Goal: Task Accomplishment & Management: Manage account settings

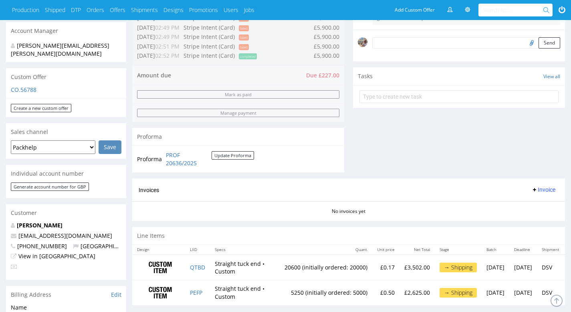
scroll to position [268, 0]
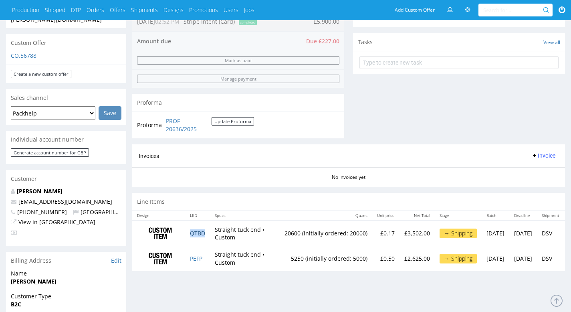
click at [198, 233] on link "QTBD" at bounding box center [197, 233] width 15 height 8
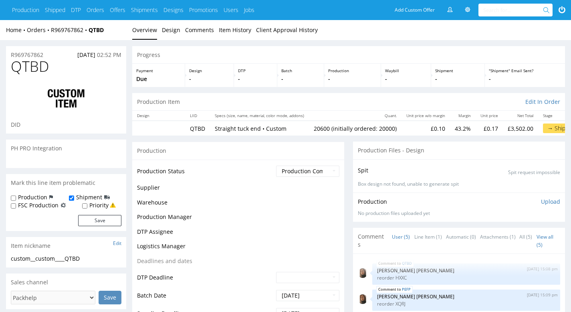
scroll to position [19, 0]
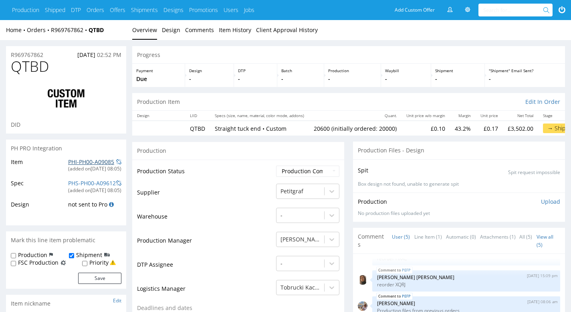
click at [95, 161] on link "PHI-PH00-A09085" at bounding box center [91, 162] width 46 height 8
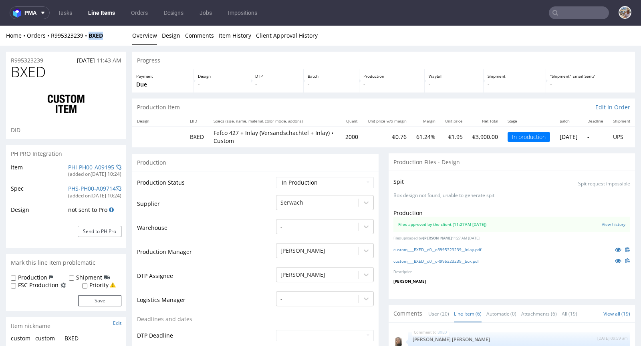
scroll to position [46, 0]
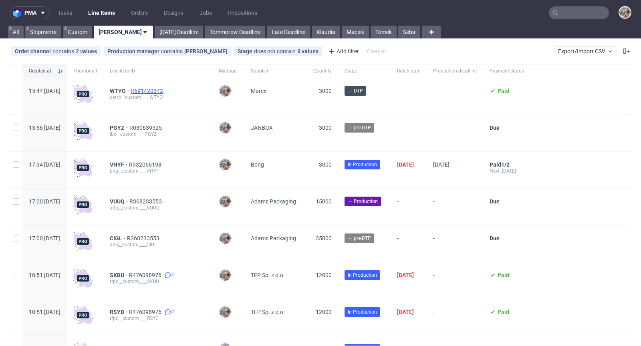
click at [165, 93] on span "R691420342" at bounding box center [148, 91] width 34 height 6
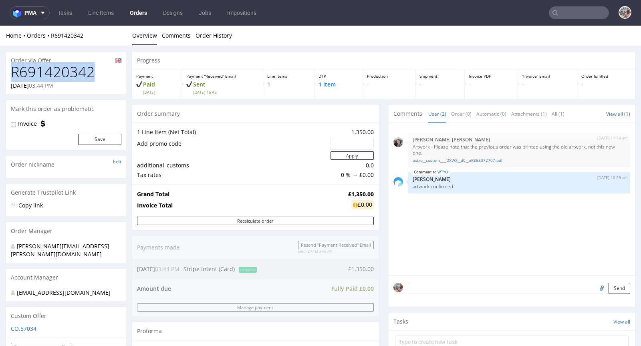
drag, startPoint x: 103, startPoint y: 77, endPoint x: 13, endPoint y: 75, distance: 89.8
click at [13, 75] on h1 "R691420342" at bounding box center [66, 72] width 111 height 16
copy h1 "R691420342"
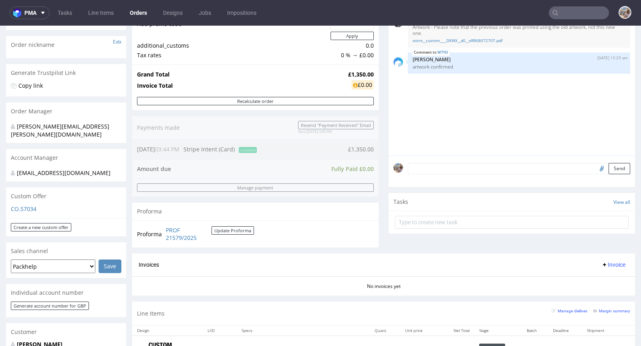
scroll to position [279, 0]
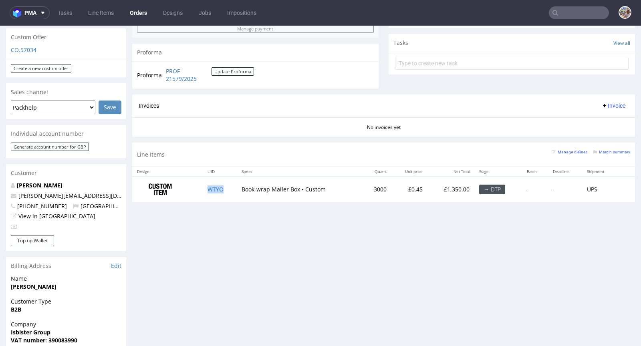
click at [232, 190] on td "WTYO" at bounding box center [220, 189] width 34 height 25
copy link "WTYO"
drag, startPoint x: 378, startPoint y: 186, endPoint x: 352, endPoint y: 188, distance: 26.1
click at [361, 188] on td "3000" at bounding box center [376, 189] width 30 height 25
copy td "3000"
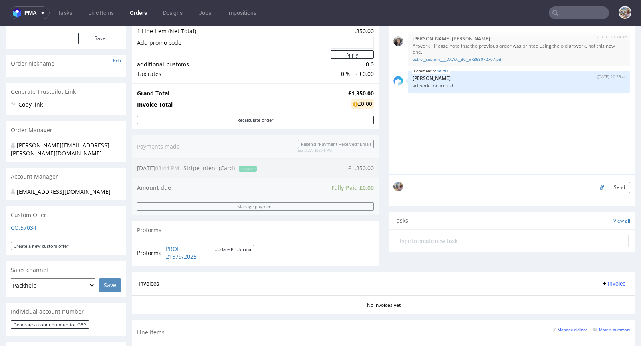
scroll to position [284, 0]
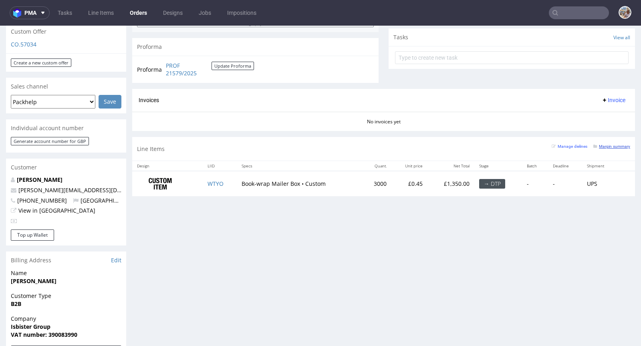
click at [598, 145] on small "Margin summary" at bounding box center [611, 146] width 37 height 4
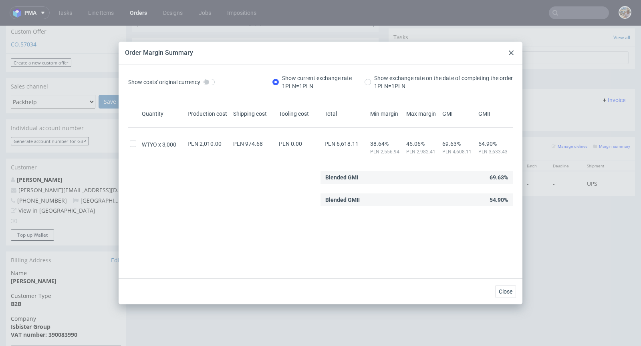
click at [513, 50] on div at bounding box center [511, 53] width 10 height 10
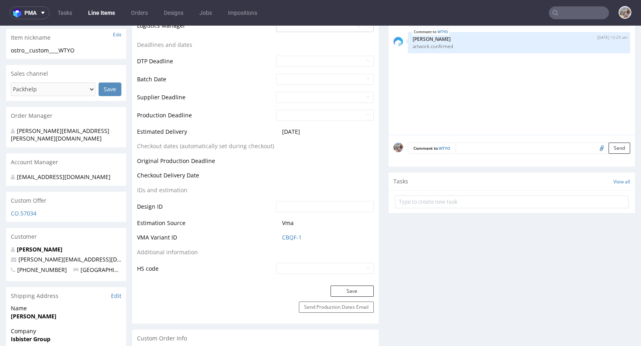
scroll to position [329, 0]
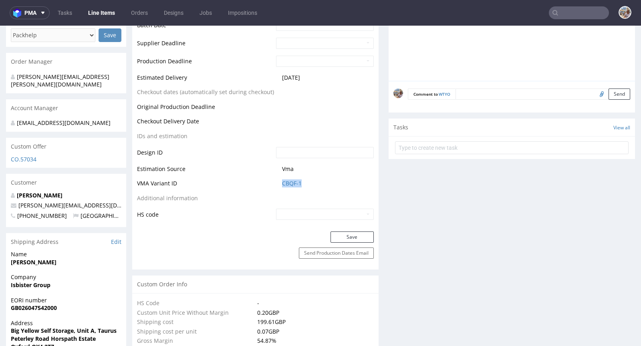
drag, startPoint x: 307, startPoint y: 184, endPoint x: 276, endPoint y: 182, distance: 30.9
click at [276, 182] on td "CBQF-1" at bounding box center [324, 186] width 100 height 15
copy link "CBQF-1"
click at [282, 182] on link "CBQF-1" at bounding box center [292, 183] width 20 height 8
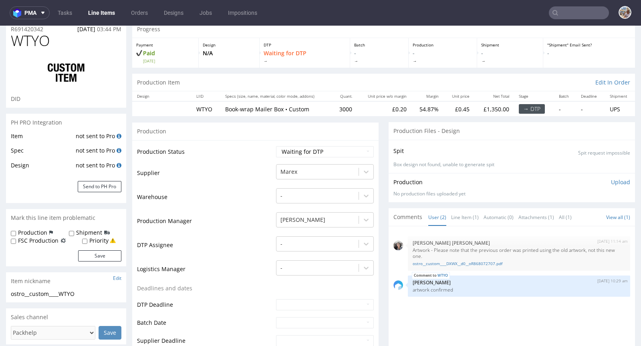
scroll to position [0, 0]
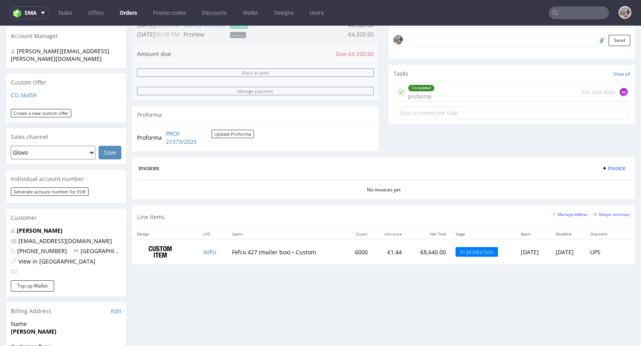
scroll to position [258, 0]
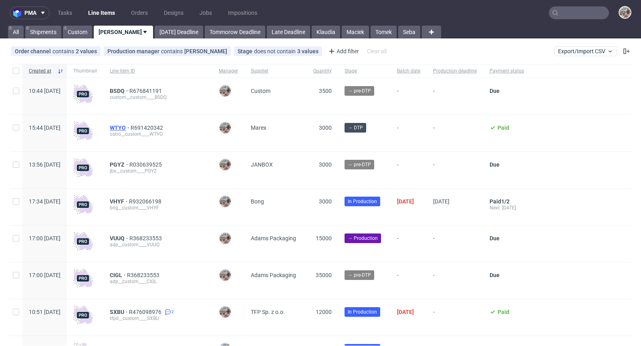
click at [131, 125] on span "WTYO" at bounding box center [120, 128] width 21 height 6
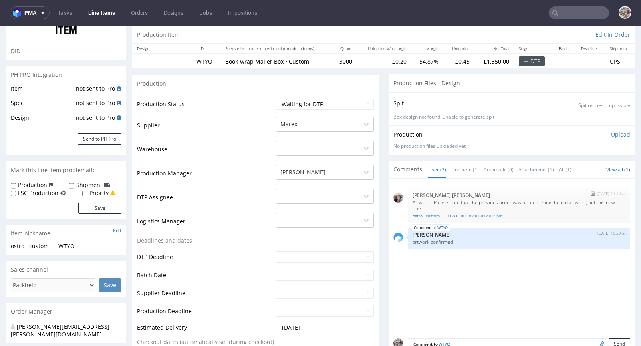
scroll to position [80, 0]
click at [460, 214] on link "ostro__custom____DXWX__d0__oR868072707.pdf" at bounding box center [519, 215] width 213 height 6
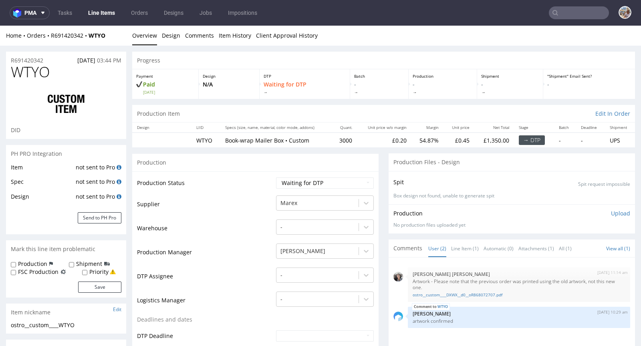
scroll to position [2, 0]
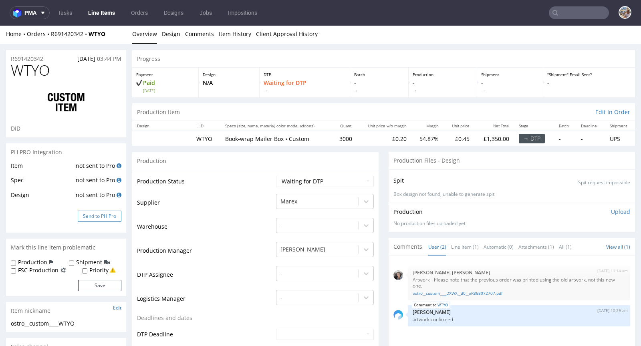
click at [110, 215] on button "Send to PH Pro" at bounding box center [100, 216] width 44 height 11
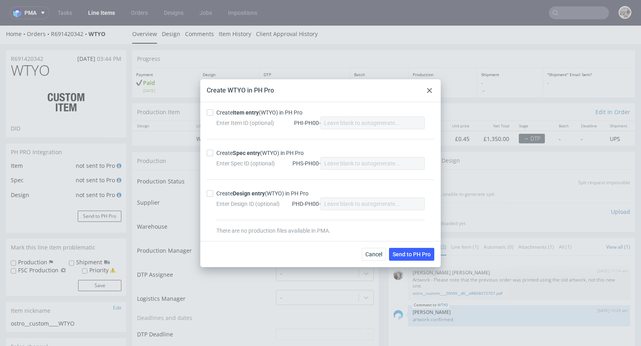
click at [253, 110] on strong "Item entry" at bounding box center [246, 112] width 26 height 6
click at [213, 110] on input "Create Item entry (WTYO) in PH Pro" at bounding box center [210, 112] width 6 height 6
checkbox input "true"
click at [244, 153] on strong "Spec entry" at bounding box center [246, 153] width 27 height 6
click at [213, 153] on input "Create Spec entry (WTYO) in PH Pro" at bounding box center [210, 153] width 6 height 6
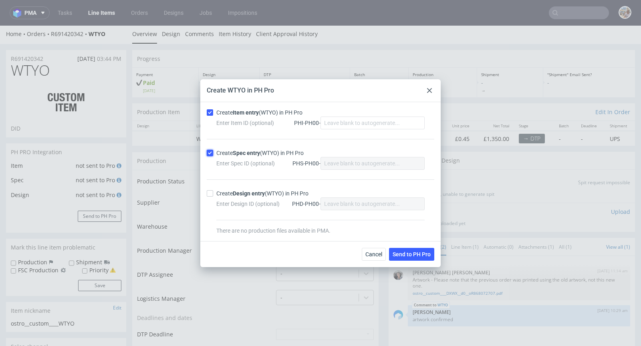
checkbox input "true"
click at [414, 253] on span "Send to PH Pro" at bounding box center [412, 255] width 38 height 6
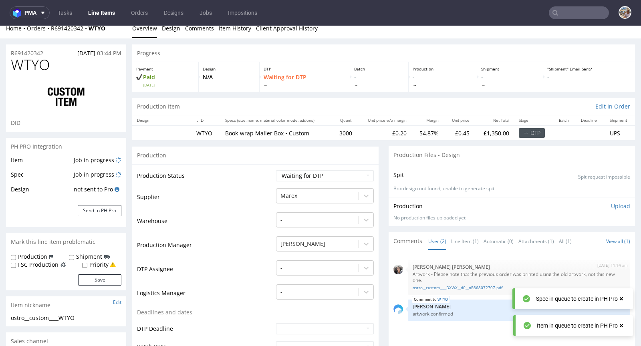
scroll to position [8, 0]
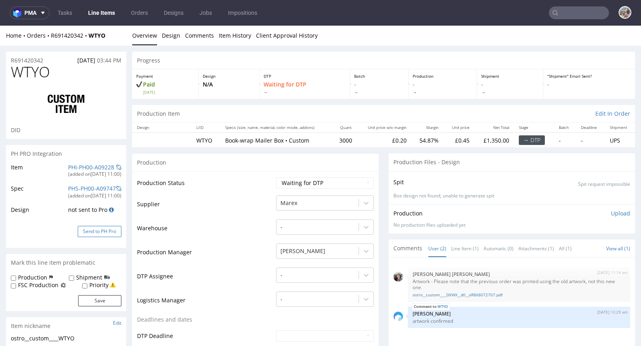
click at [105, 235] on button "Send to PH Pro" at bounding box center [100, 231] width 44 height 11
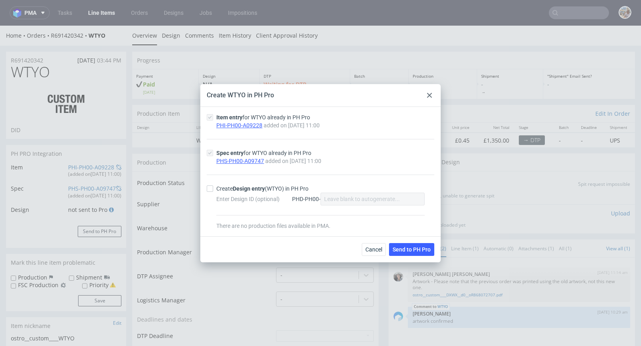
drag, startPoint x: 429, startPoint y: 97, endPoint x: 429, endPoint y: 71, distance: 25.6
click at [429, 97] on icon at bounding box center [429, 95] width 5 height 5
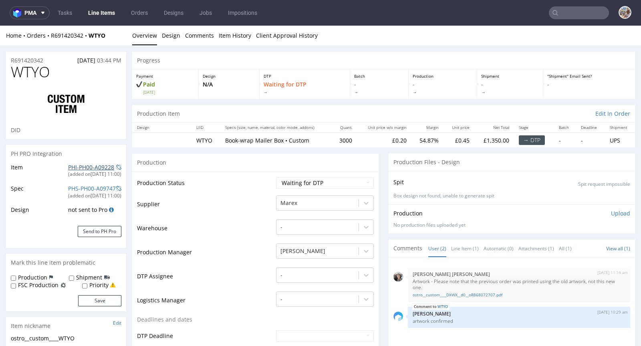
click at [87, 163] on link "PHI-PH00-A09228" at bounding box center [91, 167] width 46 height 8
drag, startPoint x: 346, startPoint y: 139, endPoint x: 325, endPoint y: 139, distance: 20.4
click at [325, 139] on tr "WTYO Book-wrap Mailer Box • Custom 3000 £0.20 54.87% £0.45 £1,350.00 → DTP - - …" at bounding box center [383, 140] width 503 height 15
copy tr "Book-wrap Mailer Box • Custom 3000"
drag, startPoint x: 48, startPoint y: 59, endPoint x: 20, endPoint y: 55, distance: 29.1
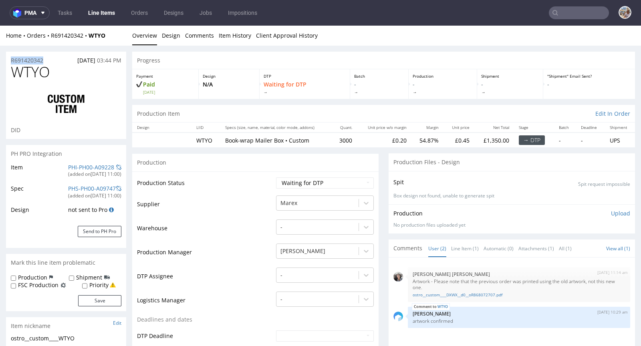
click at [20, 55] on div "R691420342 07.10.2025 03:44 PM" at bounding box center [66, 58] width 120 height 13
copy p "R691420342"
drag, startPoint x: 67, startPoint y: 75, endPoint x: 10, endPoint y: 73, distance: 57.7
click at [10, 73] on div "WTYO DID" at bounding box center [66, 101] width 120 height 75
copy span "WTYO"
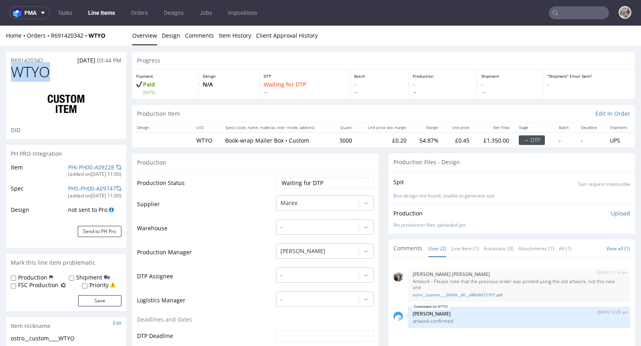
click at [280, 177] on td "Waiting for Artwork Waiting for Diecut Waiting for Mockup Waiting for DTP Waiti…" at bounding box center [324, 186] width 100 height 18
click at [286, 180] on select "Waiting for Artwork Waiting for Diecut Waiting for Mockup Waiting for DTP Waiti…" at bounding box center [325, 182] width 98 height 11
select select "production_in_process"
click at [276, 177] on select "Waiting for Artwork Waiting for Diecut Waiting for Mockup Waiting for DTP Waiti…" at bounding box center [325, 182] width 98 height 11
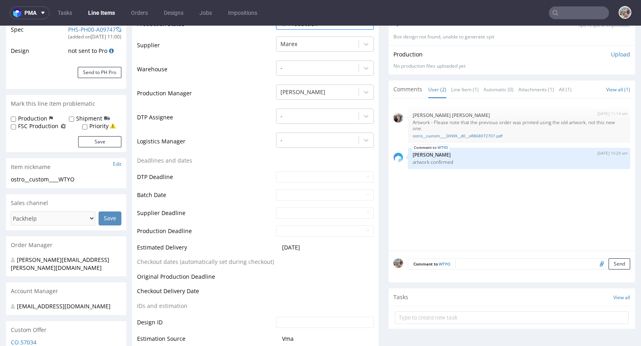
scroll to position [248, 0]
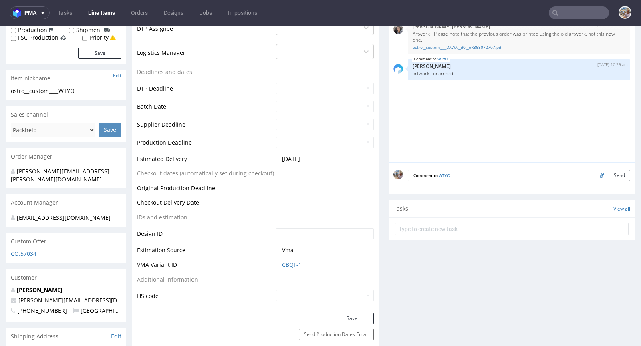
click at [469, 181] on div "Comment to WTYO Send" at bounding box center [512, 178] width 246 height 32
click at [469, 176] on textarea at bounding box center [542, 175] width 175 height 11
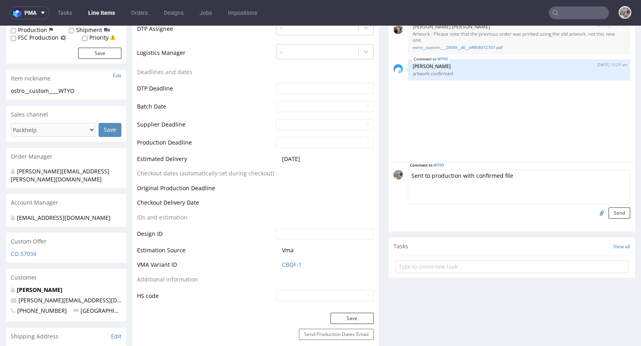
type textarea "Sent to production with confirmed file"
click at [595, 211] on input "file" at bounding box center [600, 213] width 11 height 10
type input "C:\fakepath\ostro__custom____DXWX__d0__oR868072707.pdf"
click at [613, 210] on button "Send" at bounding box center [619, 213] width 22 height 11
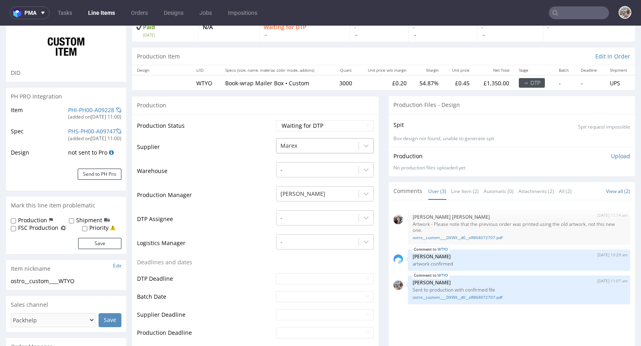
scroll to position [57, 0]
click at [307, 125] on select "Waiting for Artwork Waiting for Diecut Waiting for Mockup Waiting for DTP Waiti…" at bounding box center [325, 126] width 98 height 11
select select "production_in_process"
click at [276, 121] on select "Waiting for Artwork Waiting for Diecut Waiting for Mockup Waiting for DTP Waiti…" at bounding box center [325, 126] width 98 height 11
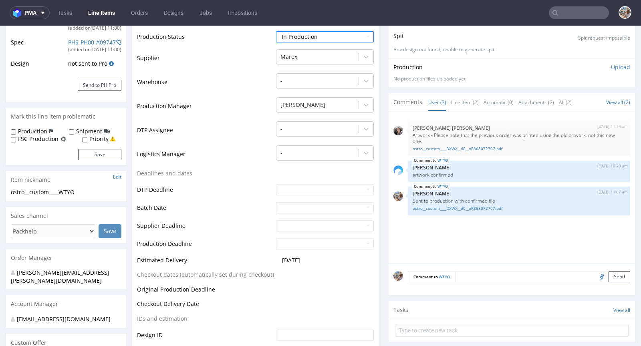
scroll to position [160, 0]
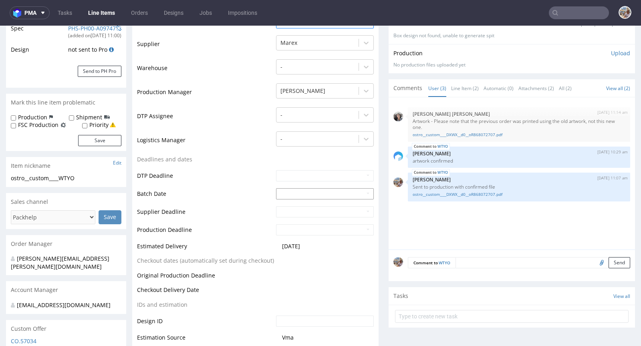
click at [285, 192] on input "text" at bounding box center [325, 193] width 98 height 11
click at [320, 131] on td "8" at bounding box center [318, 133] width 12 height 12
type input "2025-10-08"
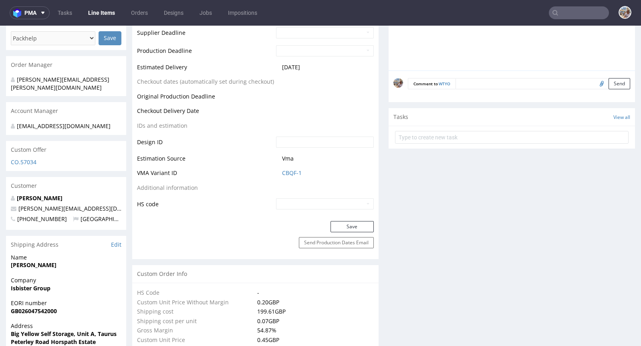
scroll to position [405, 0]
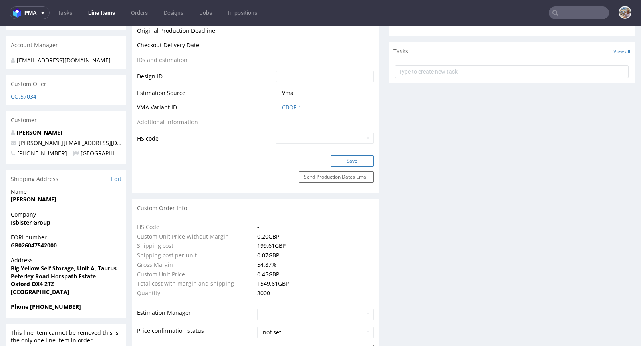
click at [353, 157] on button "Save" at bounding box center [351, 160] width 43 height 11
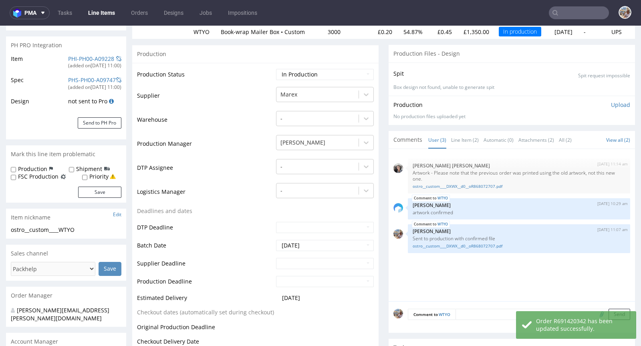
scroll to position [0, 0]
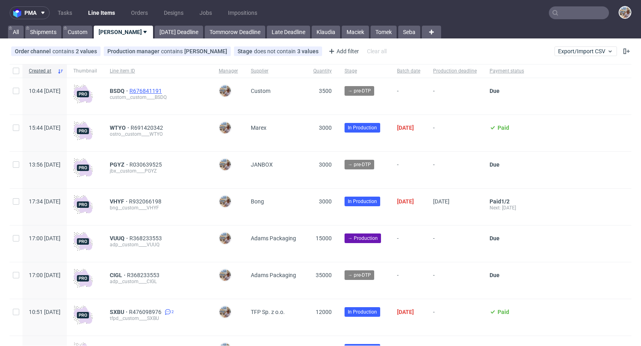
click at [163, 91] on span "R676841191" at bounding box center [146, 91] width 34 height 6
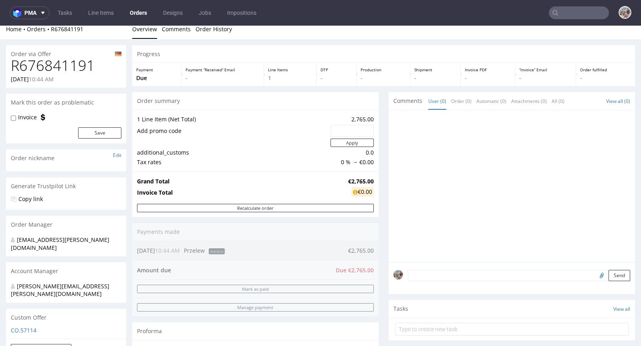
scroll to position [17, 0]
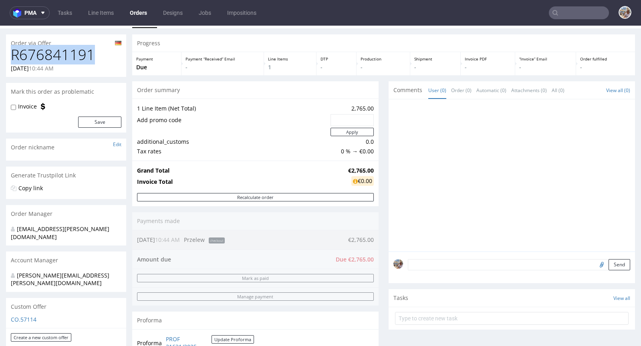
drag, startPoint x: 92, startPoint y: 54, endPoint x: 9, endPoint y: 57, distance: 83.0
click at [9, 57] on div "R676841191 08.10.2025 10:44 AM" at bounding box center [66, 62] width 120 height 30
copy h1 "R676841191"
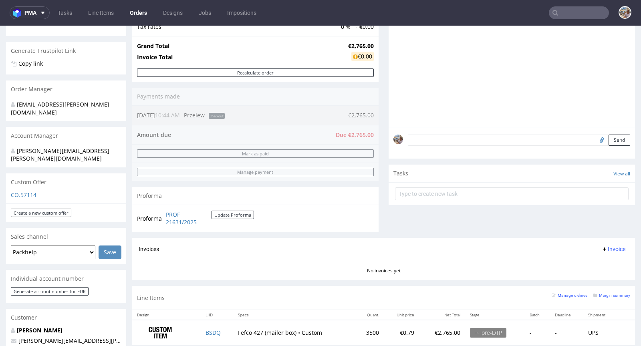
scroll to position [193, 0]
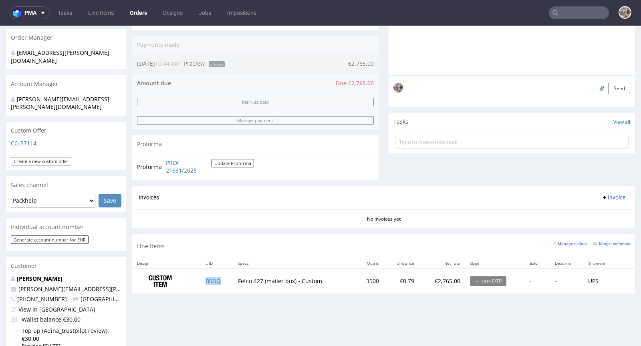
click at [223, 277] on td "BSDQ" at bounding box center [217, 280] width 32 height 25
copy link "BSDQ"
drag, startPoint x: 372, startPoint y: 276, endPoint x: 357, endPoint y: 278, distance: 15.0
click at [357, 278] on td "3500" at bounding box center [369, 280] width 29 height 25
copy td "3500"
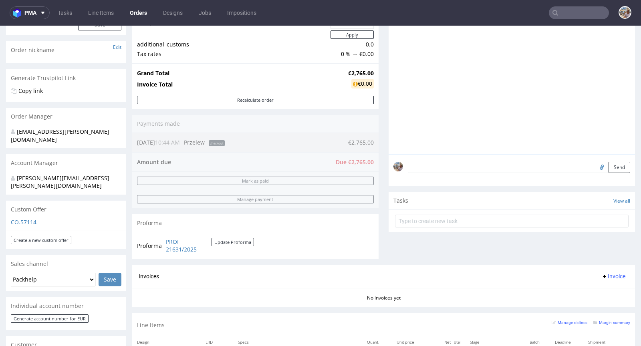
scroll to position [0, 0]
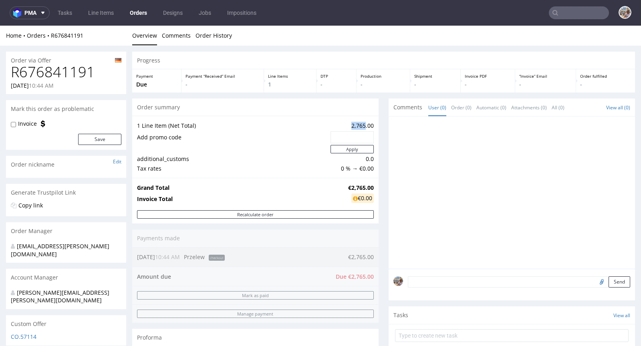
drag, startPoint x: 347, startPoint y: 125, endPoint x: 358, endPoint y: 123, distance: 11.3
click at [358, 123] on td "2,765.00" at bounding box center [350, 126] width 45 height 10
copy td "2,765"
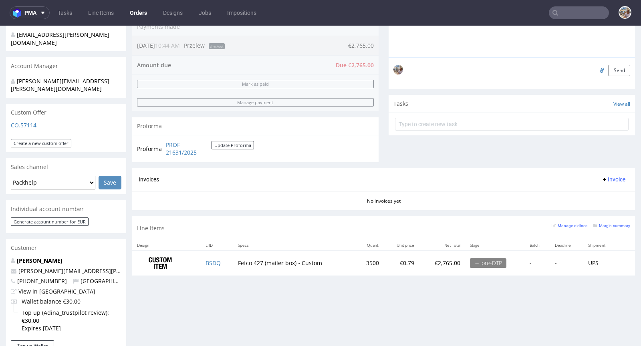
scroll to position [341, 0]
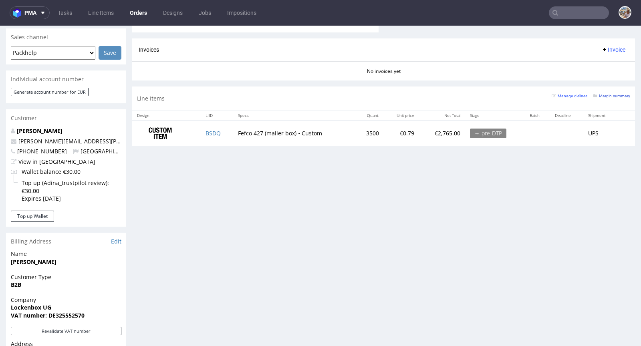
click at [603, 94] on small "Margin summary" at bounding box center [611, 96] width 37 height 4
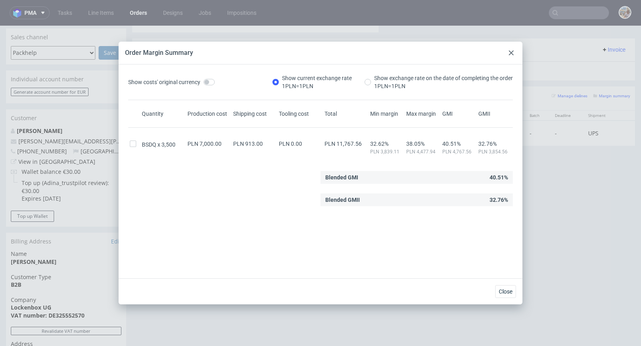
click at [513, 56] on div at bounding box center [511, 53] width 10 height 10
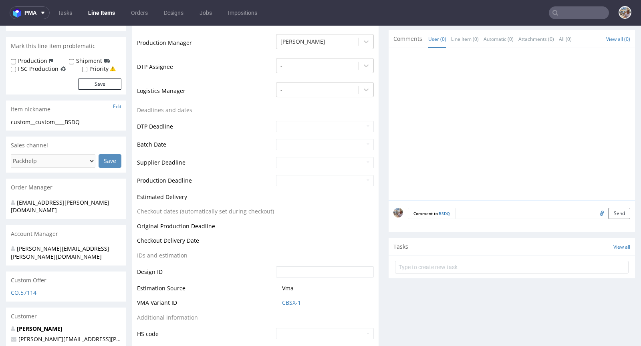
scroll to position [341, 0]
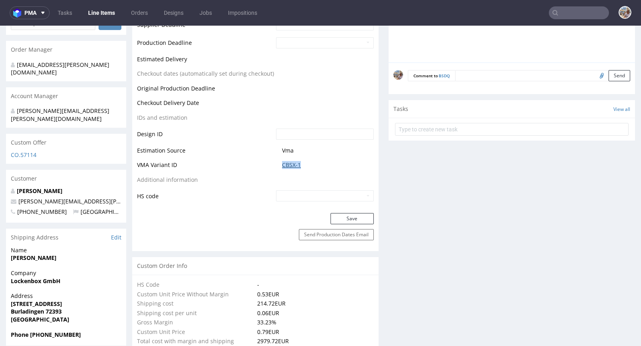
drag, startPoint x: 304, startPoint y: 167, endPoint x: 280, endPoint y: 163, distance: 24.8
click at [282, 163] on span "CBSX-1" at bounding box center [328, 165] width 92 height 8
copy link "CBSX-1"
click at [280, 170] on td "CBSX-1" at bounding box center [324, 167] width 100 height 15
click at [287, 165] on link "CBSX-1" at bounding box center [291, 165] width 19 height 8
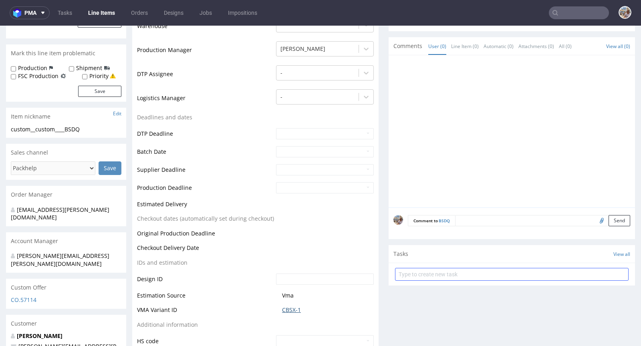
scroll to position [267, 0]
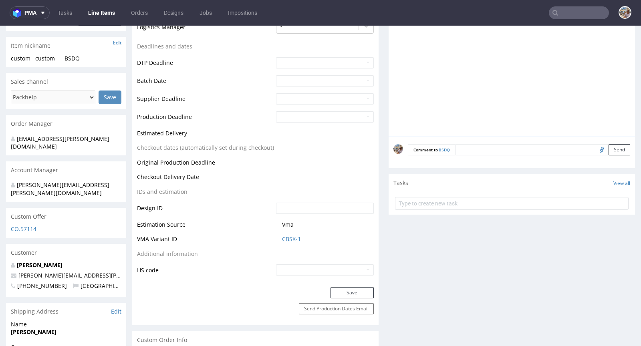
click at [474, 149] on textarea at bounding box center [542, 149] width 175 height 11
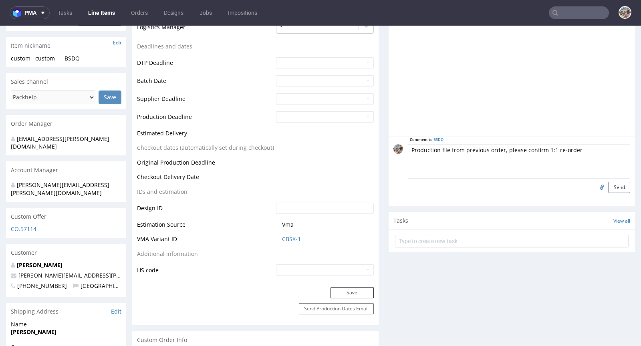
type textarea "Production file from previous order, please confirm 1:1 re-order"
click at [595, 186] on input "file" at bounding box center [600, 187] width 11 height 10
type input "C:\fakepath\custom____JMBB__d0__oR691848603__outside.pdf"
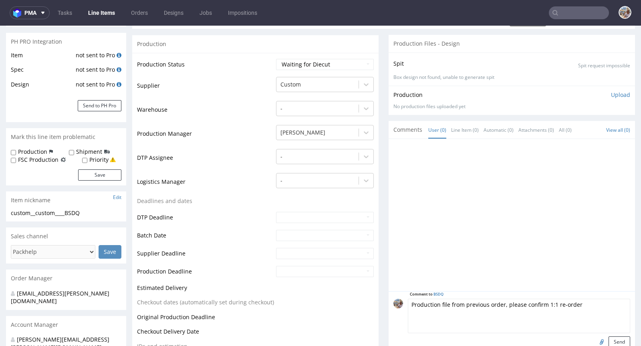
scroll to position [155, 0]
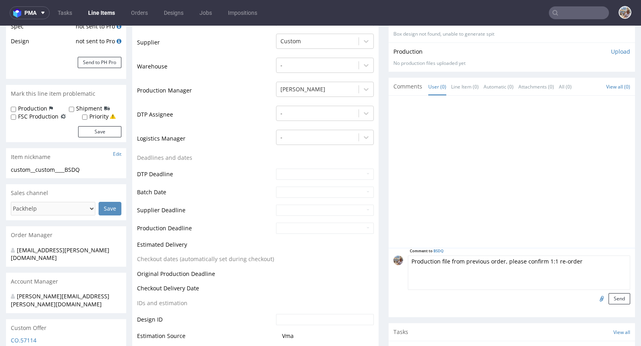
click at [595, 296] on input "file" at bounding box center [600, 298] width 11 height 10
click at [610, 298] on button "Send" at bounding box center [619, 298] width 22 height 11
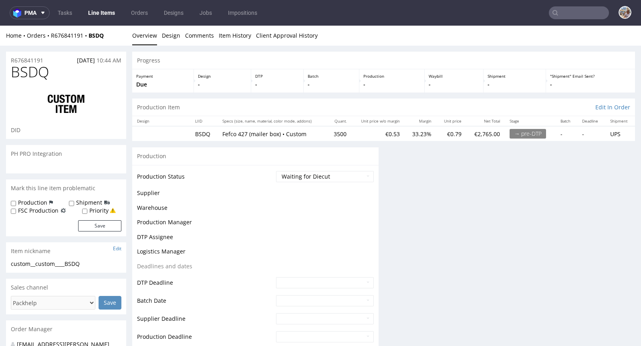
scroll to position [0, 0]
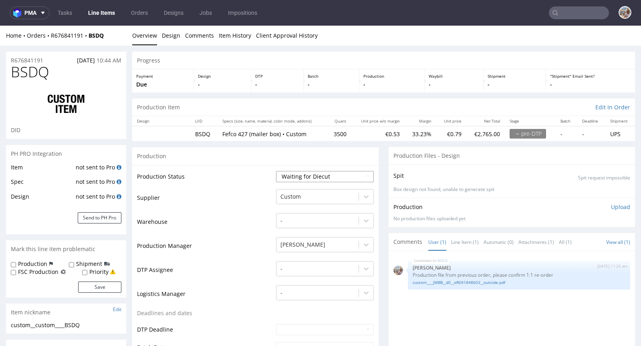
click at [308, 174] on select "Waiting for Artwork Waiting for Diecut Waiting for Mockup Waiting for DTP Waiti…" at bounding box center [325, 176] width 98 height 11
select select "pre_dtp_waiting_for_artwork"
click at [276, 171] on select "Waiting for Artwork Waiting for Diecut Waiting for Mockup Waiting for DTP Waiti…" at bounding box center [325, 176] width 98 height 11
click at [297, 192] on div at bounding box center [317, 197] width 74 height 10
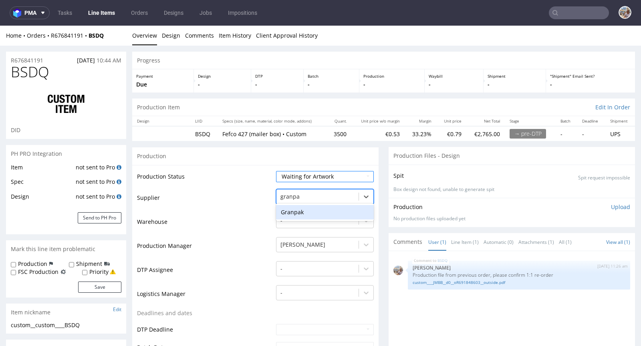
type input "granpak"
click at [298, 215] on div "Granpak" at bounding box center [325, 212] width 98 height 14
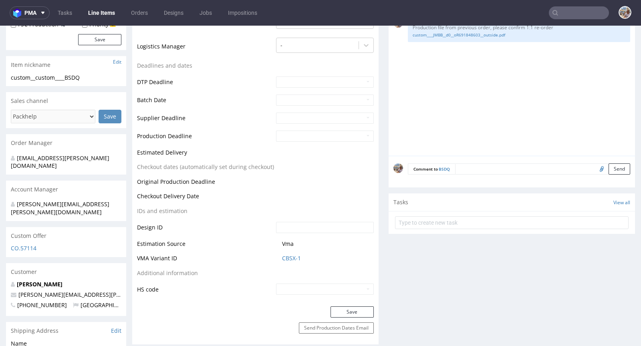
scroll to position [361, 0]
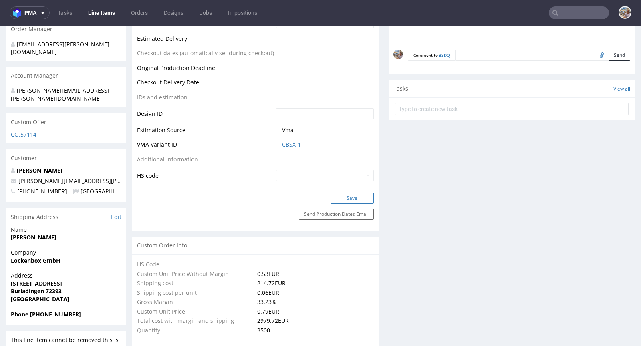
click at [347, 197] on button "Save" at bounding box center [351, 198] width 43 height 11
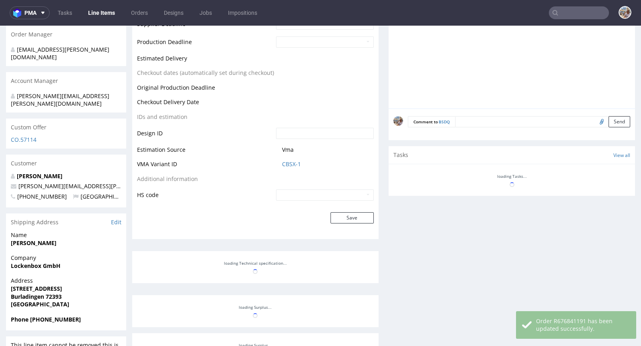
scroll to position [356, 0]
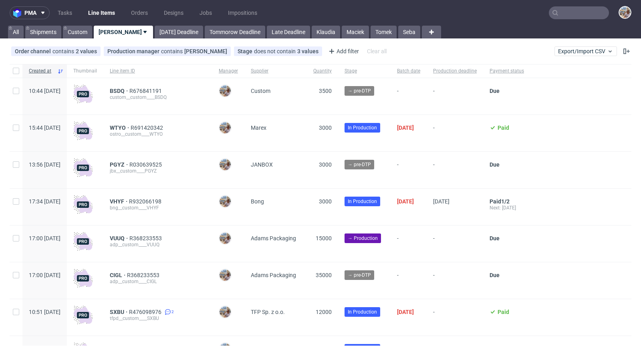
click at [564, 12] on input "text" at bounding box center [579, 12] width 60 height 13
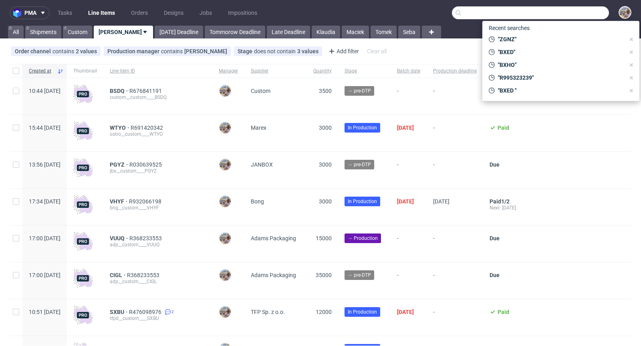
paste input "UCCE"
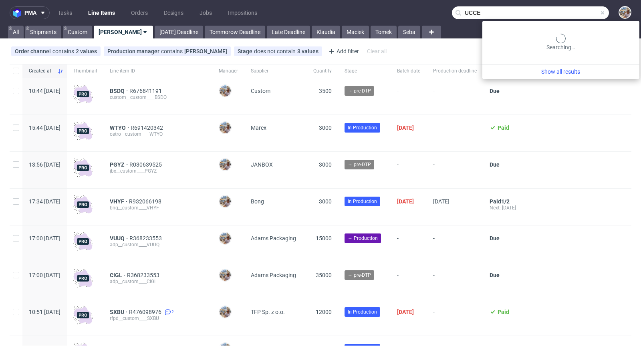
type input "UCCE"
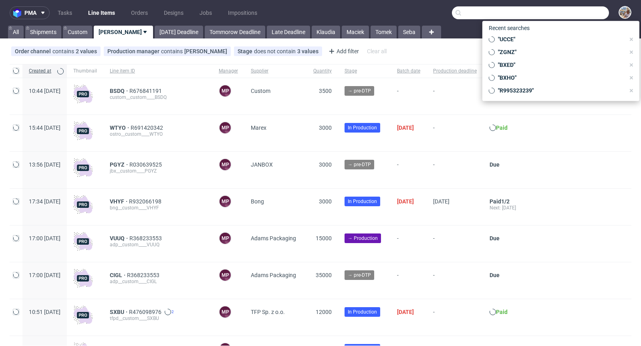
click at [576, 14] on input "text" at bounding box center [530, 12] width 157 height 13
paste input "JMBB"
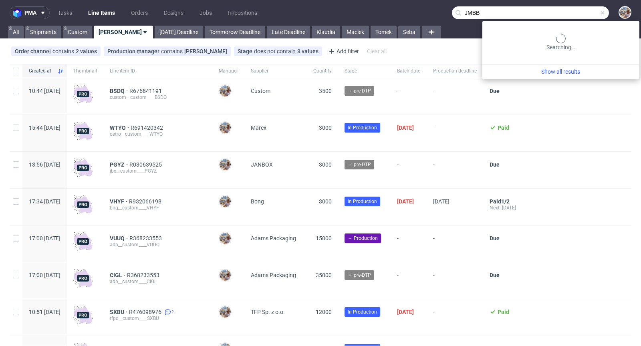
type input "JMBB"
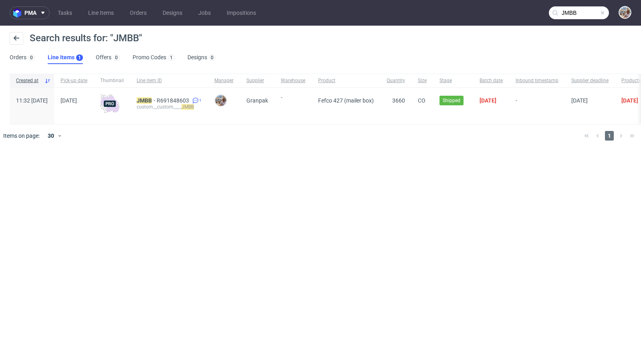
click at [172, 97] on div "JMBB R691848603 1 custom__custom____ JMBB" at bounding box center [169, 106] width 78 height 36
click at [152, 99] on mark "JMBB" at bounding box center [144, 100] width 15 height 6
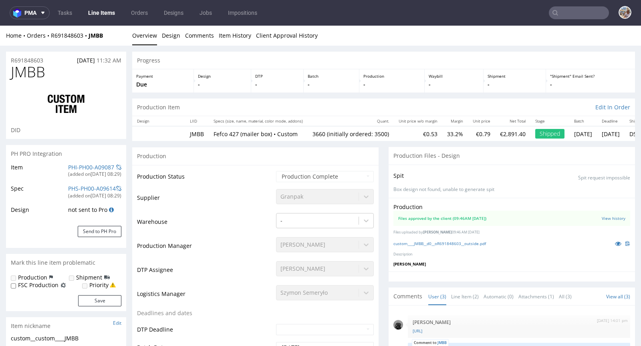
select select "in_progress"
click at [486, 243] on link "custom____JMBB__d0__oR691848603__outside.pdf" at bounding box center [439, 244] width 93 height 6
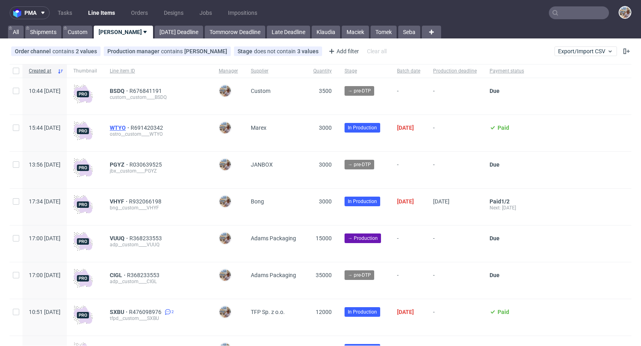
click at [131, 125] on span "WTYO" at bounding box center [120, 128] width 21 height 6
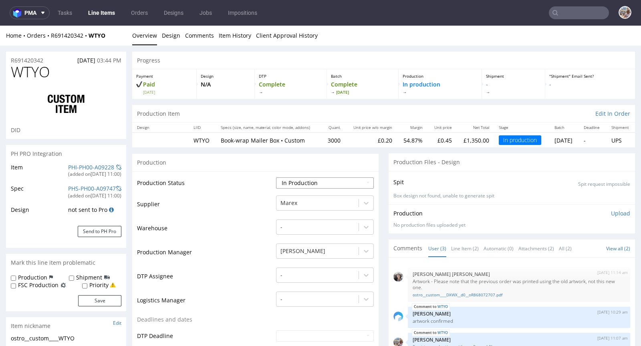
click at [337, 183] on select "Waiting for Artwork Waiting for Diecut Waiting for Mockup Waiting for DTP Waiti…" at bounding box center [325, 182] width 98 height 11
select select "back_for_dtp"
click at [276, 177] on select "Waiting for Artwork Waiting for Diecut Waiting for Mockup Waiting for DTP Waiti…" at bounding box center [325, 182] width 98 height 11
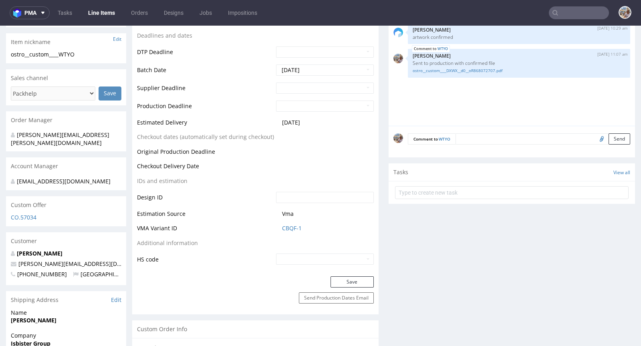
scroll to position [316, 0]
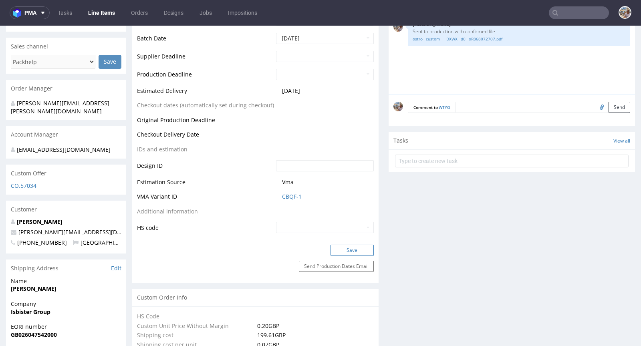
click at [339, 247] on button "Save" at bounding box center [351, 250] width 43 height 11
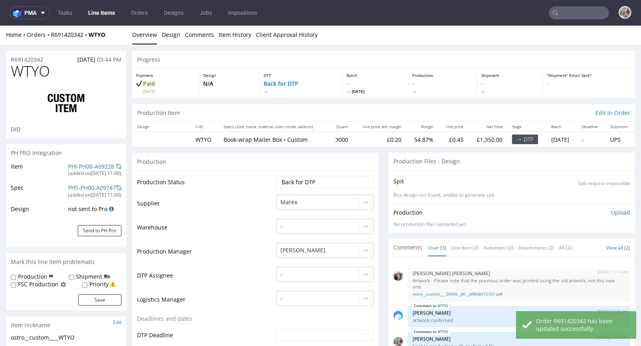
scroll to position [0, 0]
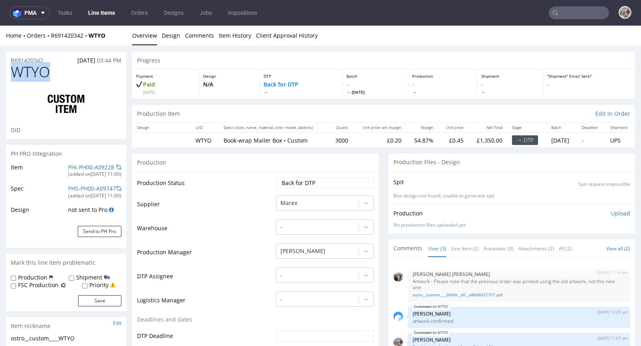
drag, startPoint x: 81, startPoint y: 72, endPoint x: 15, endPoint y: 74, distance: 66.1
click at [15, 74] on h1 "WTYO" at bounding box center [66, 72] width 111 height 16
copy span "WTYO"
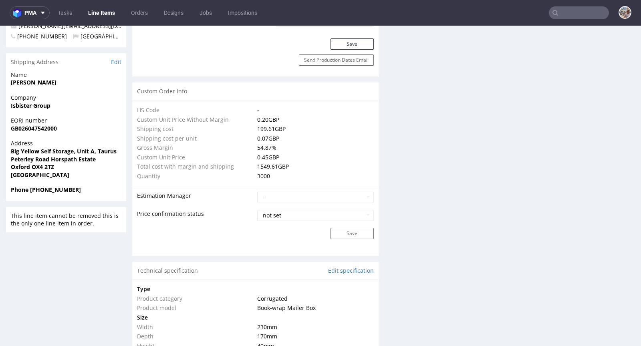
scroll to position [594, 0]
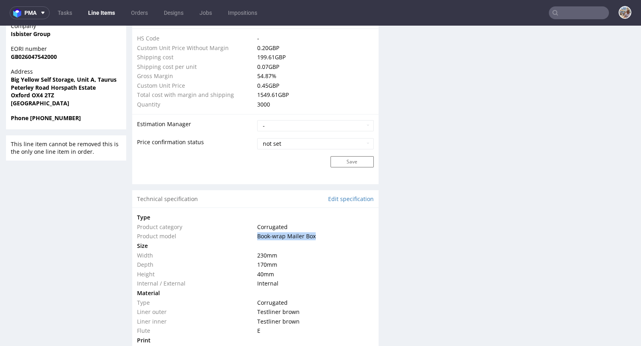
drag, startPoint x: 313, startPoint y: 233, endPoint x: 256, endPoint y: 230, distance: 57.4
click at [256, 232] on td "Book-wrap Mailer Box" at bounding box center [314, 237] width 118 height 10
copy span "Book-wrap Mailer Box"
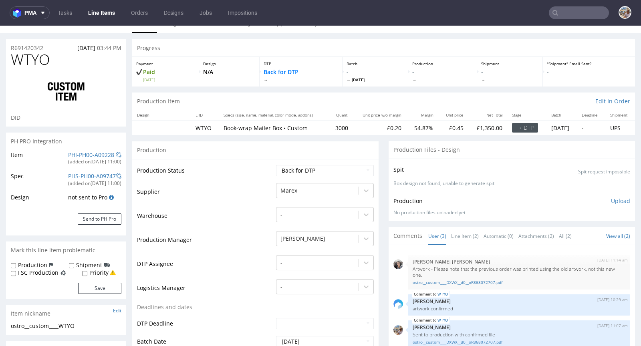
scroll to position [0, 0]
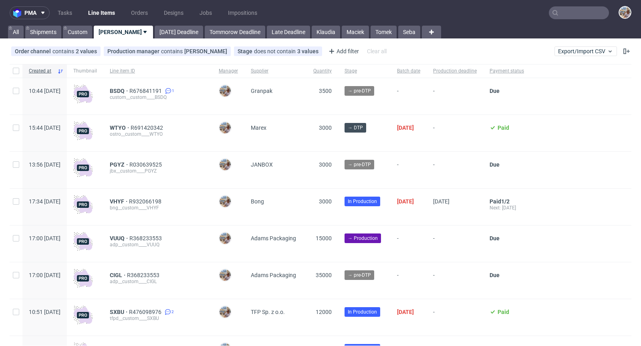
click at [563, 10] on input "text" at bounding box center [579, 12] width 60 height 13
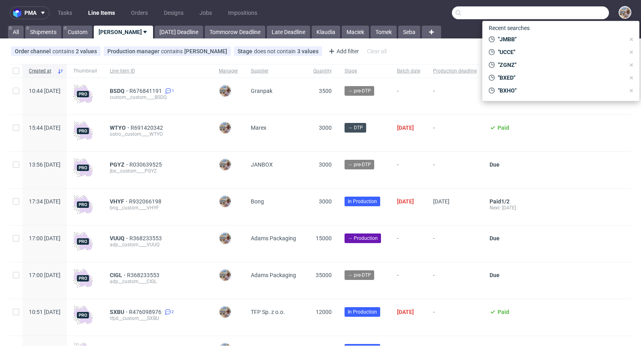
paste input "YTRU"
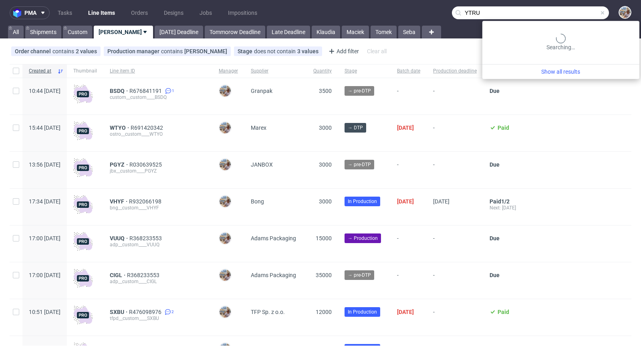
type input "YTRU"
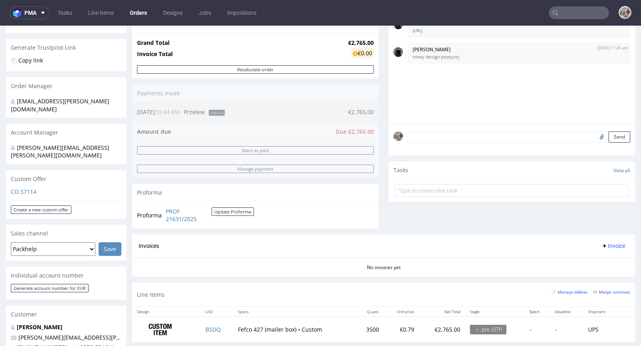
scroll to position [205, 0]
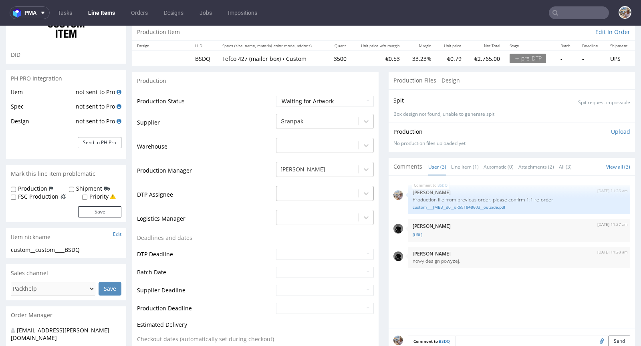
scroll to position [80, 0]
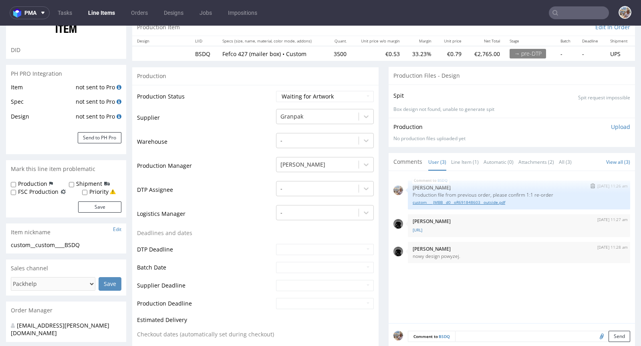
click at [459, 202] on link "custom____JMBB__d0__oR691848603__outside.pdf" at bounding box center [519, 202] width 213 height 6
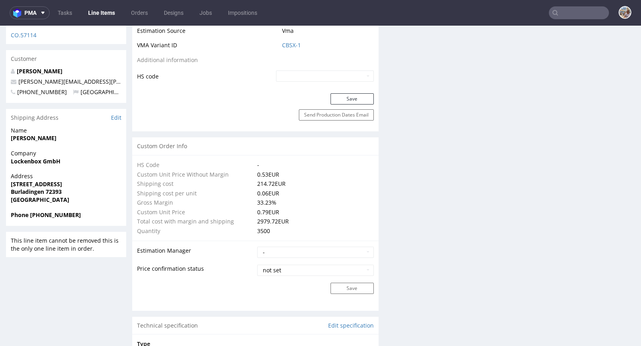
scroll to position [423, 0]
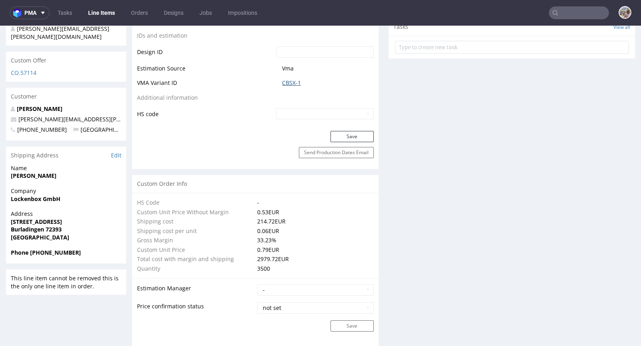
click at [287, 83] on link "CBSX-1" at bounding box center [291, 83] width 19 height 8
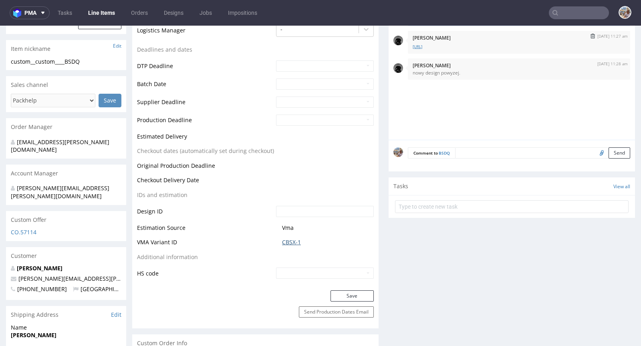
scroll to position [123, 0]
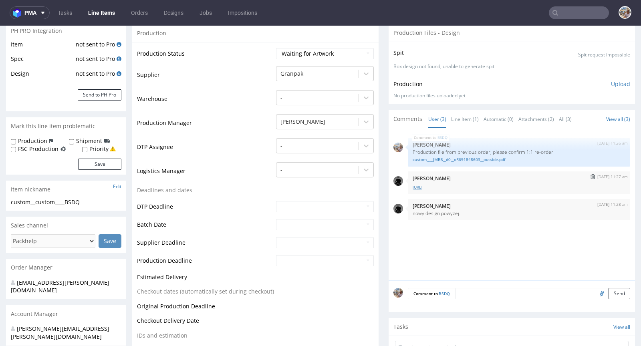
click at [437, 186] on link "[URL]" at bounding box center [519, 187] width 213 height 6
click at [423, 188] on link "[URL]" at bounding box center [519, 187] width 213 height 6
click at [446, 184] on link "[URL]" at bounding box center [519, 187] width 213 height 6
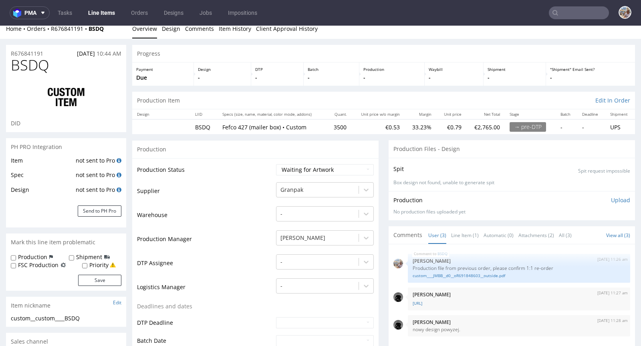
scroll to position [0, 0]
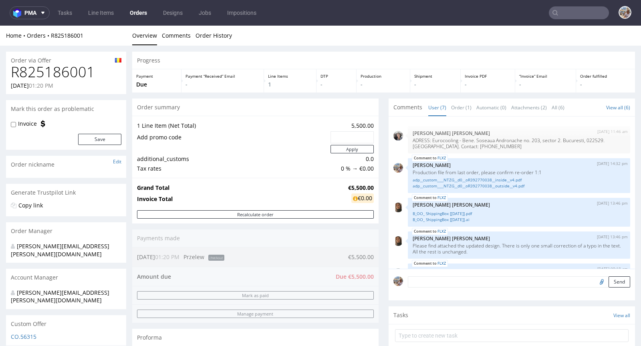
scroll to position [79, 0]
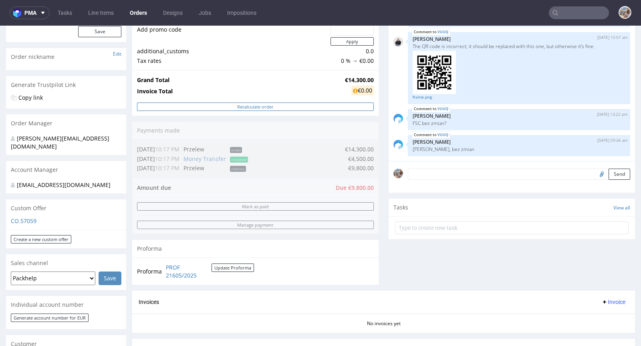
scroll to position [288, 0]
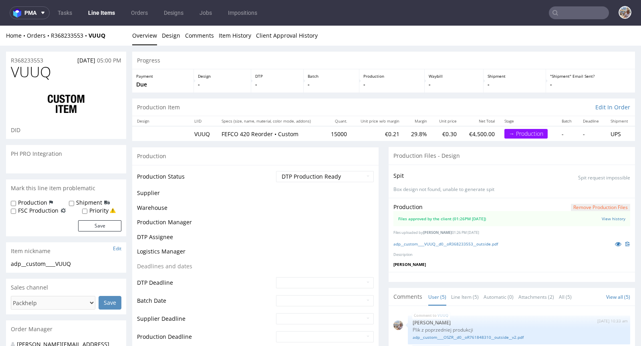
scroll to position [52, 0]
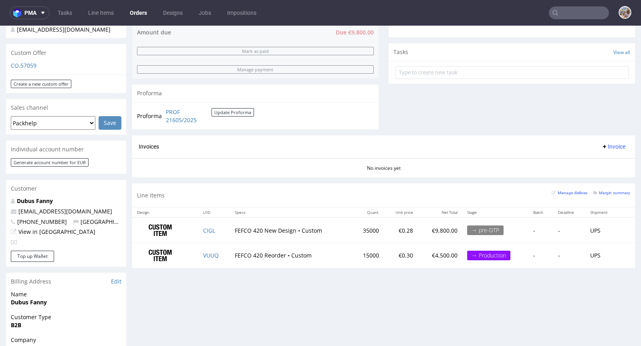
scroll to position [347, 0]
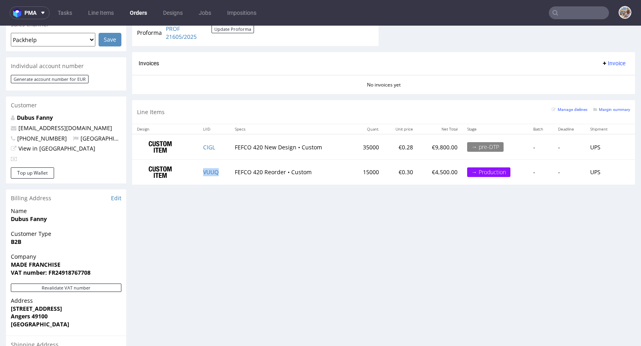
click at [220, 172] on td "VUUQ" at bounding box center [214, 172] width 32 height 25
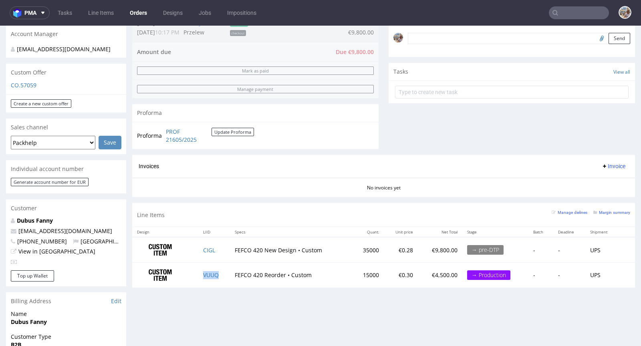
scroll to position [325, 0]
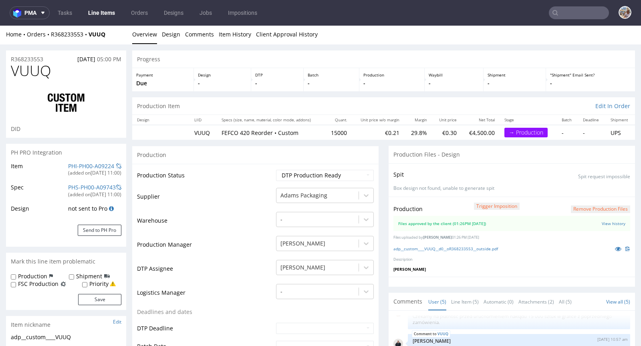
scroll to position [2, 0]
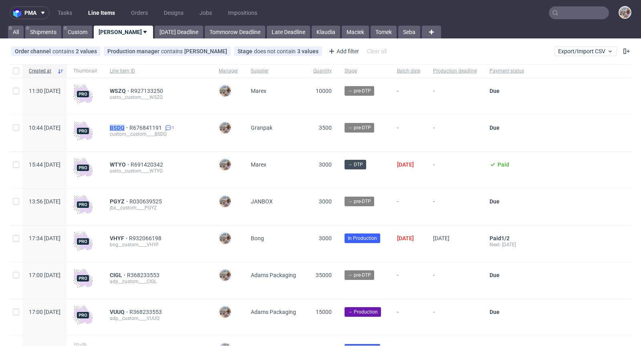
drag, startPoint x: 131, startPoint y: 127, endPoint x: 147, endPoint y: 127, distance: 15.6
click at [147, 127] on div "BSDQ R676841191 1 custom__custom____BSDQ" at bounding box center [157, 133] width 109 height 36
copy span "BSDQ"
click at [129, 126] on span "BSDQ" at bounding box center [120, 128] width 20 height 6
click at [131, 92] on span "WSZQ" at bounding box center [120, 91] width 21 height 6
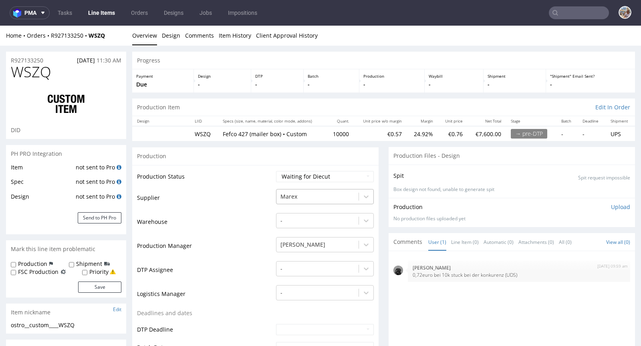
click at [307, 195] on div at bounding box center [317, 197] width 74 height 10
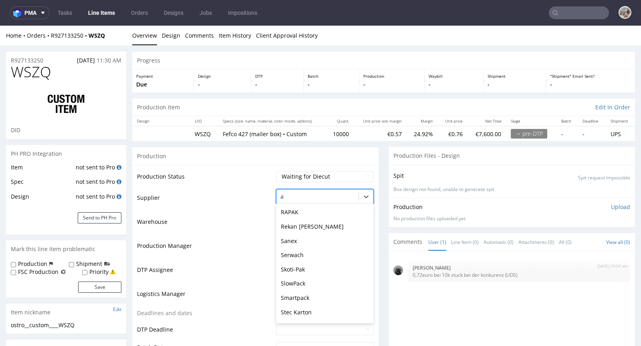
scroll to position [827, 0]
type input "ada"
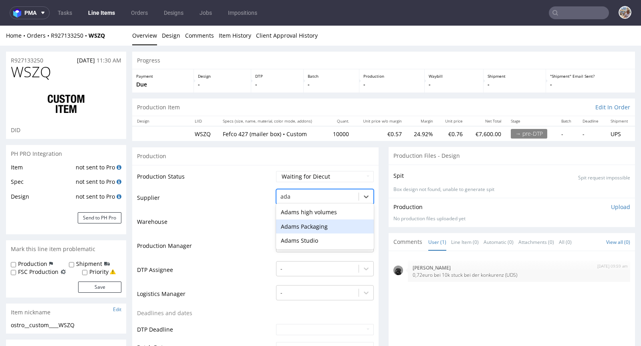
click at [308, 223] on div "Adams Packaging" at bounding box center [325, 227] width 98 height 14
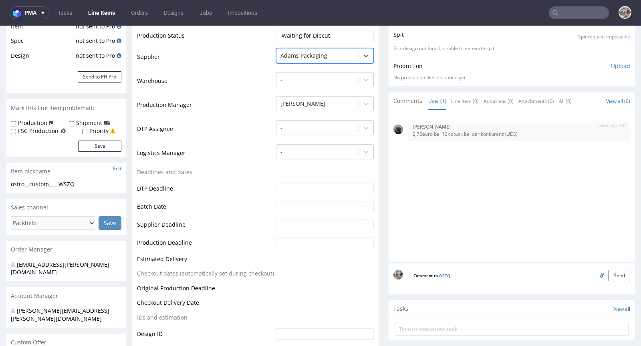
scroll to position [270, 0]
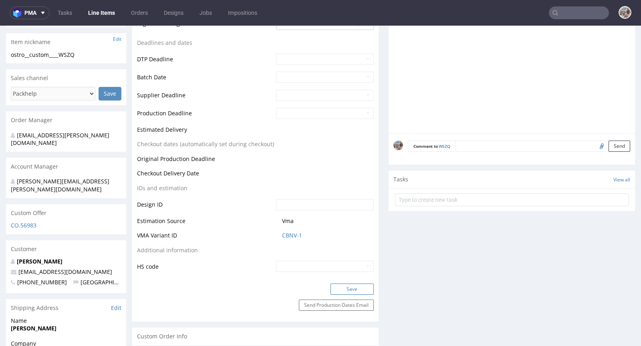
click at [353, 286] on button "Save" at bounding box center [351, 289] width 43 height 11
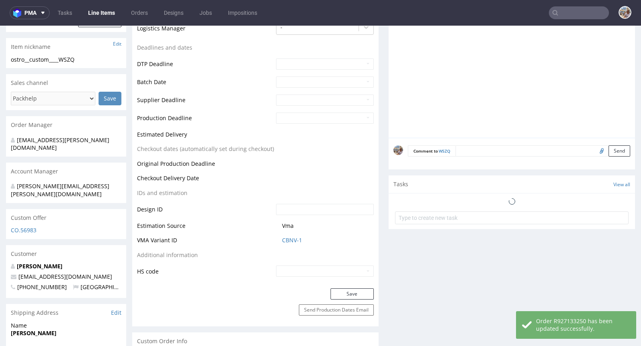
scroll to position [0, 0]
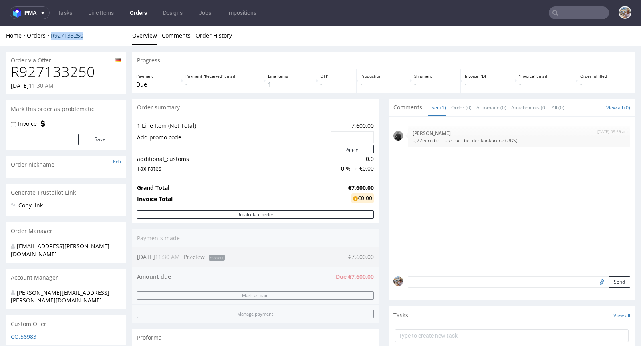
drag, startPoint x: 89, startPoint y: 37, endPoint x: 51, endPoint y: 36, distance: 38.5
click at [51, 36] on div "Home Orders R927133250" at bounding box center [66, 36] width 120 height 8
copy link "R927133250"
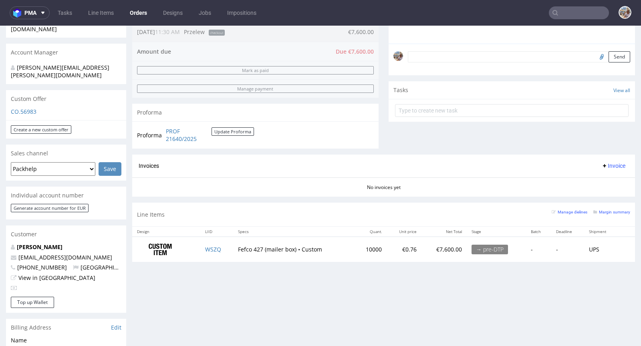
scroll to position [394, 0]
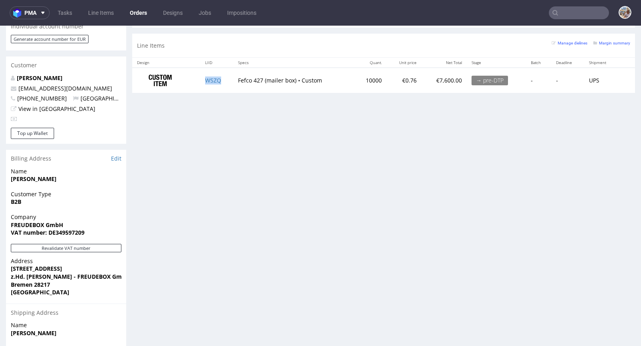
click at [221, 81] on td "WSZQ" at bounding box center [216, 80] width 33 height 25
copy link "WSZQ"
drag, startPoint x: 374, startPoint y: 79, endPoint x: 356, endPoint y: 76, distance: 18.2
click at [356, 76] on td "10000" at bounding box center [369, 80] width 33 height 25
copy td "10000"
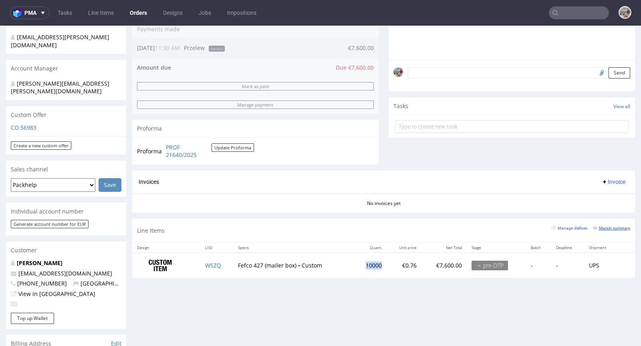
scroll to position [216, 0]
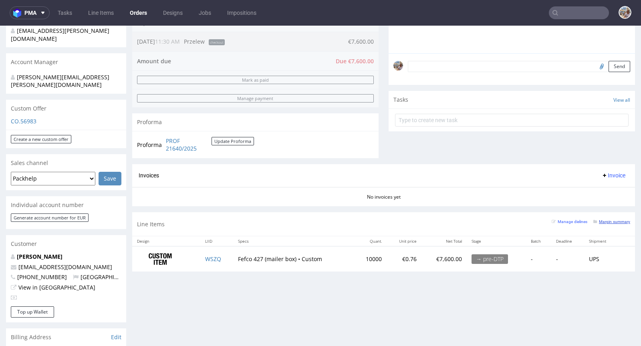
click at [593, 220] on small "Margin summary" at bounding box center [611, 222] width 37 height 4
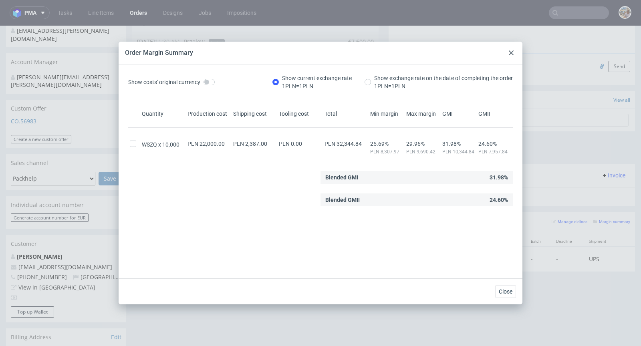
click at [510, 50] on div at bounding box center [511, 53] width 10 height 10
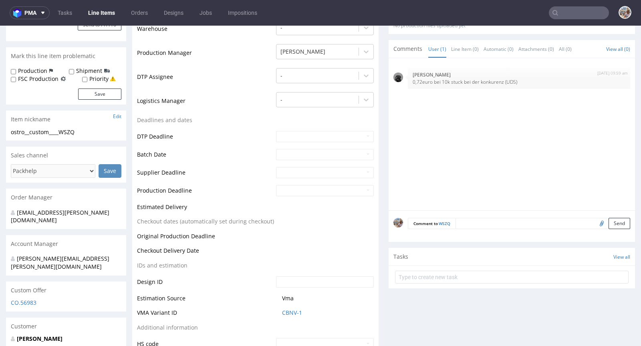
scroll to position [355, 0]
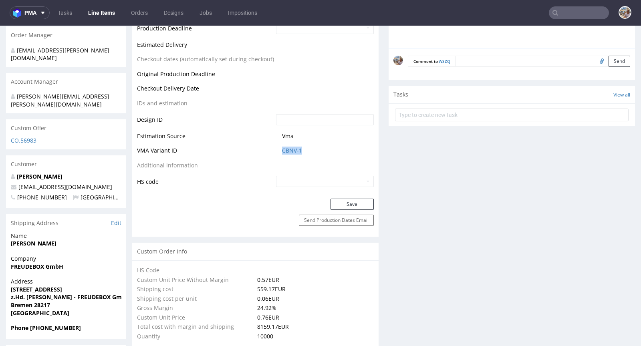
drag, startPoint x: 303, startPoint y: 149, endPoint x: 274, endPoint y: 151, distance: 29.3
click at [274, 151] on td "CBNV-1" at bounding box center [324, 153] width 100 height 15
copy link "CBNV-1"
click at [290, 152] on link "CBNV-1" at bounding box center [292, 151] width 20 height 8
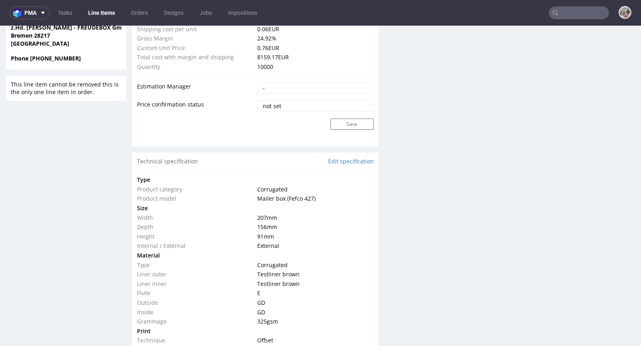
scroll to position [689, 0]
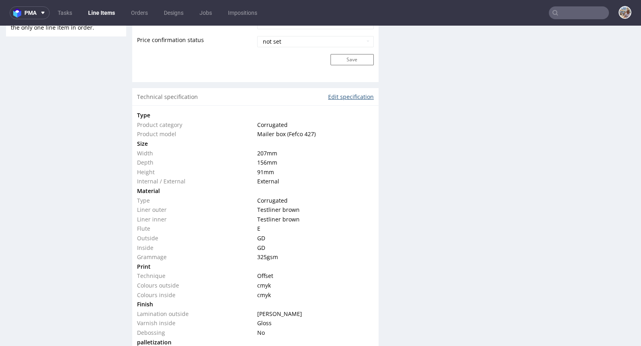
click at [347, 98] on link "Edit specification" at bounding box center [351, 97] width 46 height 8
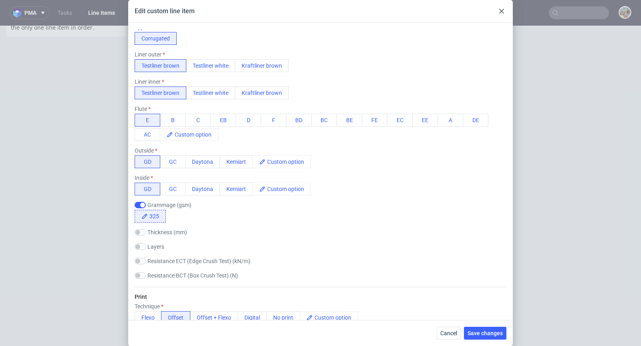
scroll to position [209, 0]
click at [163, 218] on span "325" at bounding box center [157, 215] width 18 height 12
click at [479, 335] on span "Save changes" at bounding box center [484, 333] width 35 height 6
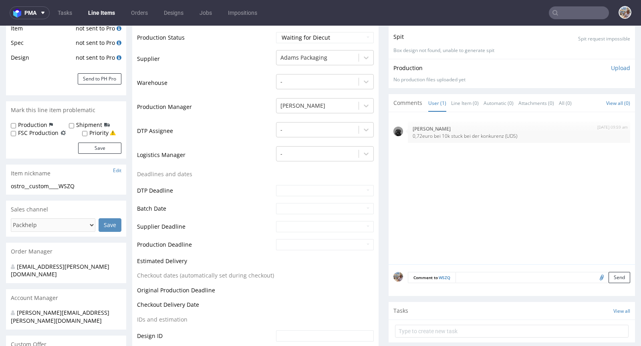
scroll to position [0, 0]
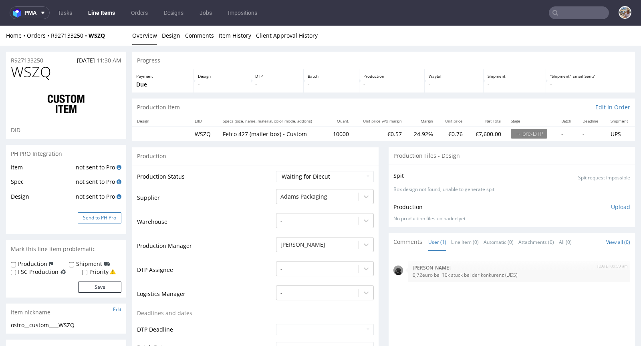
click at [106, 218] on button "Send to PH Pro" at bounding box center [100, 217] width 44 height 11
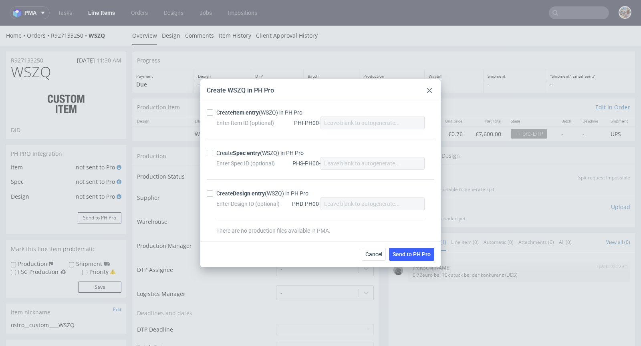
click at [231, 114] on div "Create Item entry (WSZQ) in PH Pro" at bounding box center [259, 113] width 86 height 8
click at [213, 114] on input "Create Item entry (WSZQ) in PH Pro" at bounding box center [210, 112] width 6 height 6
checkbox input "true"
click at [227, 152] on div "Create Spec entry (WSZQ) in PH Pro" at bounding box center [259, 153] width 87 height 8
click at [213, 152] on input "Create Spec entry (WSZQ) in PH Pro" at bounding box center [210, 153] width 6 height 6
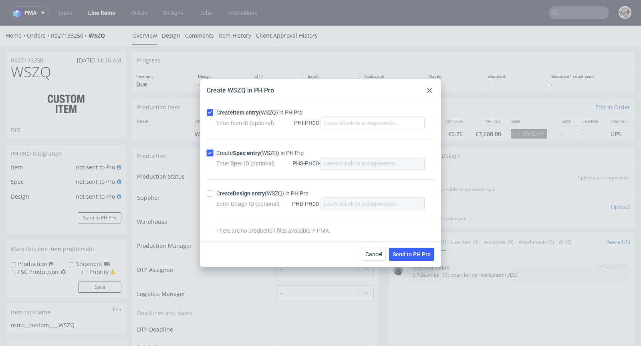
checkbox input "true"
click at [399, 252] on span "Send to PH Pro" at bounding box center [412, 255] width 38 height 6
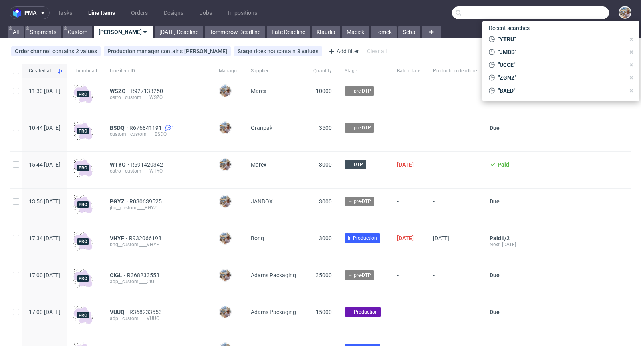
click at [556, 14] on input "text" at bounding box center [530, 12] width 157 height 13
paste input "YTRU"
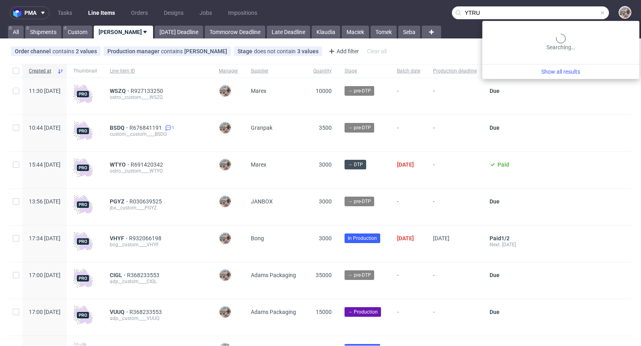
type input "YTRU"
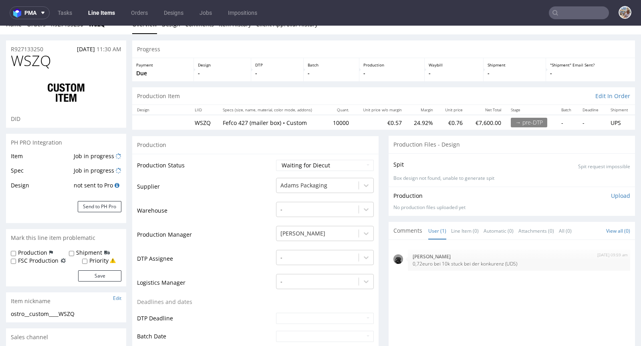
scroll to position [12, 0]
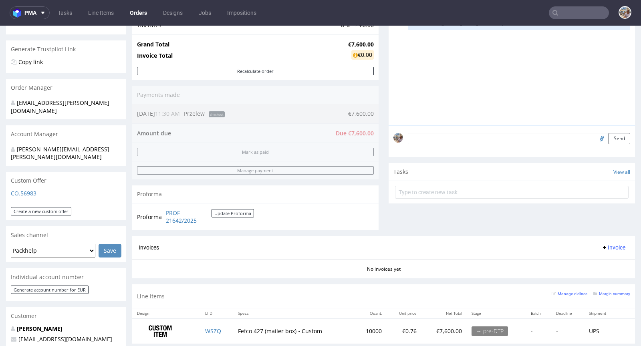
scroll to position [260, 0]
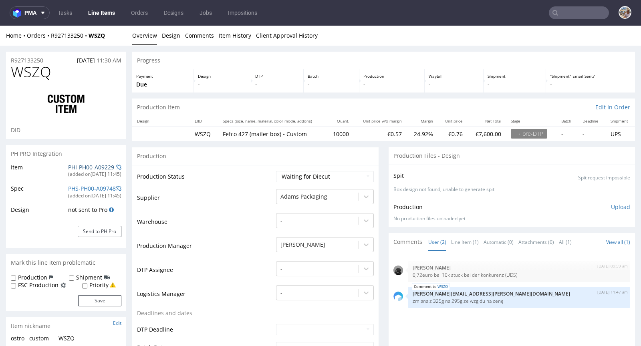
click at [81, 167] on link "PHI-PH00-A09229" at bounding box center [91, 167] width 46 height 8
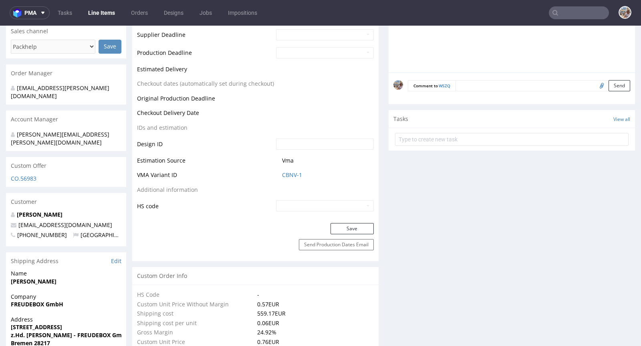
scroll to position [362, 0]
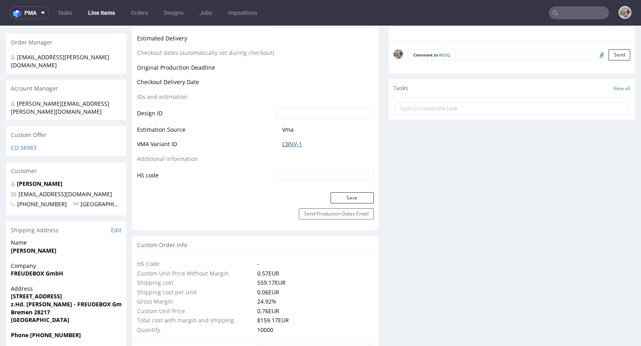
click at [298, 140] on link "CBNV-1" at bounding box center [292, 144] width 20 height 8
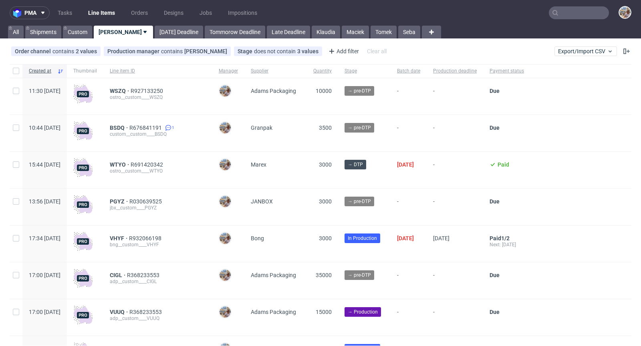
click at [574, 14] on input "text" at bounding box center [579, 12] width 60 height 13
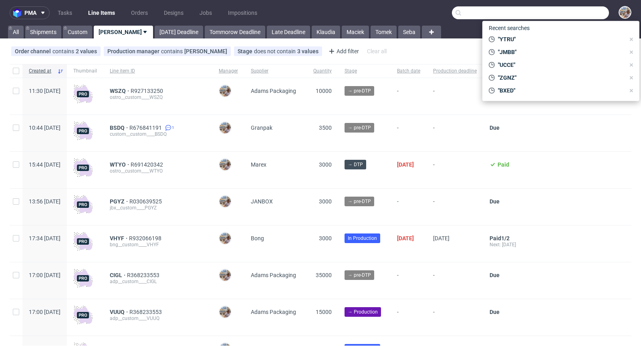
paste input "[EMAIL_ADDRESS][DOMAIN_NAME]"
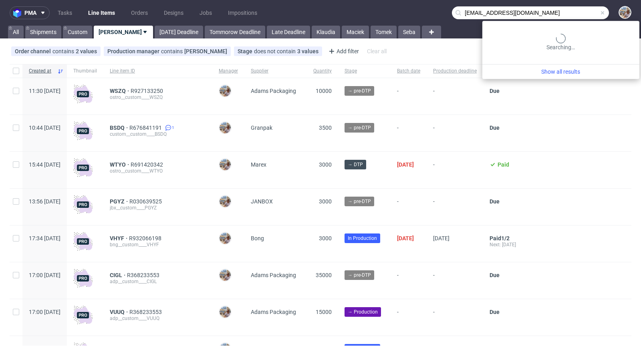
type input "[EMAIL_ADDRESS][DOMAIN_NAME]"
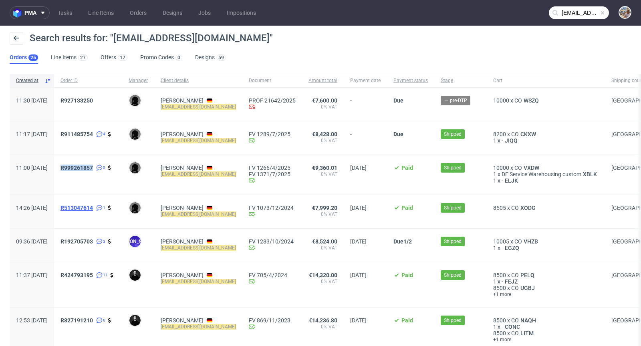
click at [92, 206] on span "R513047614" at bounding box center [76, 208] width 32 height 6
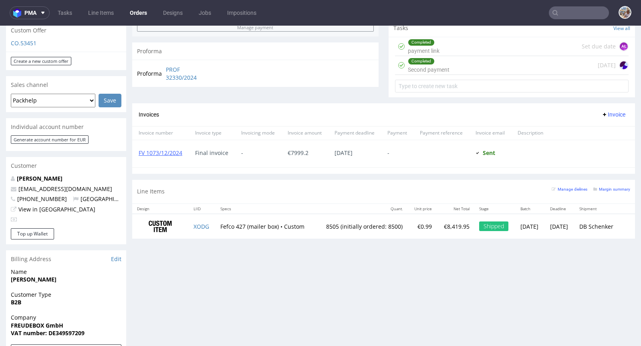
scroll to position [312, 0]
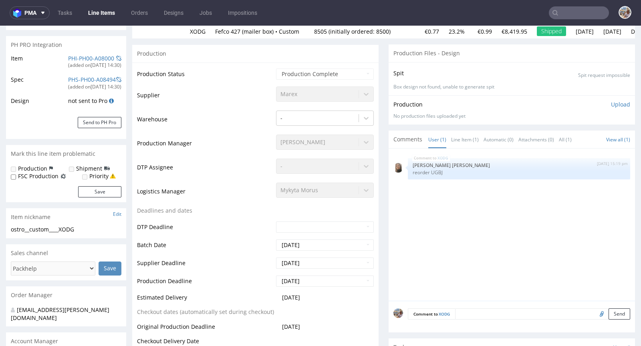
type input "8505"
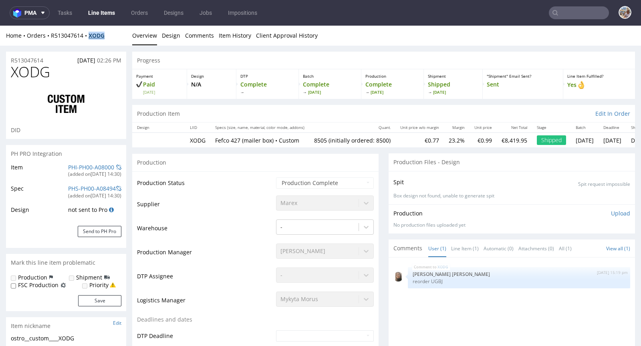
drag, startPoint x: 113, startPoint y: 36, endPoint x: 90, endPoint y: 35, distance: 22.9
click at [90, 35] on div "Home Orders R513047614 XODG" at bounding box center [66, 36] width 120 height 8
copy strong "XODG"
click at [570, 7] on input "text" at bounding box center [579, 12] width 60 height 13
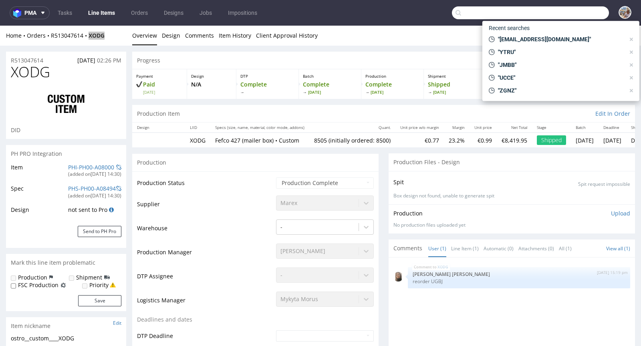
paste input "R995323239"
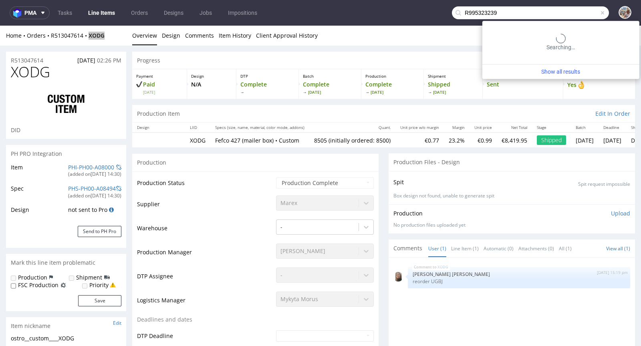
type input "R995323239"
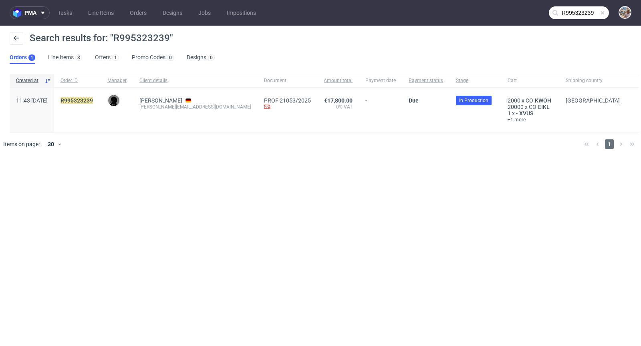
click at [95, 103] on span "R995323239" at bounding box center [77, 110] width 34 height 26
click at [93, 103] on mark "R995323239" at bounding box center [76, 100] width 32 height 6
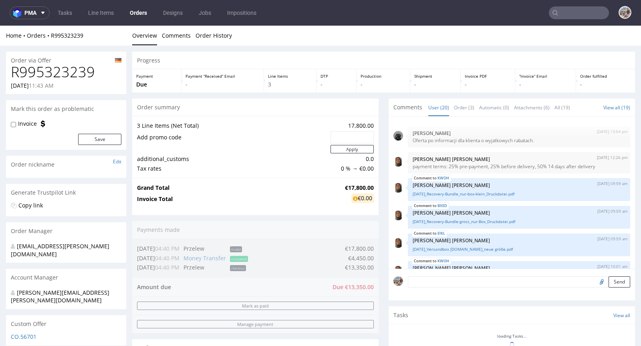
scroll to position [465, 0]
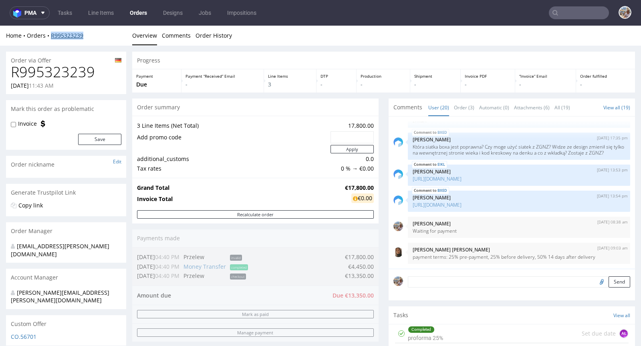
drag, startPoint x: 93, startPoint y: 36, endPoint x: 51, endPoint y: 35, distance: 42.1
click at [51, 35] on div "Home Orders R995323239" at bounding box center [66, 36] width 120 height 8
copy link "R995323239"
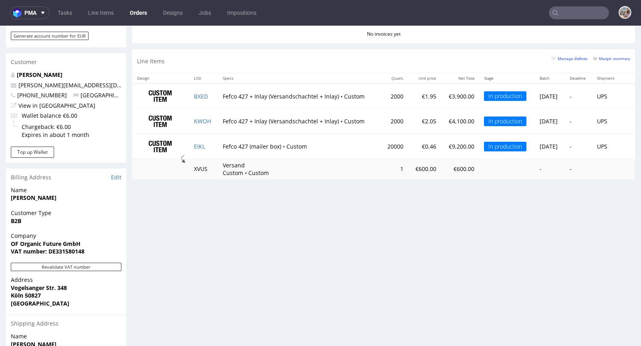
scroll to position [300, 0]
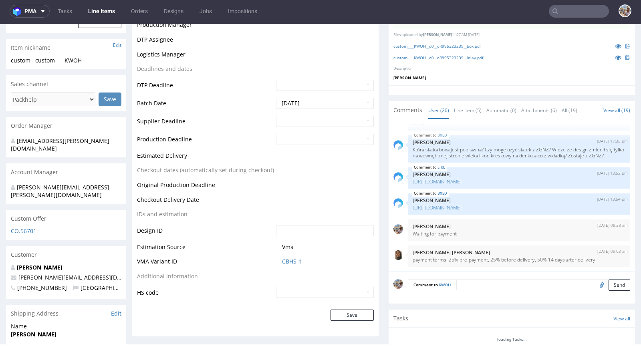
scroll to position [351, 0]
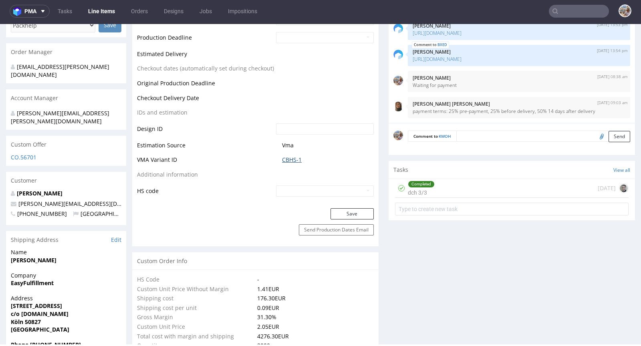
click at [284, 159] on link "CBHS-1" at bounding box center [292, 160] width 20 height 8
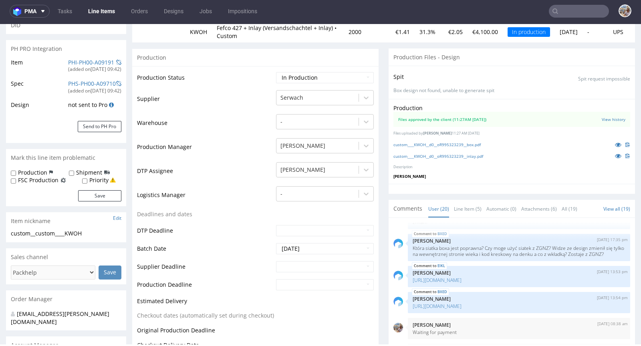
scroll to position [0, 0]
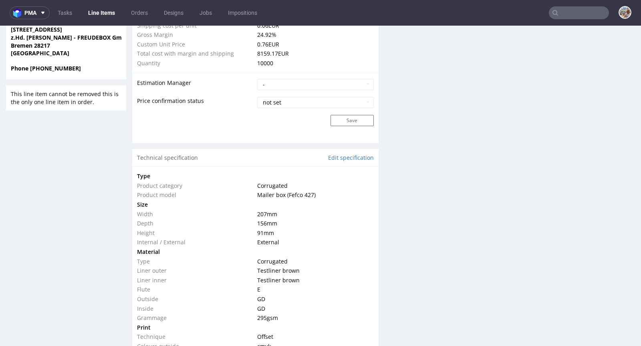
scroll to position [458, 0]
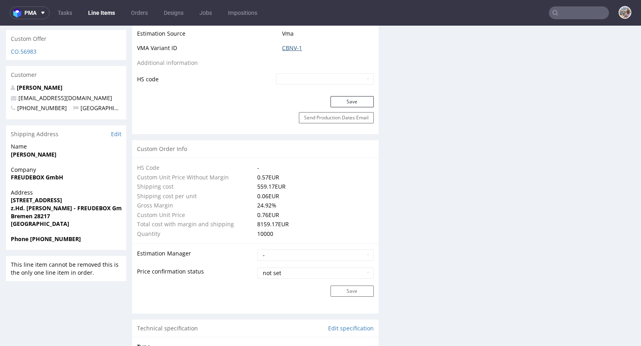
click at [293, 48] on link "CBNV-1" at bounding box center [292, 48] width 20 height 8
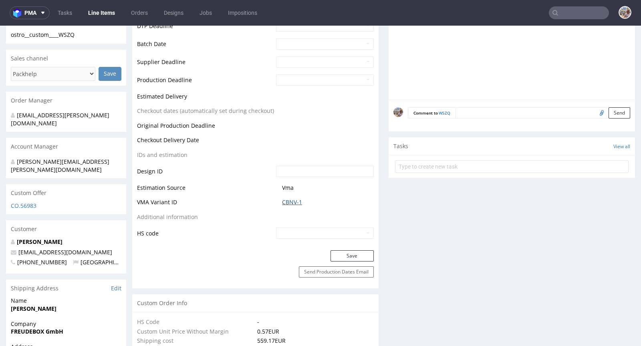
scroll to position [0, 0]
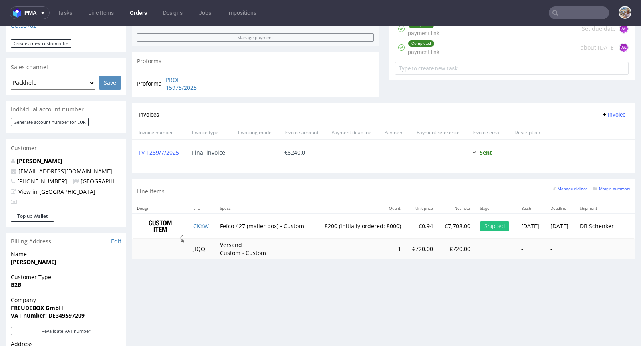
scroll to position [471, 0]
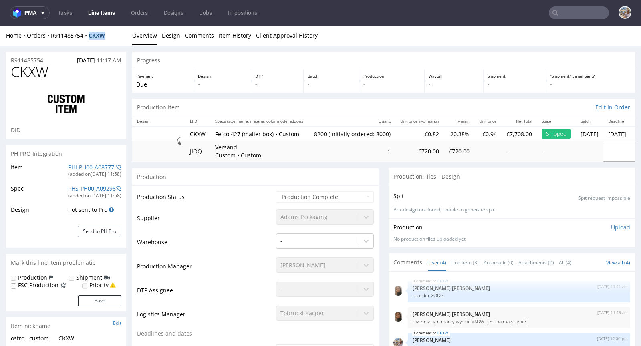
drag, startPoint x: 111, startPoint y: 36, endPoint x: 90, endPoint y: 34, distance: 21.4
click at [90, 34] on div "Home Orders R911485754 CKXW" at bounding box center [66, 36] width 120 height 8
copy strong "CKXW"
click at [106, 41] on div "Home Orders R911485754 CKXW Overview Design Comments Item History Client Approv…" at bounding box center [320, 36] width 641 height 20
drag, startPoint x: 110, startPoint y: 38, endPoint x: 90, endPoint y: 38, distance: 19.6
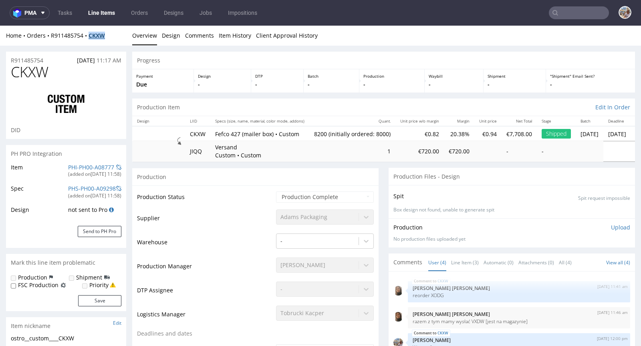
click at [90, 38] on div "Home Orders R911485754 CKXW" at bounding box center [66, 36] width 120 height 8
copy strong "CKXW"
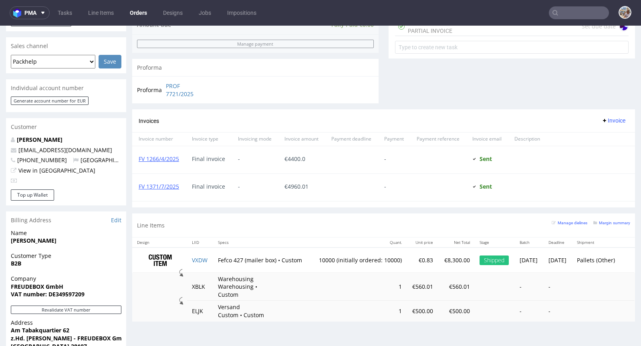
scroll to position [467, 0]
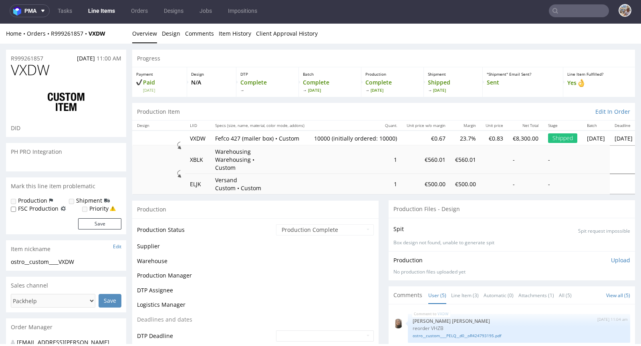
scroll to position [7, 0]
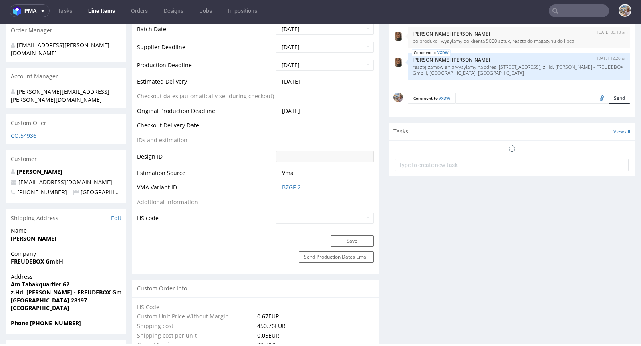
select select "in_progress"
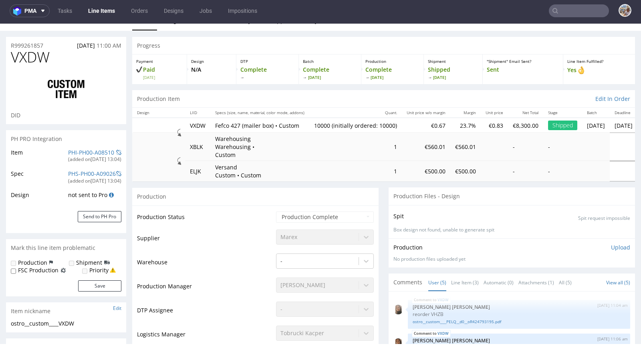
scroll to position [0, 0]
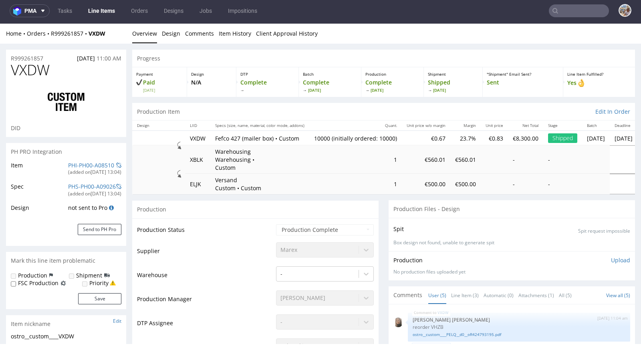
click at [110, 30] on div "Home Orders R999261857 VXDW" at bounding box center [66, 34] width 120 height 8
click at [113, 34] on div "Home Orders R999261857 VXDW" at bounding box center [66, 34] width 120 height 8
drag, startPoint x: 113, startPoint y: 34, endPoint x: 105, endPoint y: 38, distance: 8.8
click at [96, 40] on div "Home Orders R999261857 VXDW Overview Design Comments Item History Client Approv…" at bounding box center [320, 34] width 641 height 20
drag, startPoint x: 113, startPoint y: 38, endPoint x: 97, endPoint y: 35, distance: 15.9
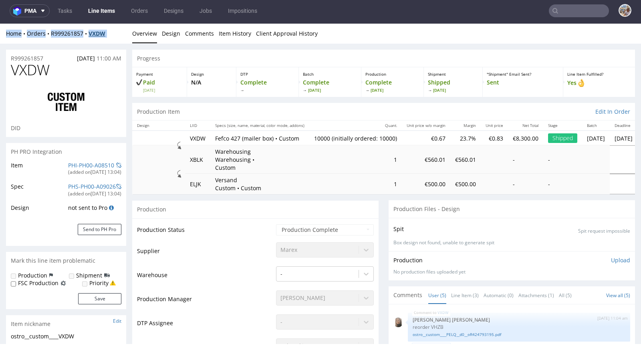
click at [97, 34] on div "Home Orders R999261857 VXDW Overview Design Comments Item History Client Approv…" at bounding box center [320, 34] width 641 height 20
click at [99, 39] on div "Home Orders R999261857 VXDW Overview Design Comments Item History Client Approv…" at bounding box center [320, 34] width 641 height 20
drag, startPoint x: 112, startPoint y: 33, endPoint x: 47, endPoint y: 30, distance: 65.0
click at [98, 36] on div "Home Orders R999261857 VXDW" at bounding box center [66, 34] width 120 height 8
click at [40, 28] on div "Home Orders R999261857 VXDW Overview Design Comments Item History Client Approv…" at bounding box center [320, 34] width 641 height 20
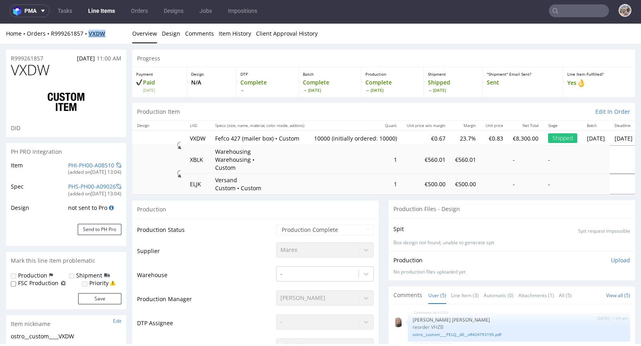
drag, startPoint x: 110, startPoint y: 34, endPoint x: 91, endPoint y: 34, distance: 19.2
click at [91, 34] on div "Home Orders R999261857 VXDW" at bounding box center [66, 34] width 120 height 8
copy strong "VXDW"
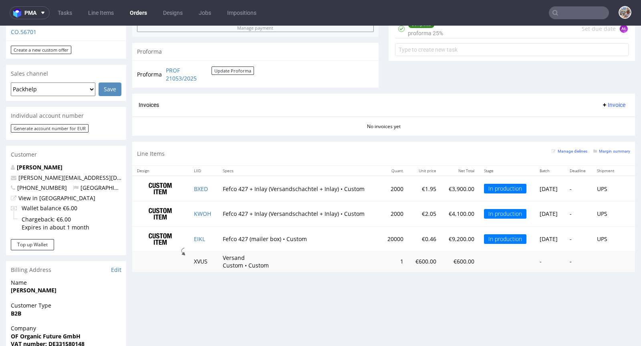
scroll to position [305, 0]
click at [205, 234] on td "EIKL" at bounding box center [203, 238] width 29 height 25
click at [208, 185] on td "BXED" at bounding box center [203, 188] width 29 height 25
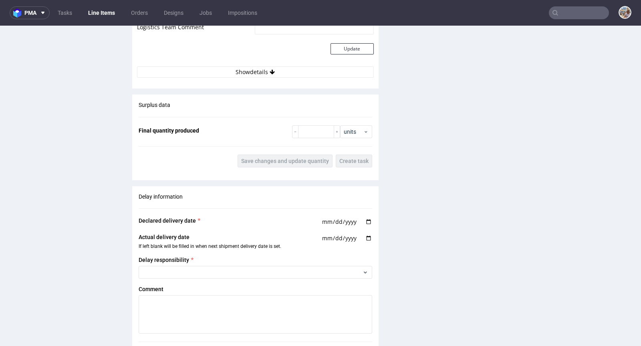
scroll to position [1549, 0]
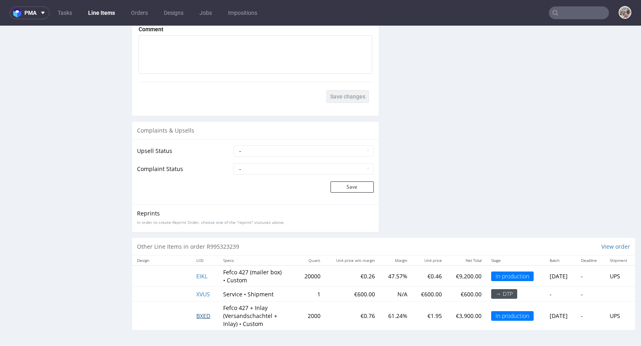
click at [199, 313] on span "BXED" at bounding box center [203, 316] width 14 height 8
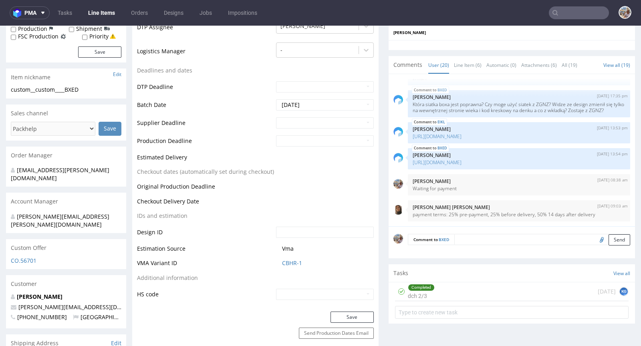
scroll to position [251, 0]
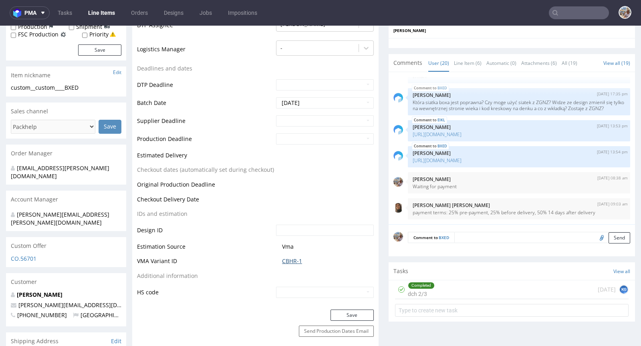
click at [292, 262] on link "CBHR-1" at bounding box center [292, 261] width 20 height 8
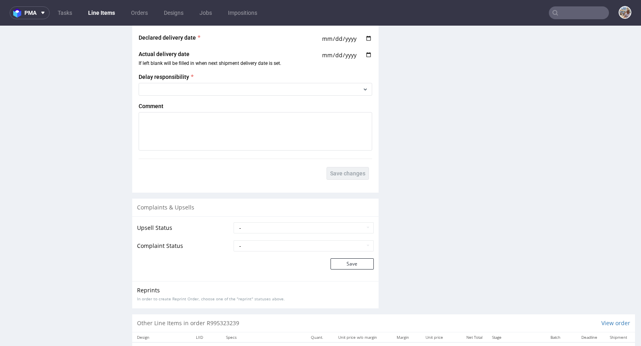
scroll to position [1510, 0]
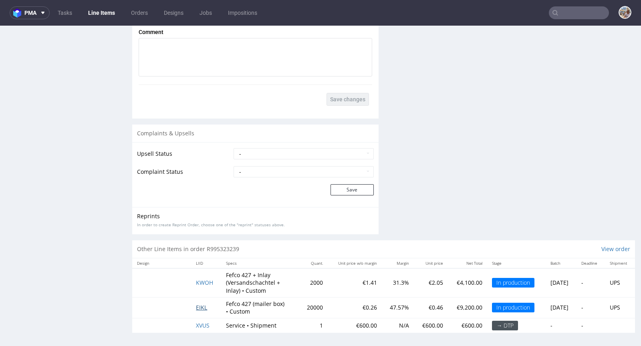
click at [199, 304] on span "EIKL" at bounding box center [201, 308] width 11 height 8
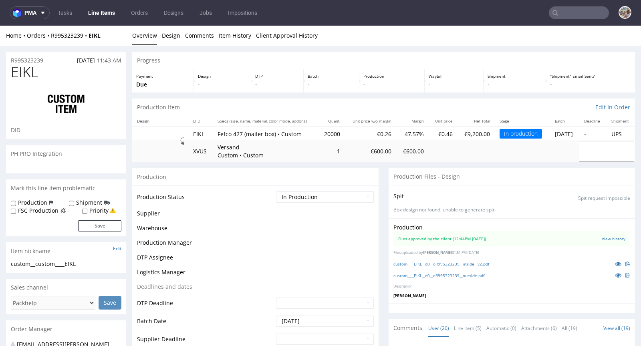
scroll to position [465, 0]
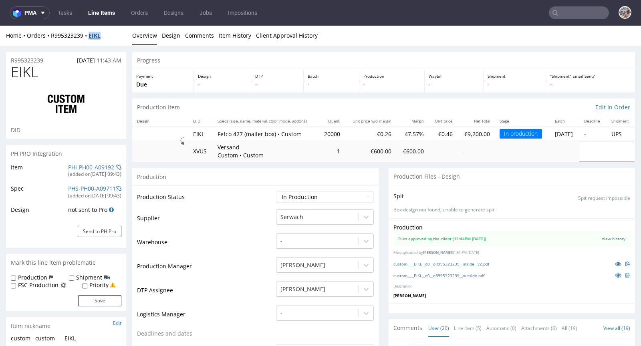
drag, startPoint x: 109, startPoint y: 35, endPoint x: 92, endPoint y: 36, distance: 17.6
click at [92, 36] on div "Home Orders R995323239 EIKL" at bounding box center [66, 36] width 120 height 8
copy strong "EIKL"
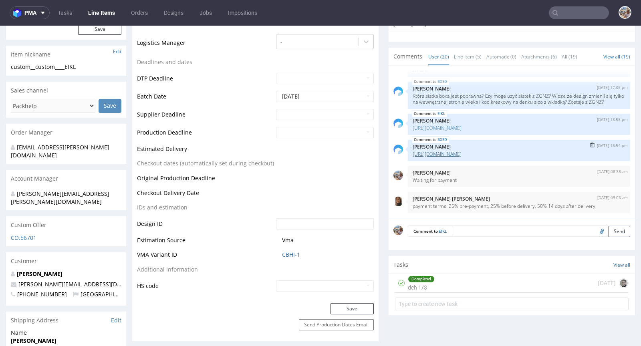
scroll to position [389, 0]
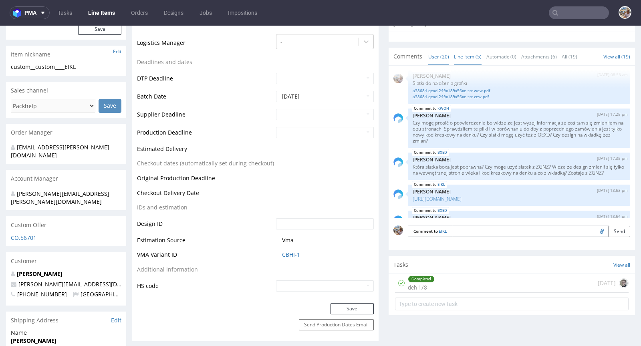
click at [465, 63] on link "Line Item (5)" at bounding box center [468, 56] width 28 height 17
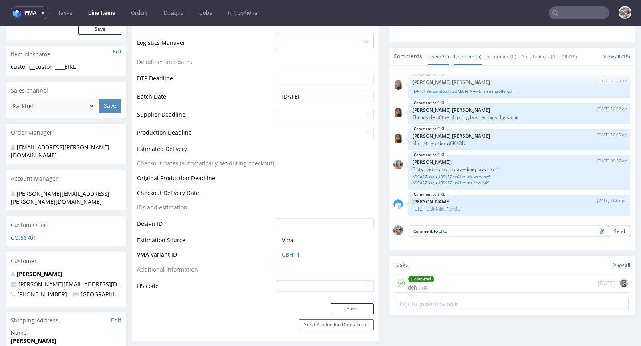
click at [428, 56] on link "User (20)" at bounding box center [438, 56] width 21 height 17
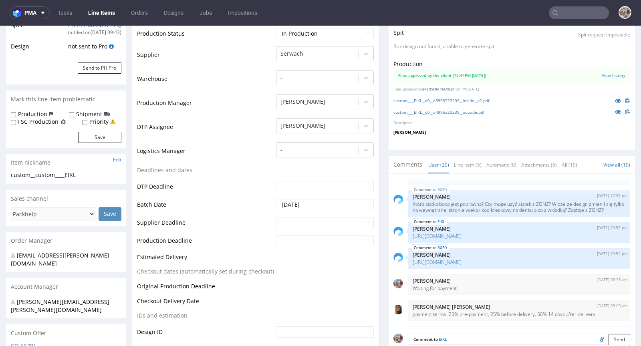
scroll to position [99, 0]
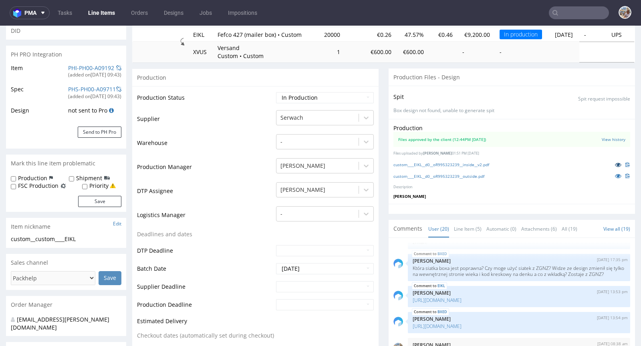
click at [611, 160] on link at bounding box center [618, 164] width 14 height 9
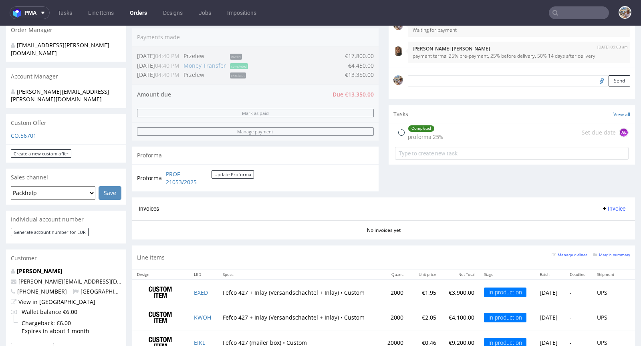
scroll to position [306, 0]
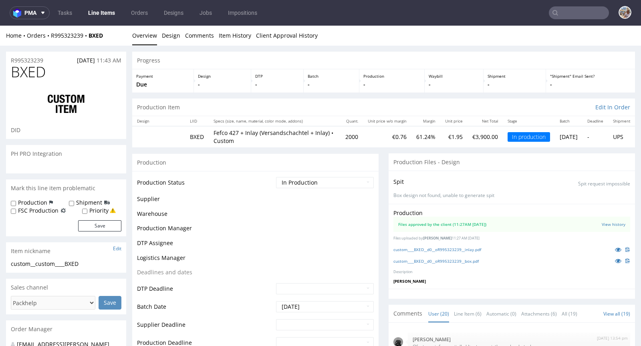
scroll to position [465, 0]
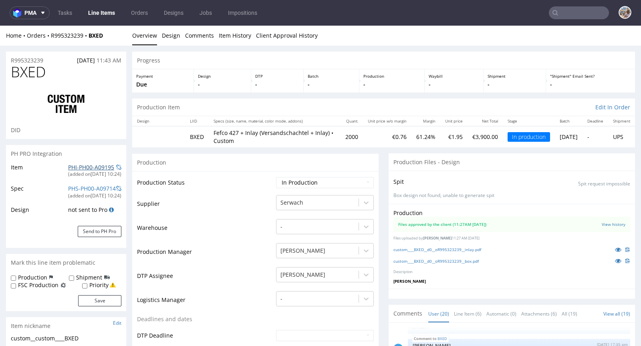
click at [79, 167] on link "PHI-PH00-A09195" at bounding box center [91, 167] width 46 height 8
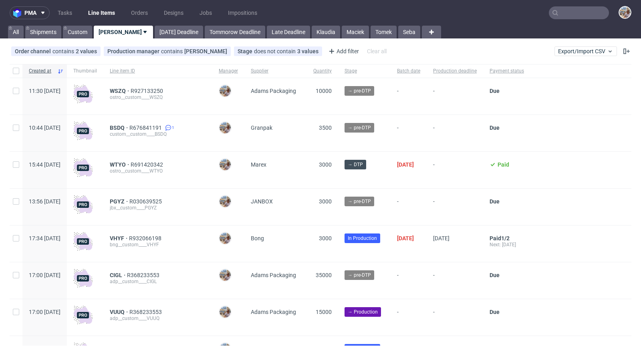
click at [584, 15] on input "text" at bounding box center [579, 12] width 60 height 13
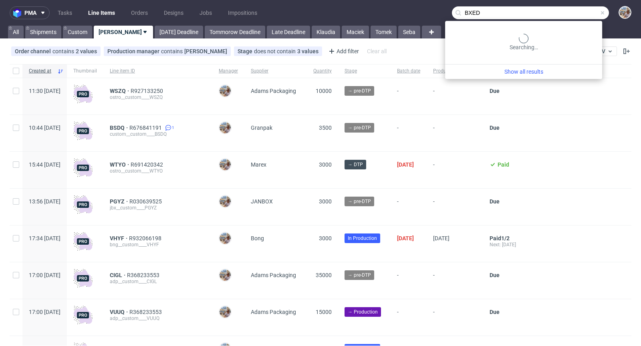
type input "BXED"
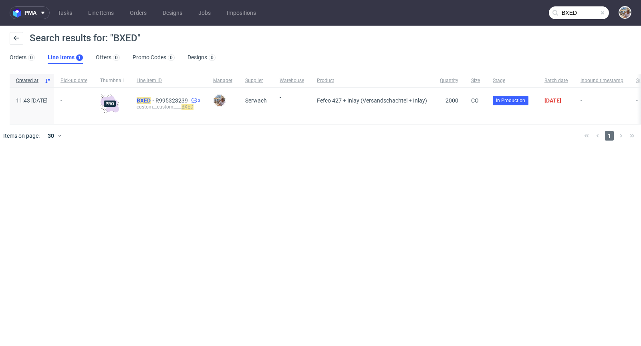
click at [151, 99] on mark "BXED" at bounding box center [144, 100] width 14 height 6
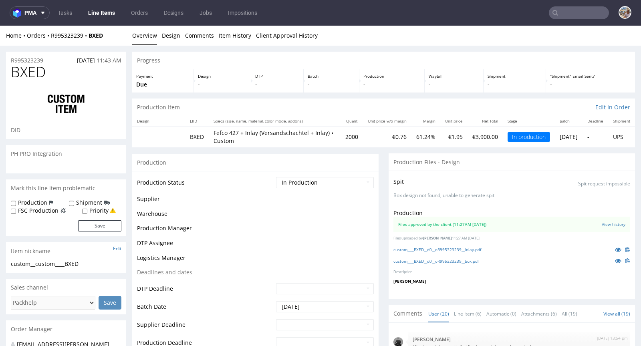
scroll to position [465, 0]
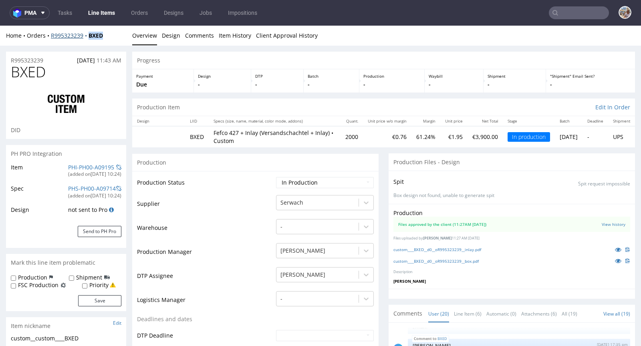
drag, startPoint x: 112, startPoint y: 35, endPoint x: 90, endPoint y: 36, distance: 21.6
click at [90, 36] on div "Home Orders R995323239 BXED" at bounding box center [66, 36] width 120 height 8
copy strong "BXED"
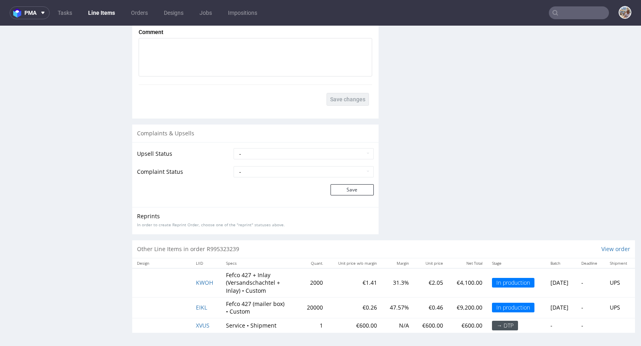
scroll to position [2, 0]
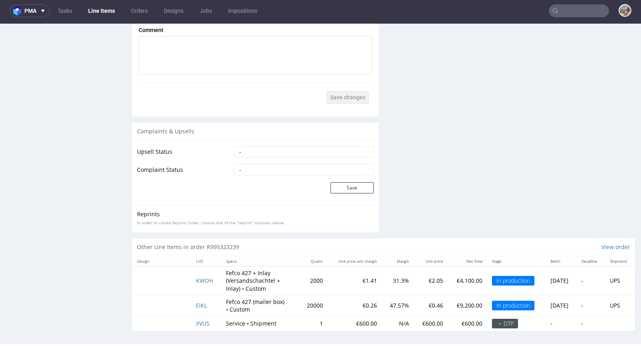
click at [203, 284] on td "KWOH" at bounding box center [206, 280] width 30 height 29
click at [203, 278] on span "KWOH" at bounding box center [204, 281] width 17 height 8
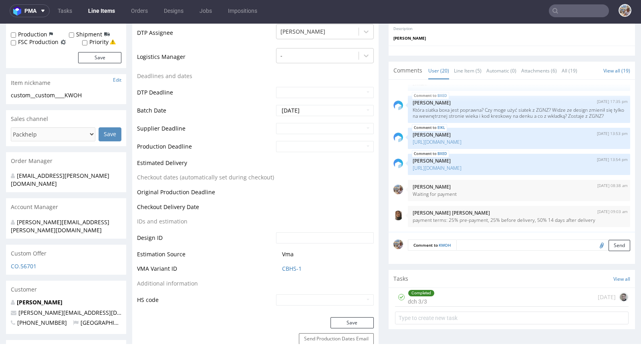
scroll to position [241, 0]
click at [289, 268] on link "CBHS-1" at bounding box center [292, 269] width 20 height 8
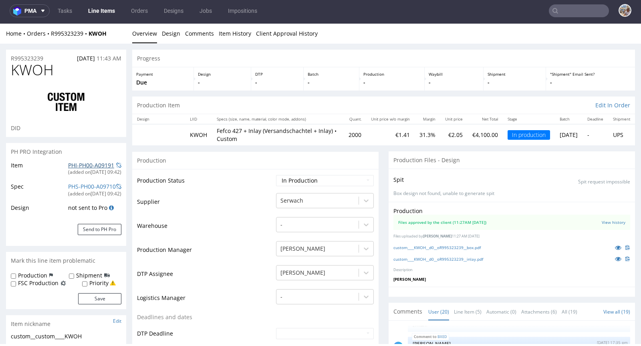
click at [80, 167] on link "PHI-PH00-A09191" at bounding box center [91, 165] width 46 height 8
click at [568, 12] on input "text" at bounding box center [579, 10] width 60 height 13
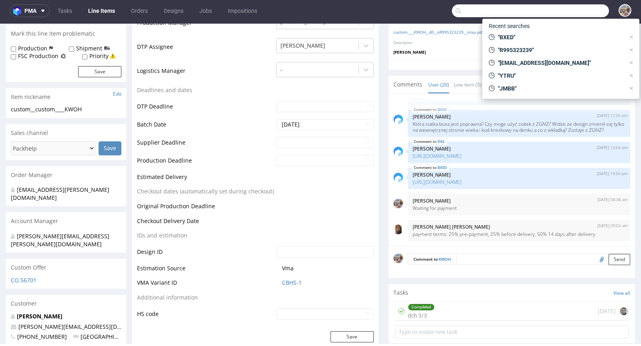
scroll to position [425, 0]
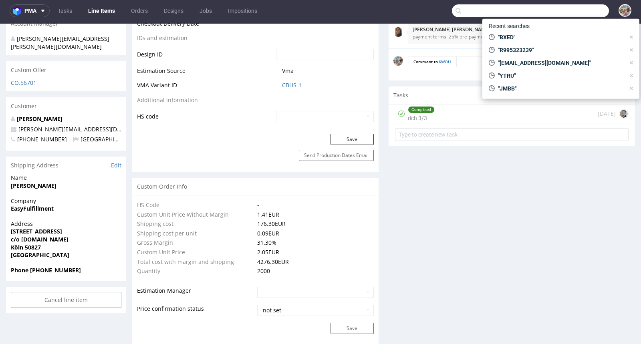
drag, startPoint x: 311, startPoint y: 85, endPoint x: 279, endPoint y: 85, distance: 32.4
click at [282, 85] on span "CBHS-1" at bounding box center [328, 85] width 92 height 8
copy link "CBHS-1"
click at [251, 79] on td "Estimation Source" at bounding box center [205, 73] width 137 height 15
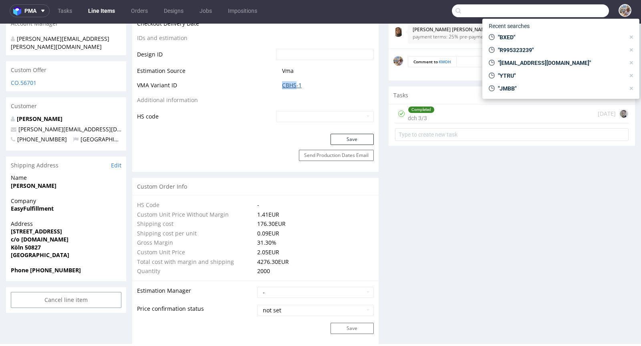
drag, startPoint x: 275, startPoint y: 84, endPoint x: 292, endPoint y: 84, distance: 17.6
click at [292, 84] on td "CBHS-1" at bounding box center [324, 88] width 100 height 15
copy link "CBHS"
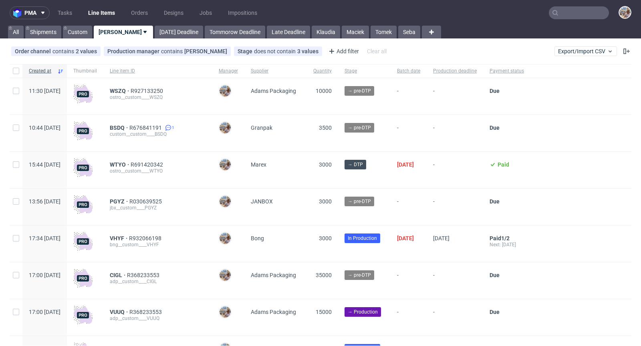
click at [563, 10] on input "text" at bounding box center [579, 12] width 60 height 13
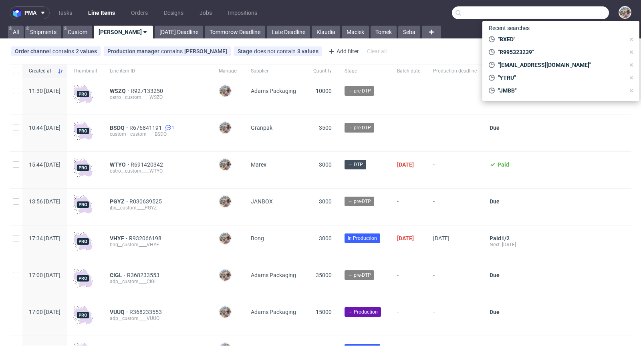
paste input "KNRI"
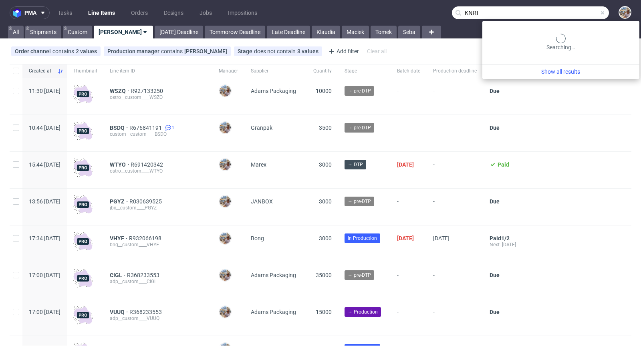
type input "KNRI"
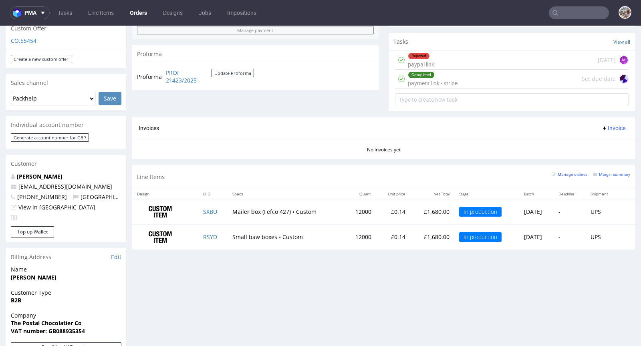
scroll to position [315, 0]
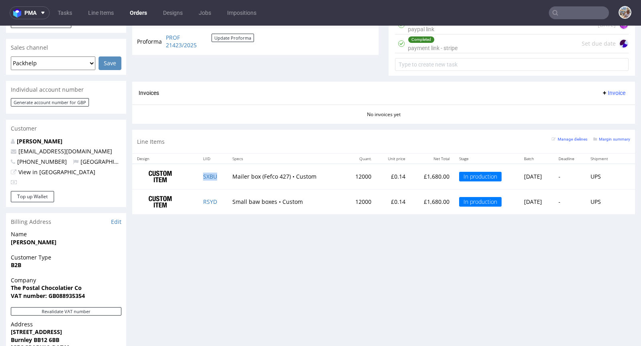
click at [206, 178] on td "SXBU" at bounding box center [213, 176] width 30 height 25
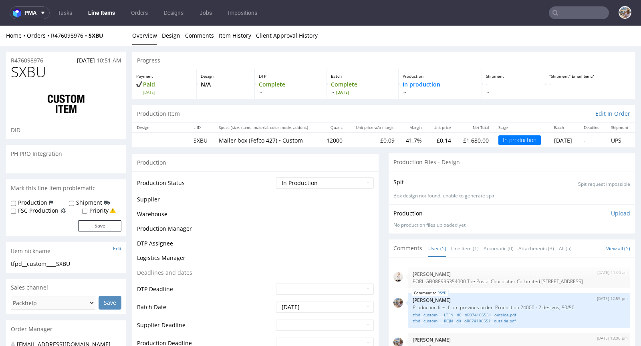
scroll to position [22, 0]
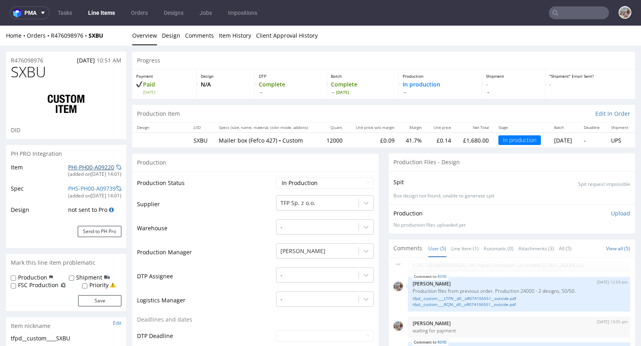
click at [84, 168] on link "PHI-PH00-A09220" at bounding box center [91, 167] width 46 height 8
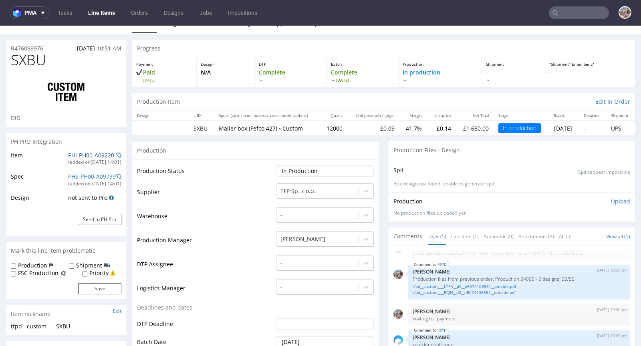
click at [98, 157] on link "PHI-PH00-A09220" at bounding box center [91, 155] width 46 height 8
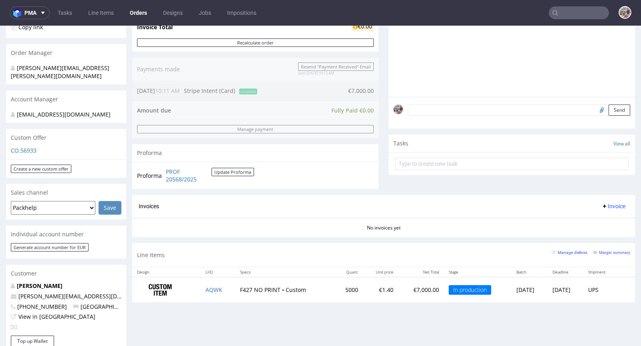
scroll to position [192, 0]
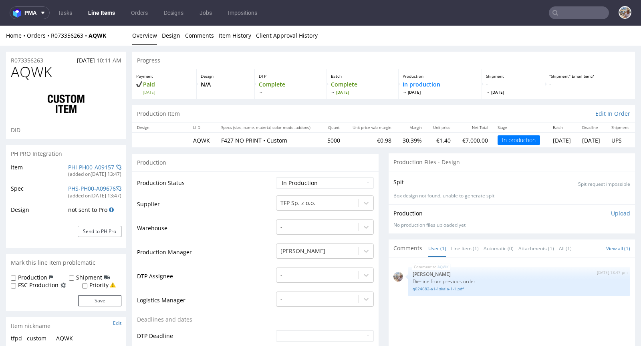
select select "in_progress"
click at [79, 165] on link "PHI-PH00-A09157" at bounding box center [91, 167] width 46 height 8
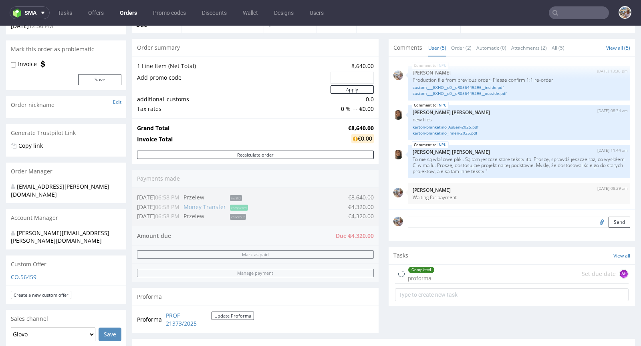
scroll to position [290, 0]
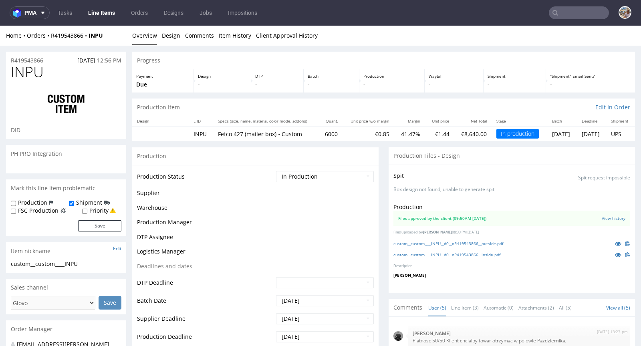
scroll to position [27, 0]
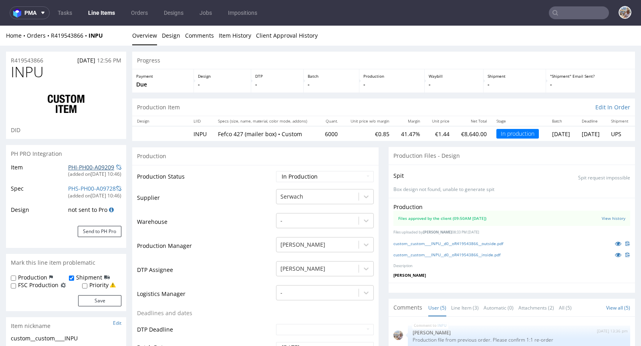
click at [95, 167] on link "PHI-PH00-A09209" at bounding box center [91, 167] width 46 height 8
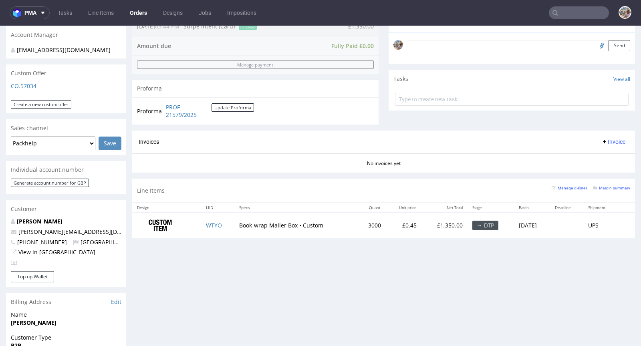
scroll to position [300, 0]
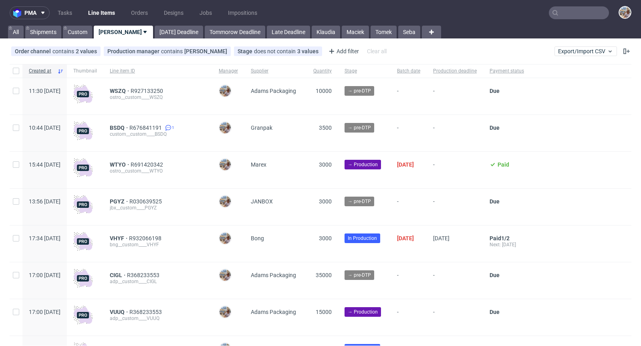
click at [566, 14] on input "text" at bounding box center [579, 12] width 60 height 13
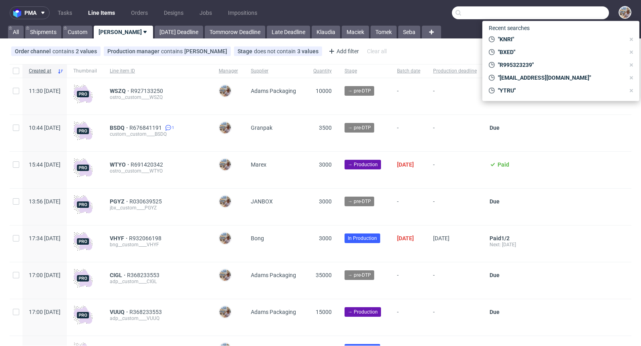
paste input "OMCT"
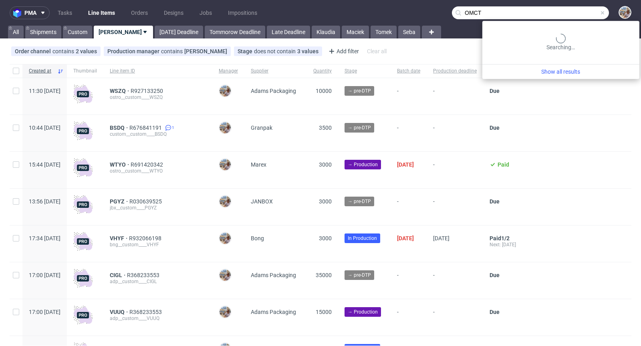
type input "OMCT"
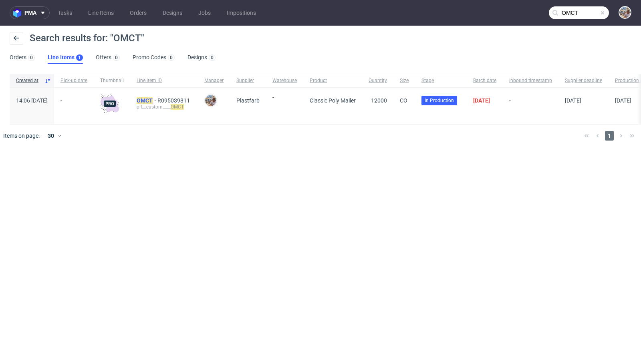
click at [153, 100] on mark "OMCT" at bounding box center [145, 100] width 16 height 6
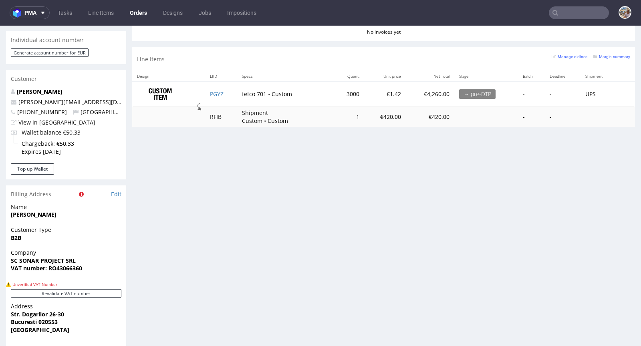
scroll to position [347, 0]
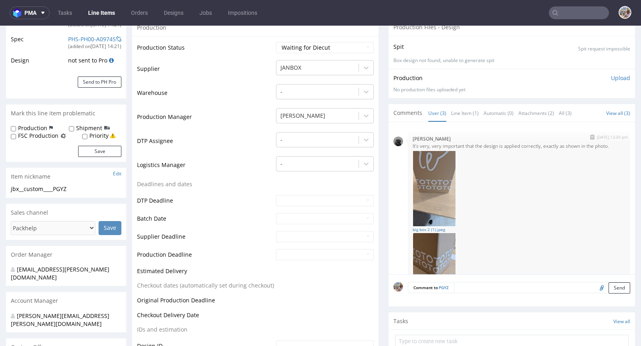
scroll to position [133, 0]
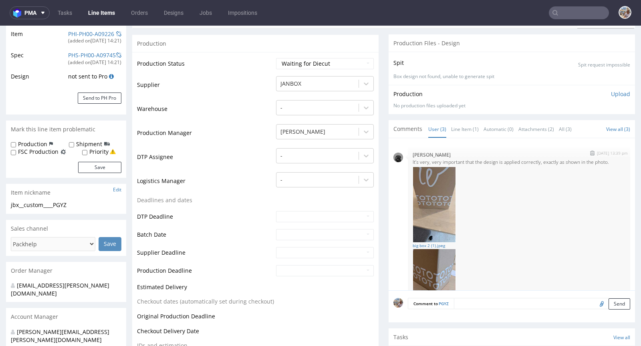
click at [422, 202] on img at bounding box center [434, 205] width 43 height 76
click at [430, 208] on img at bounding box center [434, 205] width 43 height 76
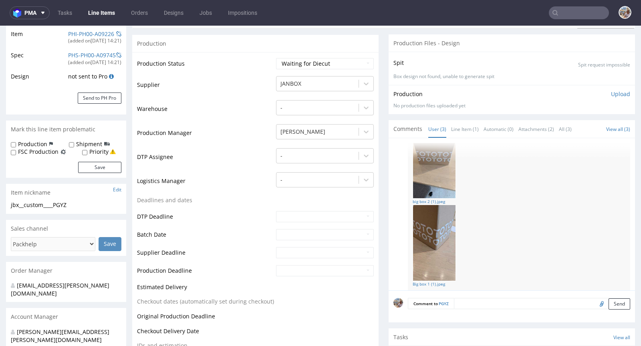
scroll to position [115, 0]
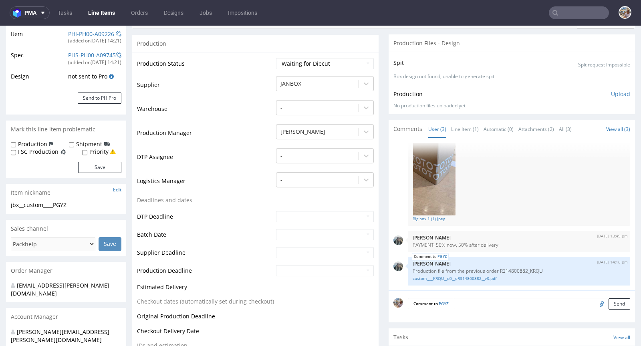
click at [426, 171] on img at bounding box center [434, 177] width 43 height 76
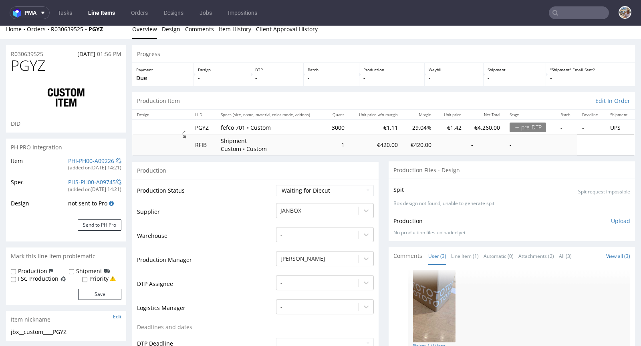
scroll to position [12, 0]
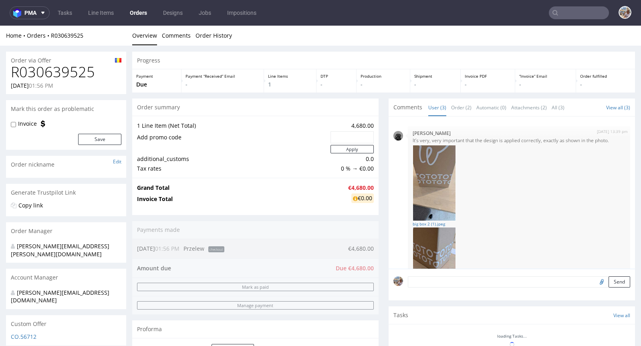
scroll to position [116, 0]
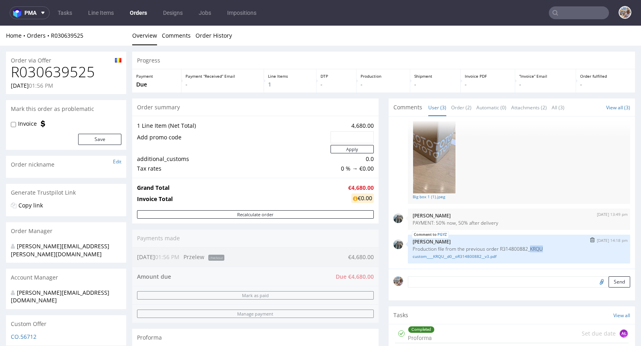
drag, startPoint x: 539, startPoint y: 247, endPoint x: 526, endPoint y: 247, distance: 12.4
click at [526, 247] on p "Production file from the previous order R314800882_KRQU" at bounding box center [519, 249] width 213 height 6
copy p "KRQU"
click at [446, 259] on link "custom____KRQU__d0__oR314800882__v3.pdf" at bounding box center [519, 257] width 213 height 6
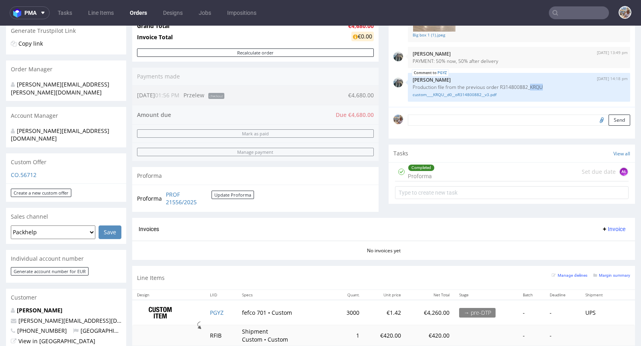
scroll to position [193, 0]
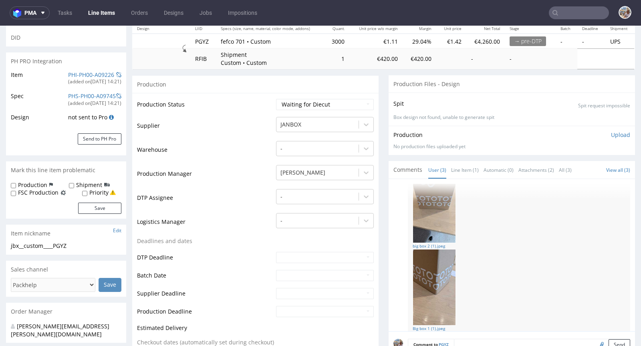
scroll to position [42, 0]
click at [423, 282] on img at bounding box center [434, 285] width 43 height 76
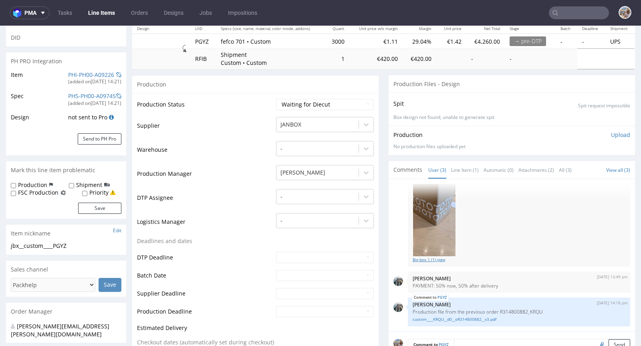
click at [428, 263] on link "Big box 1 (1).jpeg" at bounding box center [519, 260] width 213 height 6
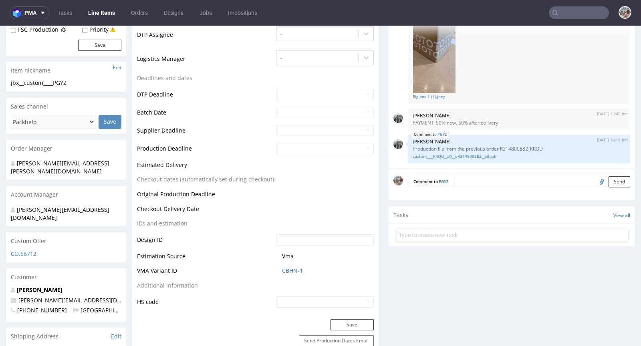
scroll to position [231, 0]
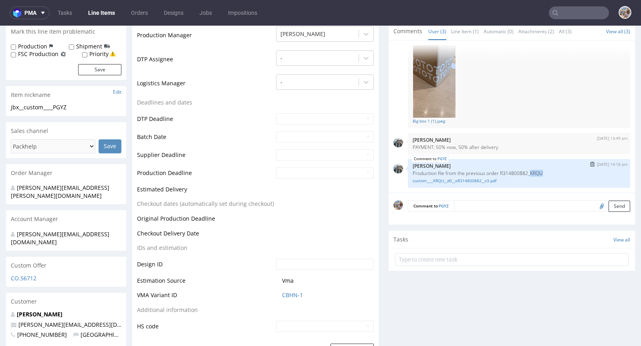
drag, startPoint x: 538, startPoint y: 179, endPoint x: 526, endPoint y: 178, distance: 12.0
click at [526, 176] on p "Production file from the previous order R314800882_KRQU" at bounding box center [519, 173] width 213 height 6
copy p "KRQU"
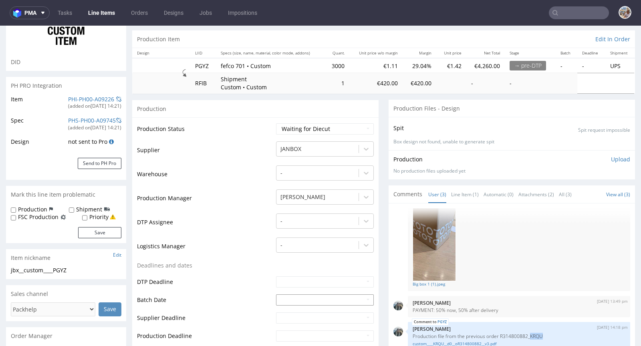
scroll to position [0, 0]
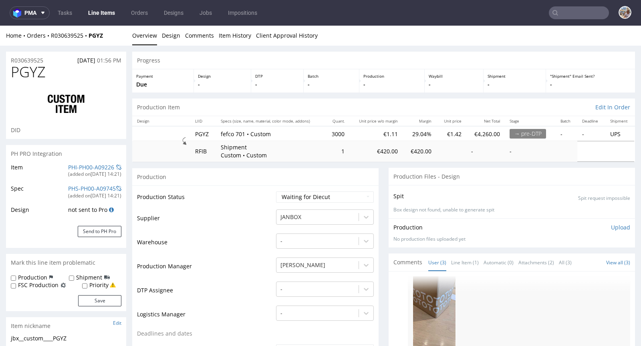
click at [49, 60] on div "R030639525 [DATE] 01:56 PM" at bounding box center [66, 58] width 120 height 13
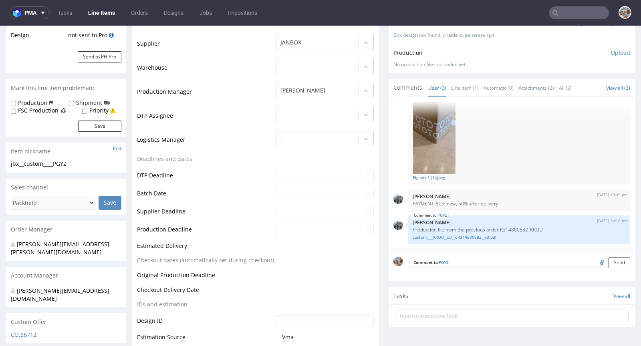
scroll to position [318, 0]
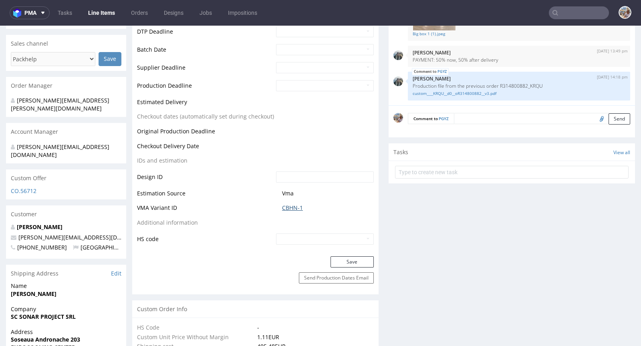
click at [296, 204] on link "CBHN-1" at bounding box center [292, 208] width 21 height 8
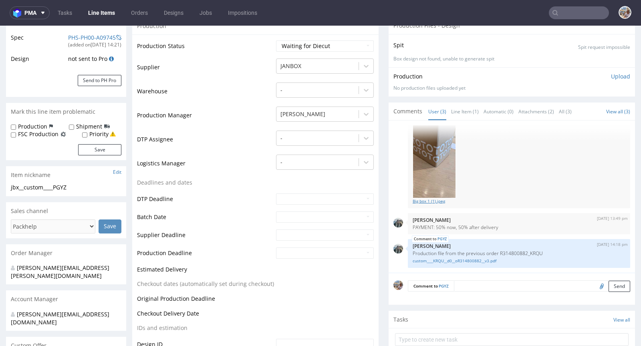
scroll to position [160, 0]
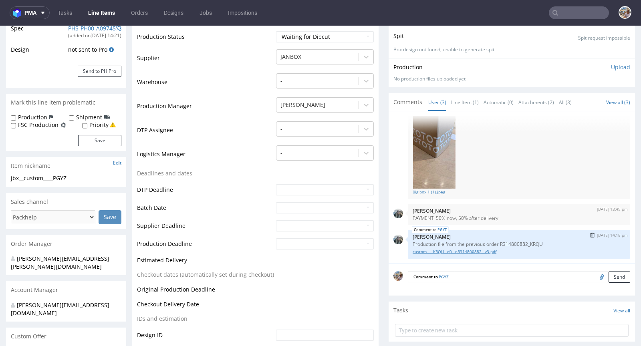
click at [450, 251] on link "custom____KRQU__d0__oR314800882__v3.pdf" at bounding box center [519, 252] width 213 height 6
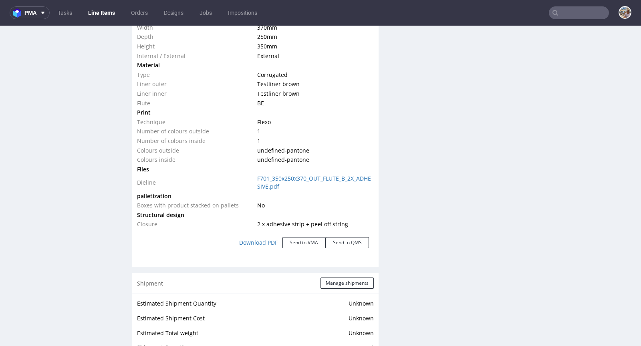
scroll to position [966, 0]
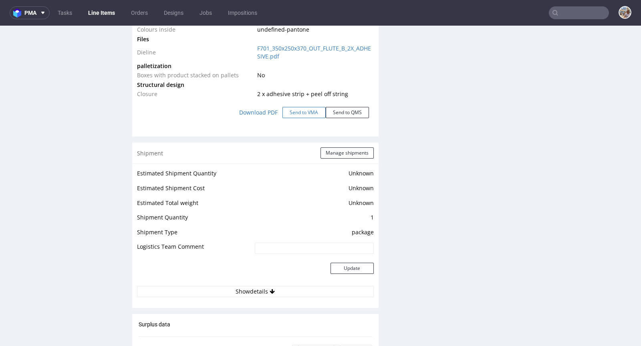
click at [297, 113] on button "Send to VMA" at bounding box center [303, 112] width 43 height 11
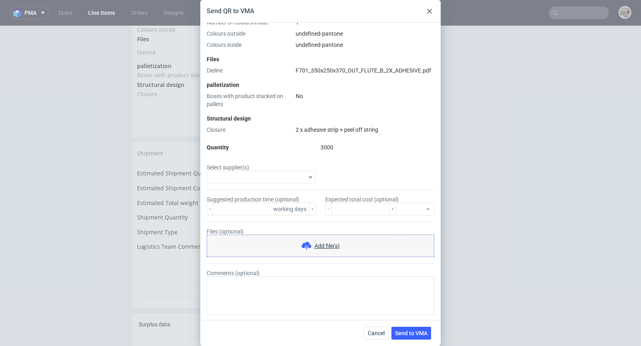
scroll to position [288, 0]
click at [254, 179] on input "Select supplier(s)" at bounding box center [257, 176] width 97 height 7
type input "serwa"
click at [255, 189] on label "Serwach" at bounding box center [259, 192] width 99 height 11
click at [220, 190] on input "Serwach" at bounding box center [216, 193] width 6 height 6
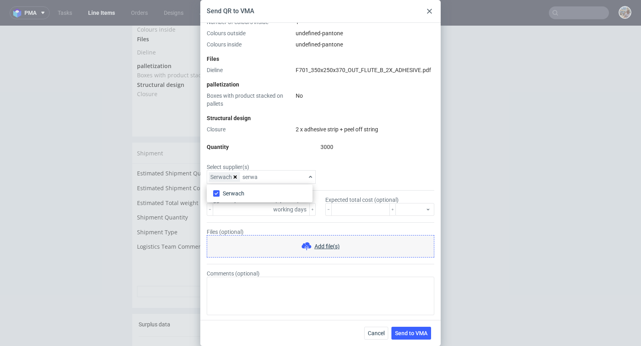
click at [328, 167] on form "Select supplier(s) Serwach serwa Suggested production time (optional) working d…" at bounding box center [321, 239] width 228 height 151
click at [320, 243] on span "Add file(s)" at bounding box center [326, 246] width 25 height 8
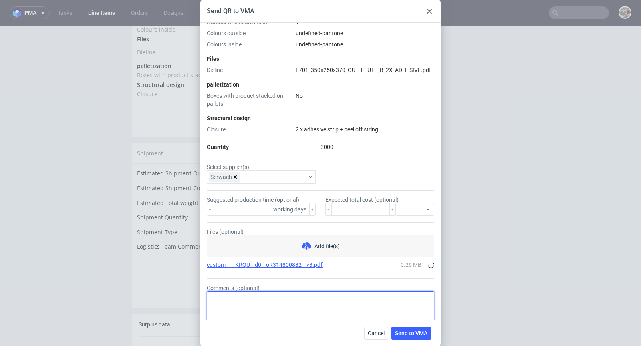
click at [238, 304] on textarea "Comments (optional)" at bounding box center [321, 310] width 228 height 38
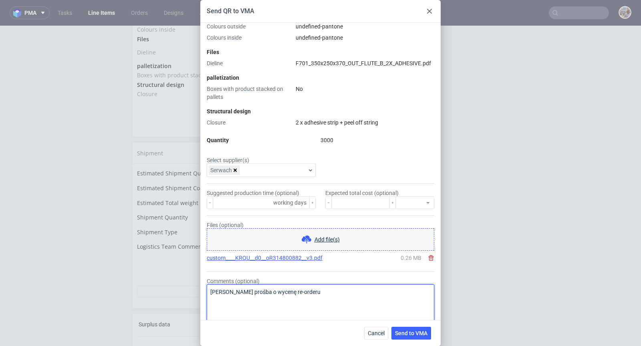
scroll to position [303, 0]
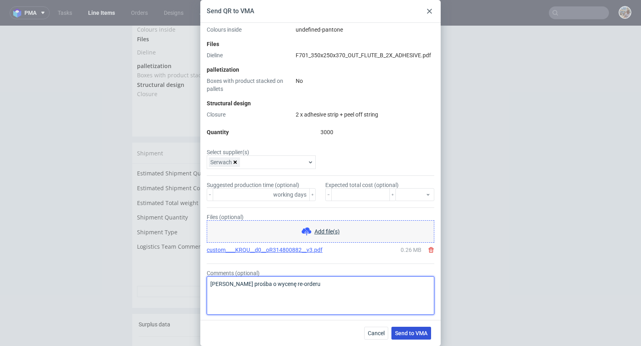
type textarea "[PERSON_NAME] prośba o wycenę re-orderu"
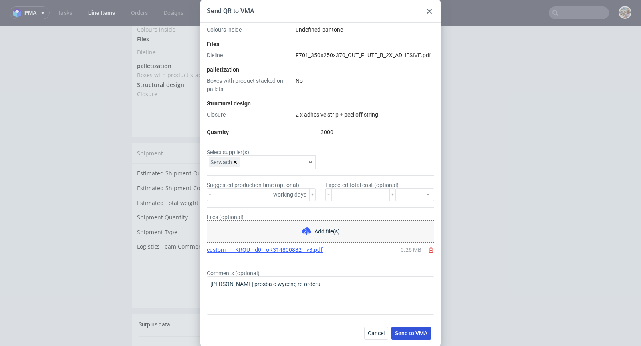
click at [396, 331] on span "Send to VMA" at bounding box center [411, 333] width 32 height 6
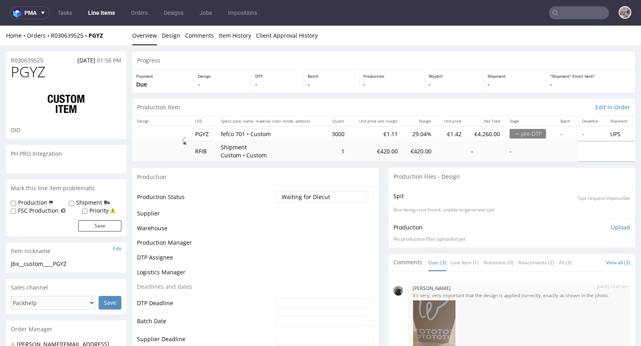
scroll to position [116, 0]
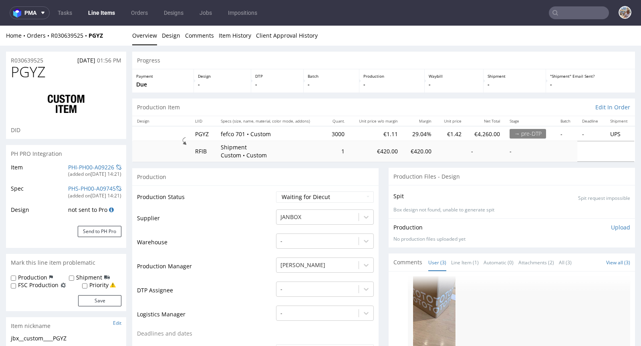
select select "in_progress"
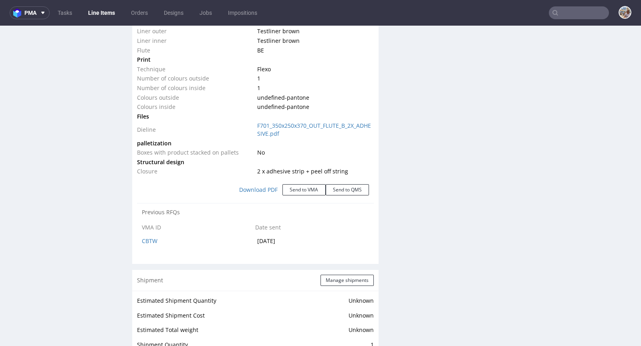
scroll to position [958, 0]
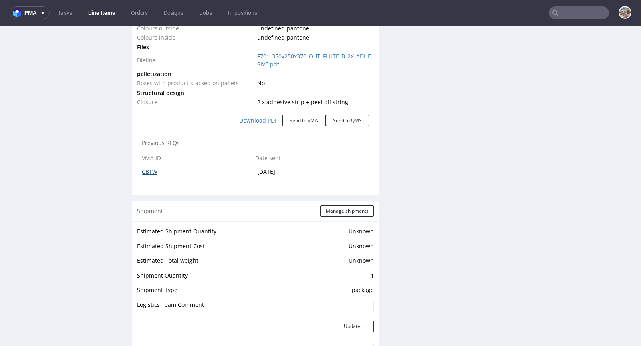
click at [152, 168] on link "CBTW" at bounding box center [150, 172] width 16 height 8
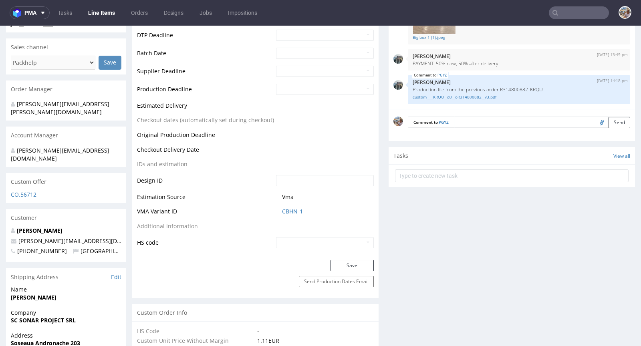
scroll to position [278, 0]
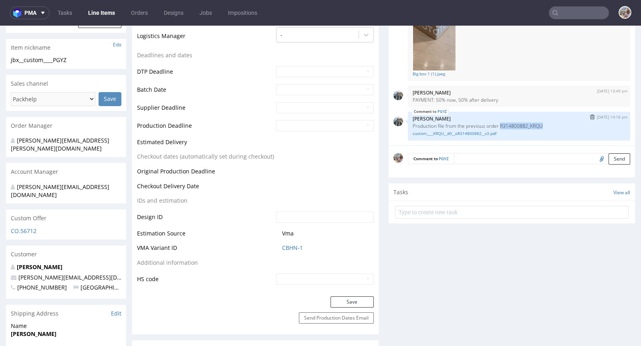
drag, startPoint x: 543, startPoint y: 124, endPoint x: 494, endPoint y: 124, distance: 48.9
click at [494, 124] on p "Production file from the previous order R314800882_KRQU" at bounding box center [519, 126] width 213 height 6
copy p "R314800882_KRQU"
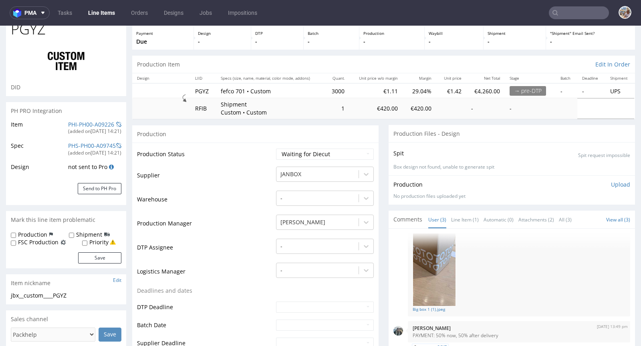
scroll to position [0, 0]
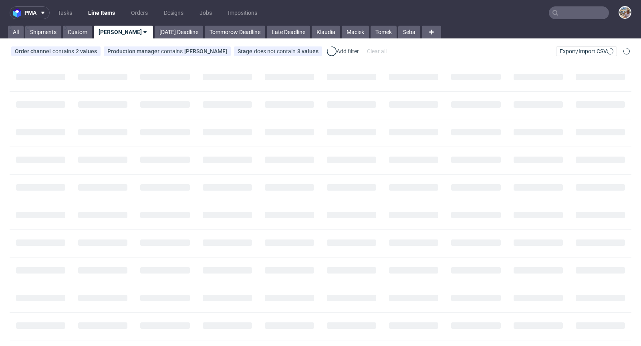
click at [568, 6] on div at bounding box center [579, 12] width 60 height 13
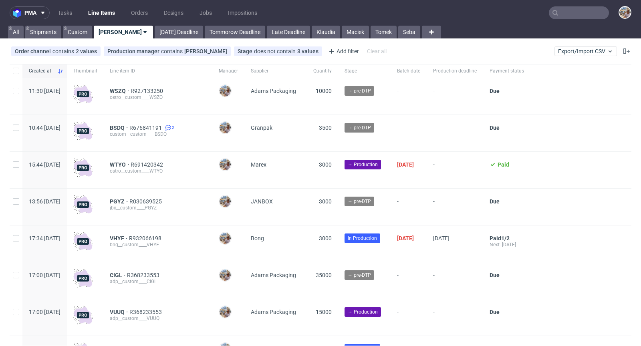
click at [568, 10] on input "text" at bounding box center [579, 12] width 60 height 13
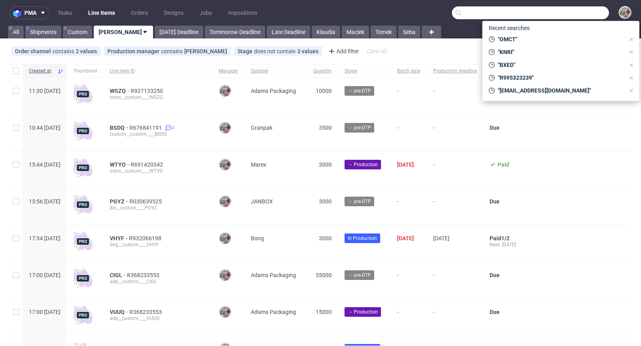
paste input "KRQU"
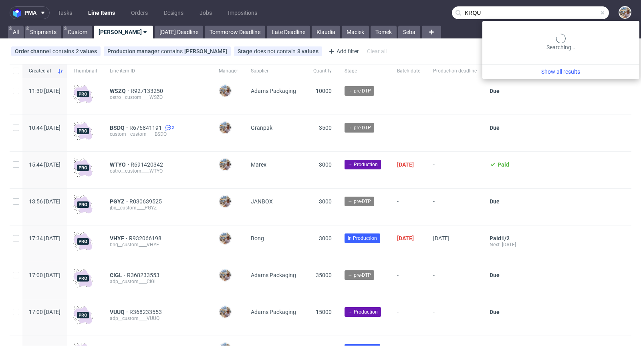
type input "KRQU"
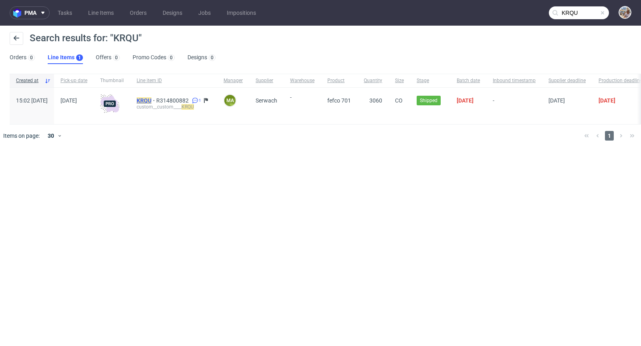
click at [151, 102] on mark "KRQU" at bounding box center [144, 100] width 15 height 6
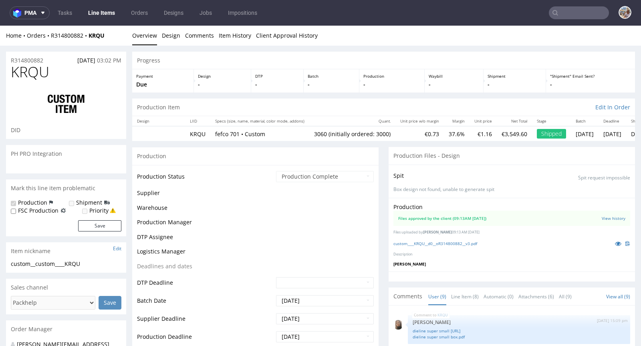
scroll to position [294, 0]
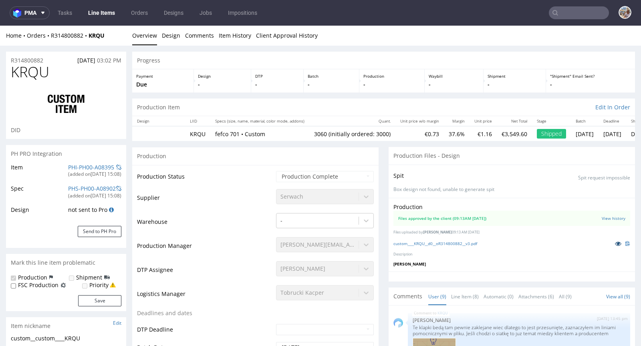
click at [611, 241] on link at bounding box center [618, 243] width 14 height 9
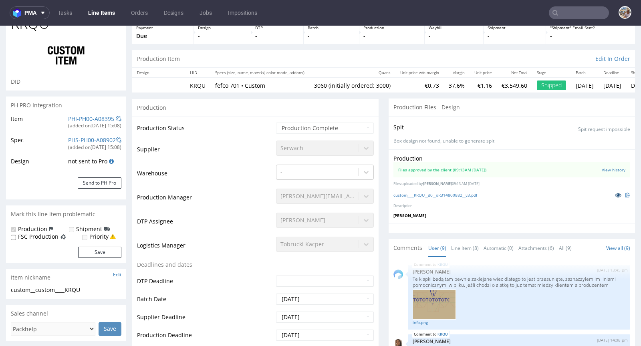
scroll to position [0, 0]
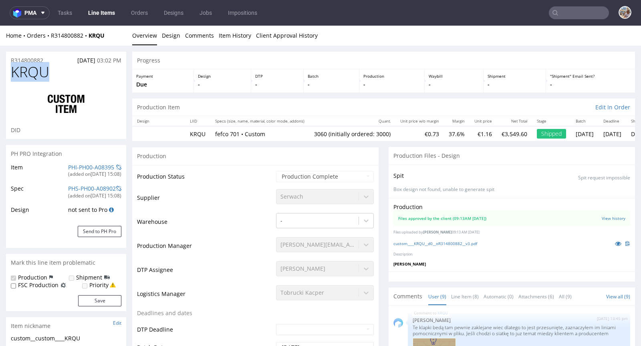
drag, startPoint x: 67, startPoint y: 77, endPoint x: 10, endPoint y: 77, distance: 56.9
click at [10, 77] on div "KRQU DID" at bounding box center [66, 101] width 120 height 75
copy span "KRQU"
drag, startPoint x: 50, startPoint y: 60, endPoint x: 10, endPoint y: 61, distance: 39.7
click at [10, 61] on div "R314800882 25.02.2025 03:02 PM" at bounding box center [66, 58] width 120 height 13
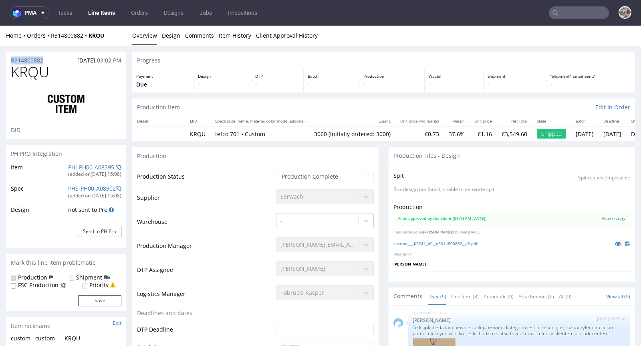
copy p "R314800882"
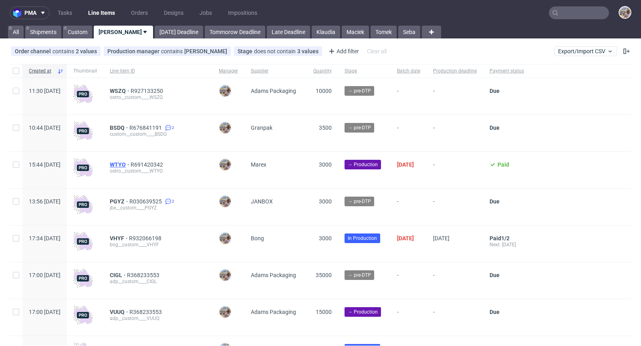
click at [131, 163] on span "WTYO" at bounding box center [120, 164] width 21 height 6
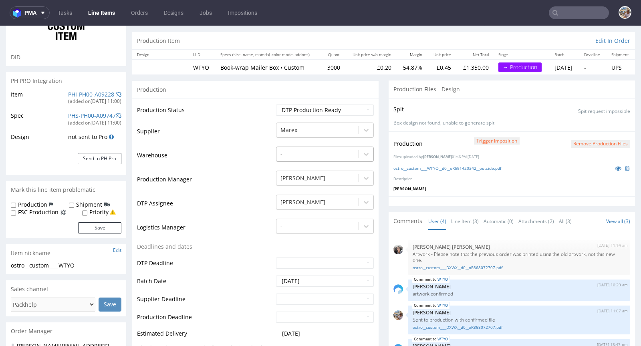
scroll to position [71, 0]
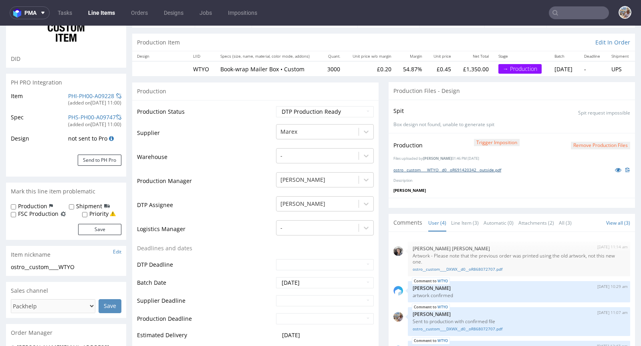
click at [429, 170] on link "ostro__custom____WTYO__d0__oR691420342__outside.pdf" at bounding box center [447, 170] width 108 height 6
click at [97, 98] on link "PHI-PH00-A09228" at bounding box center [91, 96] width 46 height 8
click at [88, 116] on link "PHS-PH00-A09747" at bounding box center [92, 117] width 48 height 8
click at [78, 93] on link "PHI-PH00-A09228" at bounding box center [91, 96] width 46 height 8
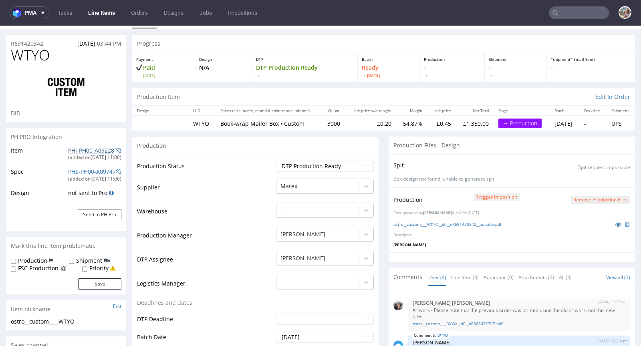
scroll to position [0, 0]
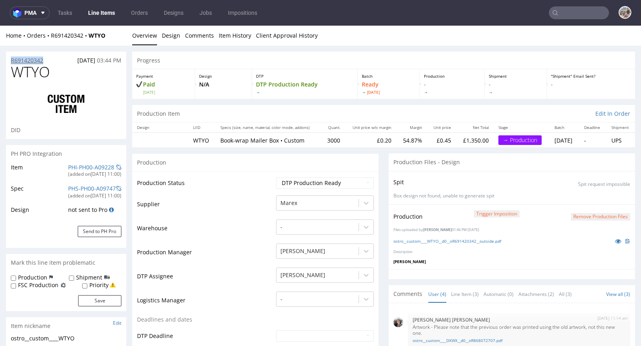
drag, startPoint x: 45, startPoint y: 59, endPoint x: 11, endPoint y: 59, distance: 34.0
click at [11, 59] on div "R691420342 [DATE] 03:44 PM" at bounding box center [66, 58] width 120 height 13
copy p "R691420342"
click at [300, 180] on select "Waiting for Artwork Waiting for Diecut Waiting for Mockup Waiting for DTP Waiti…" at bounding box center [325, 182] width 98 height 11
select select "production_in_process"
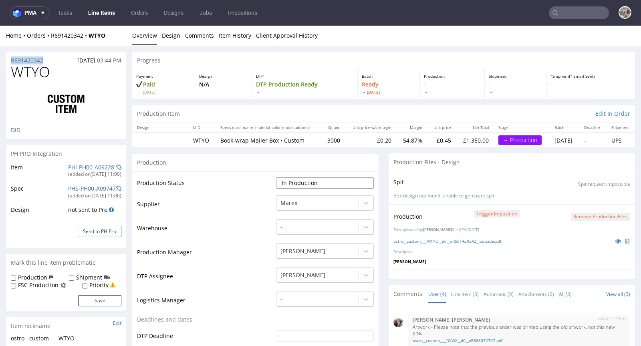
click at [276, 177] on select "Waiting for Artwork Waiting for Diecut Waiting for Mockup Waiting for DTP Waiti…" at bounding box center [325, 182] width 98 height 11
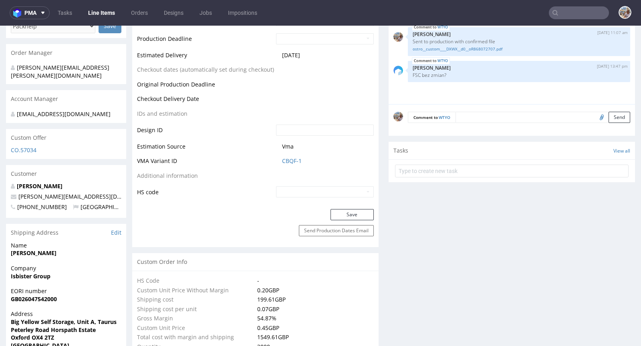
scroll to position [463, 0]
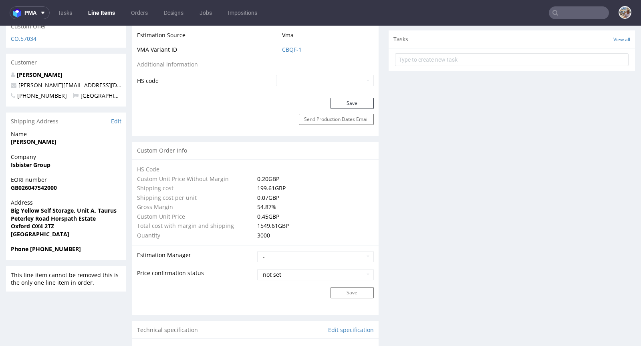
click at [339, 98] on div "Save" at bounding box center [255, 106] width 246 height 16
click at [339, 98] on button "Save" at bounding box center [351, 103] width 43 height 11
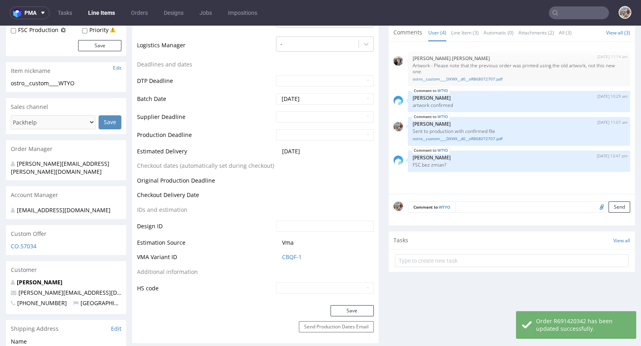
scroll to position [0, 0]
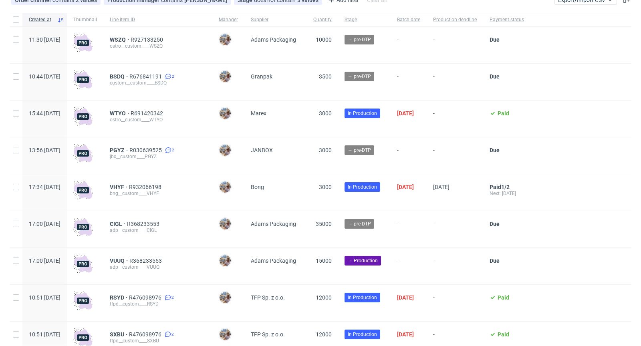
scroll to position [63, 0]
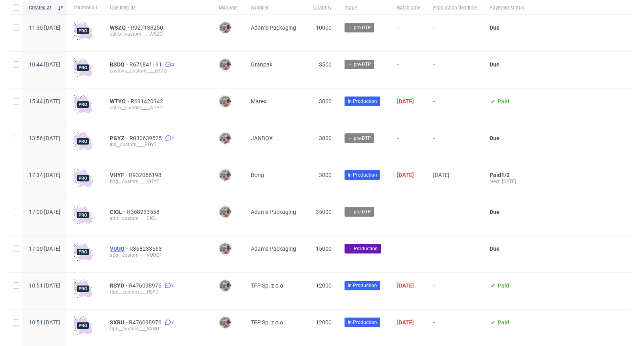
click at [129, 247] on span "VUUQ" at bounding box center [120, 249] width 20 height 6
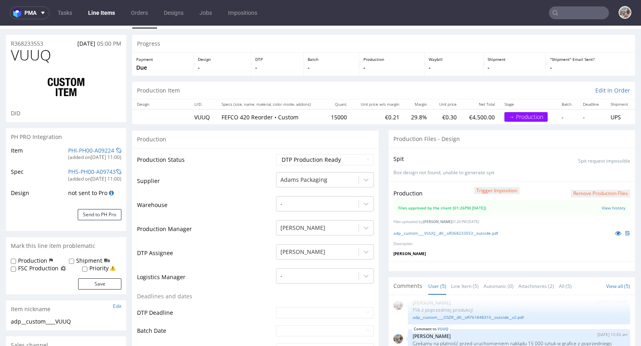
scroll to position [18, 0]
click at [97, 147] on link "PHI-PH00-A09224" at bounding box center [91, 149] width 46 height 8
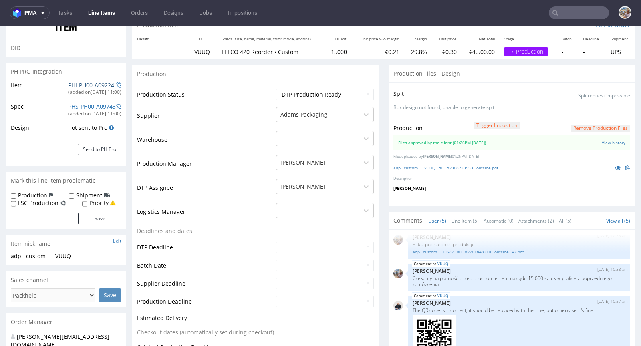
scroll to position [83, 0]
click at [436, 165] on link "adp__custom____VUUQ__d0__oR368233553__outside.pdf" at bounding box center [445, 168] width 105 height 6
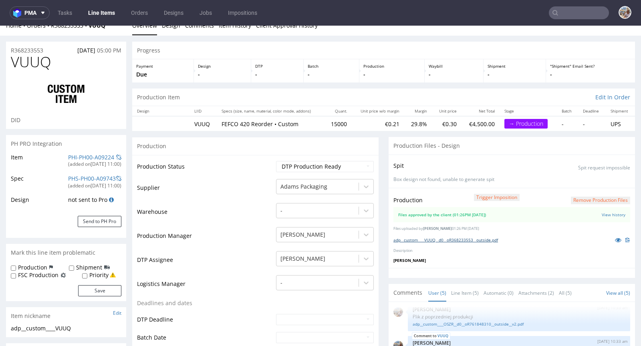
scroll to position [0, 0]
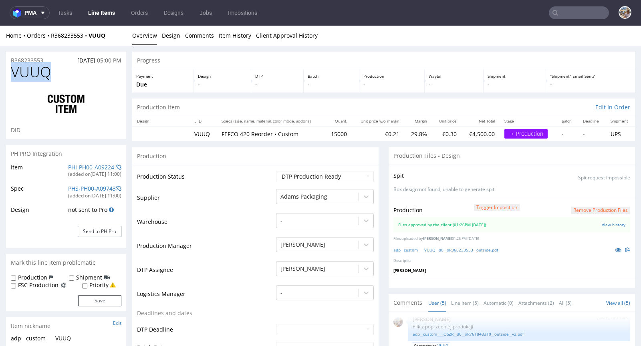
drag, startPoint x: 58, startPoint y: 73, endPoint x: 15, endPoint y: 75, distance: 43.7
click at [15, 75] on h1 "VUUQ" at bounding box center [66, 72] width 111 height 16
copy span "VUUQ"
drag, startPoint x: 347, startPoint y: 132, endPoint x: 322, endPoint y: 132, distance: 24.4
click at [322, 132] on tr "VUUQ FEFCO 420 Reorder • Custom 15000 €0.21 29.8% €0.30 €4,500.00 → Production …" at bounding box center [383, 133] width 503 height 15
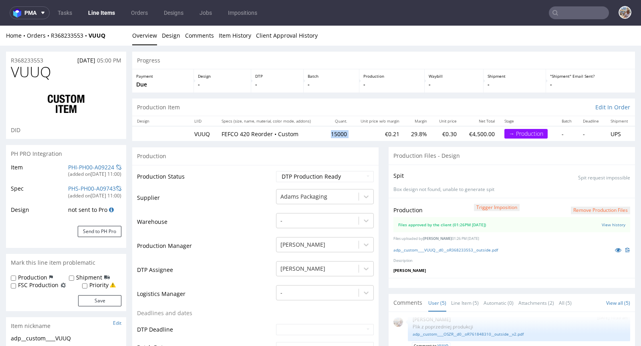
copy td "15000"
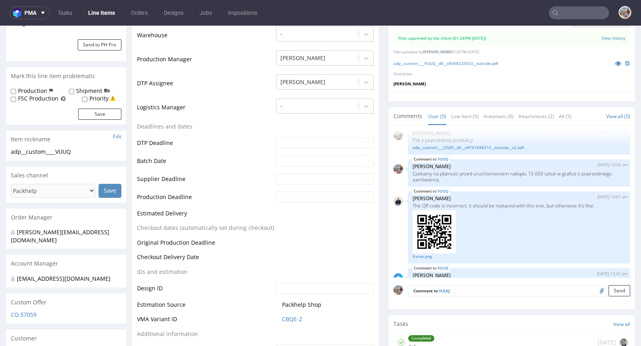
scroll to position [231, 0]
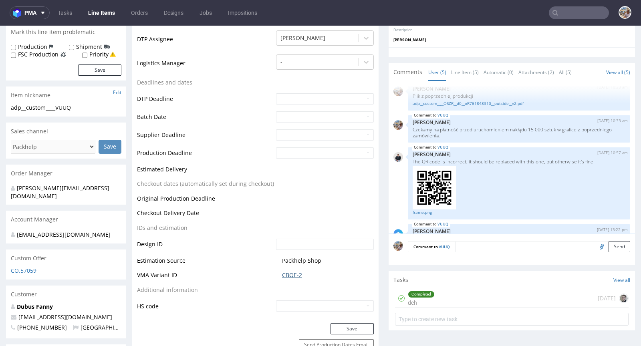
click at [291, 271] on link "CBQE-2" at bounding box center [292, 275] width 20 height 8
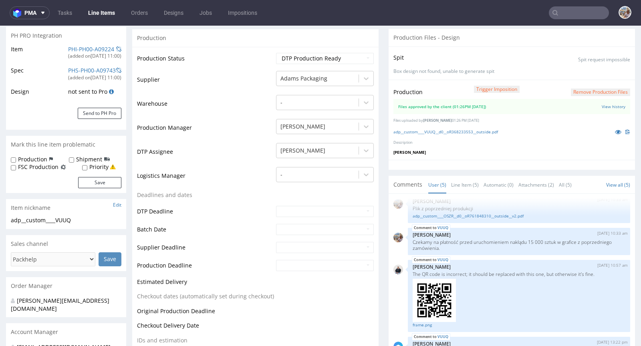
scroll to position [0, 0]
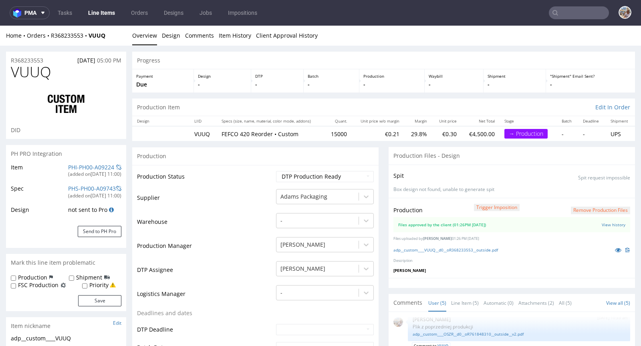
click at [19, 54] on div "R368233553 06.10.2025 05:00 PM" at bounding box center [66, 58] width 120 height 13
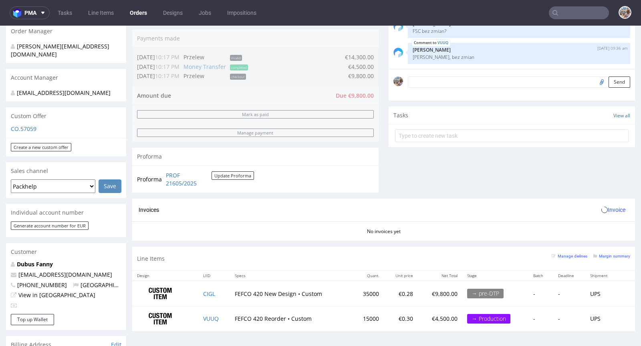
scroll to position [413, 0]
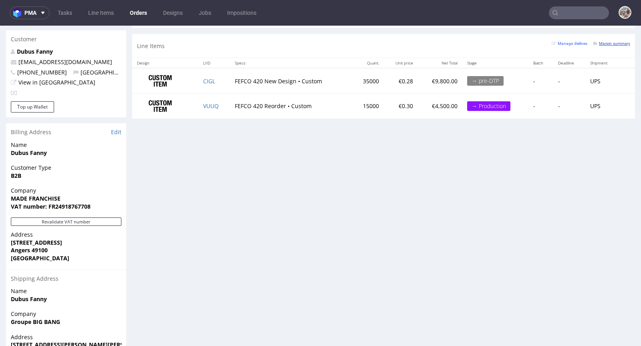
click at [604, 42] on small "Margin summary" at bounding box center [611, 43] width 37 height 4
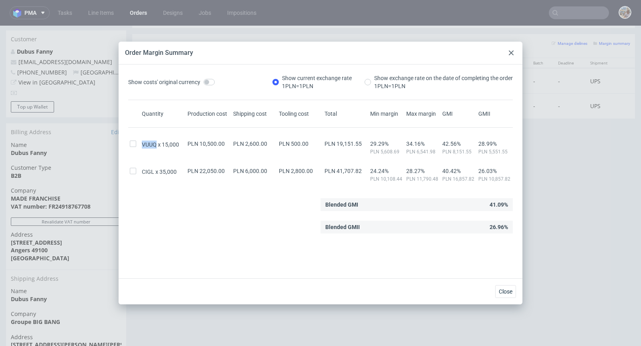
drag, startPoint x: 143, startPoint y: 143, endPoint x: 155, endPoint y: 143, distance: 12.0
click at [155, 143] on span "VUUQ" at bounding box center [152, 145] width 20 height 8
copy span "VUUQ"
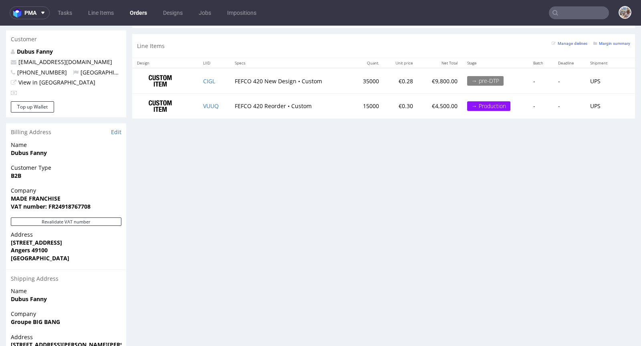
scroll to position [0, 0]
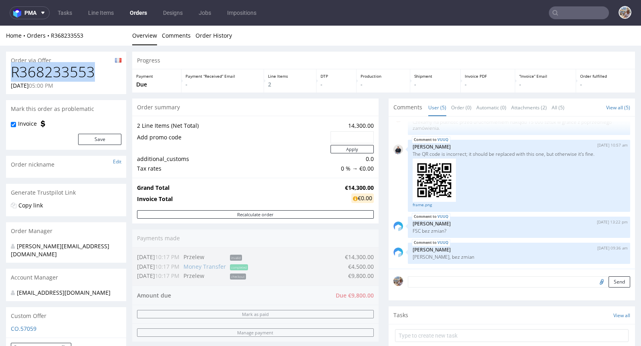
drag, startPoint x: 97, startPoint y: 74, endPoint x: 9, endPoint y: 72, distance: 87.4
click at [9, 72] on div "R368233553 06.10.2025 05:00 PM" at bounding box center [66, 79] width 120 height 30
copy h1 "R368233553"
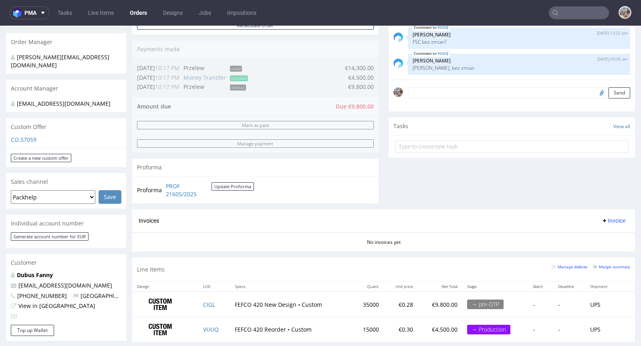
scroll to position [298, 0]
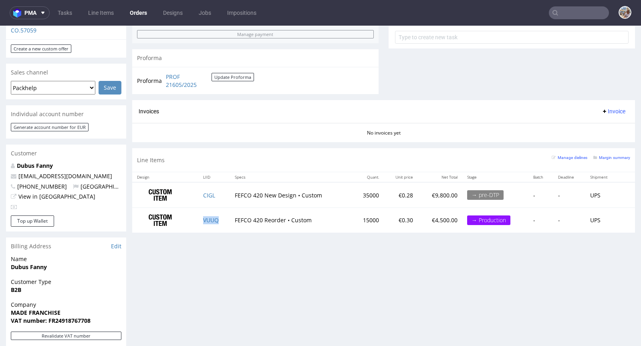
click at [222, 217] on td "VUUQ" at bounding box center [214, 220] width 32 height 25
copy link "VUUQ"
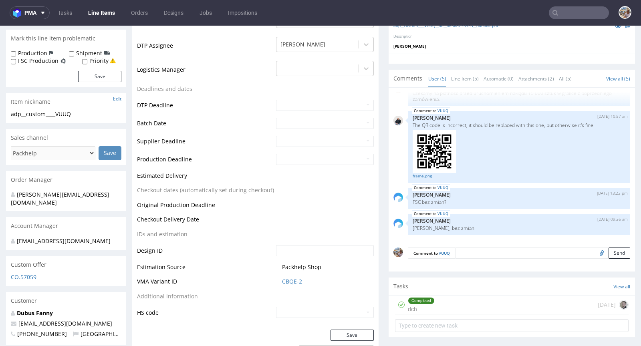
scroll to position [244, 0]
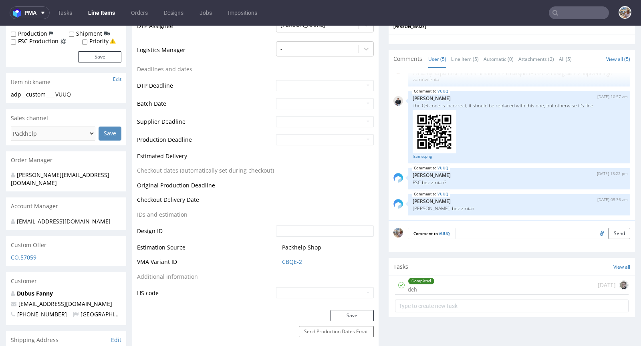
click at [289, 265] on td "CBQE-2" at bounding box center [324, 264] width 100 height 15
click at [289, 262] on link "CBQE-2" at bounding box center [292, 262] width 20 height 8
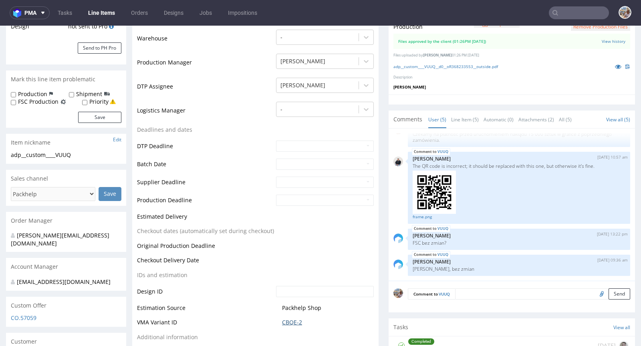
scroll to position [0, 0]
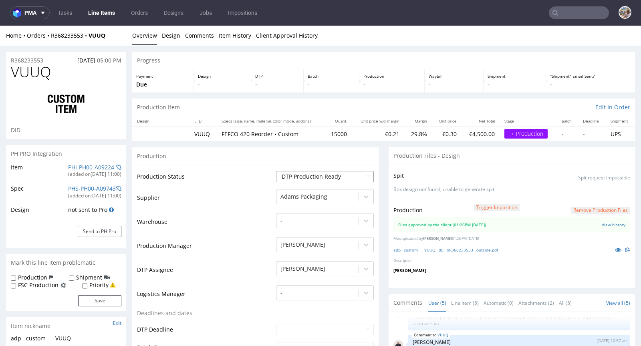
click at [302, 178] on select "Waiting for Artwork Waiting for Diecut Waiting for Mockup Waiting for DTP Waiti…" at bounding box center [325, 176] width 98 height 11
select select "production_in_process"
click at [276, 171] on select "Waiting for Artwork Waiting for Diecut Waiting for Mockup Waiting for DTP Waiti…" at bounding box center [325, 176] width 98 height 11
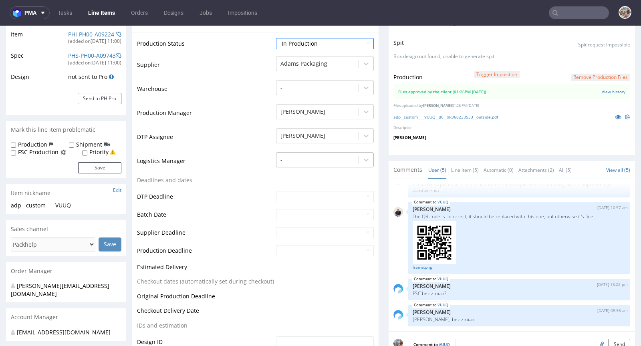
scroll to position [140, 0]
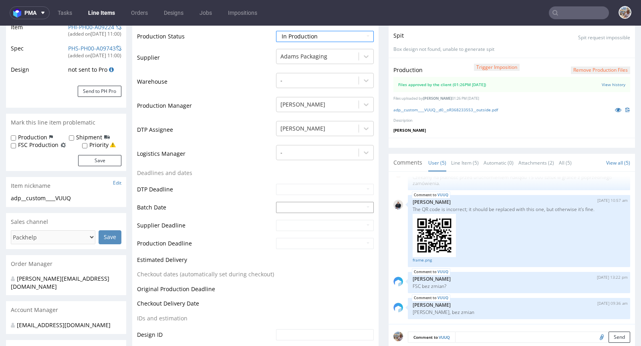
click at [290, 204] on input "text" at bounding box center [325, 207] width 98 height 11
click at [319, 147] on td "8" at bounding box center [318, 147] width 12 height 12
type input "2025-10-08"
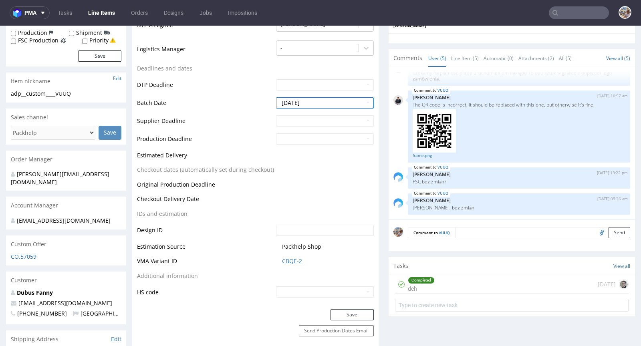
scroll to position [318, 0]
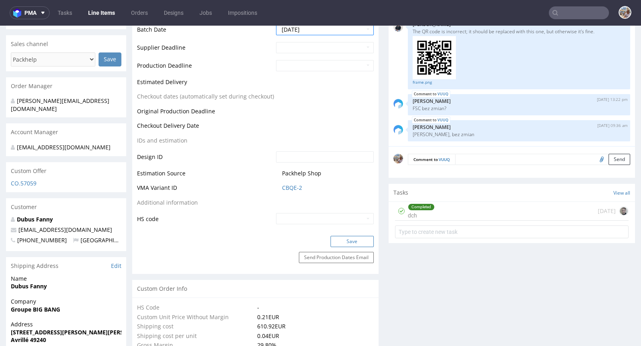
click at [353, 237] on button "Save" at bounding box center [351, 241] width 43 height 11
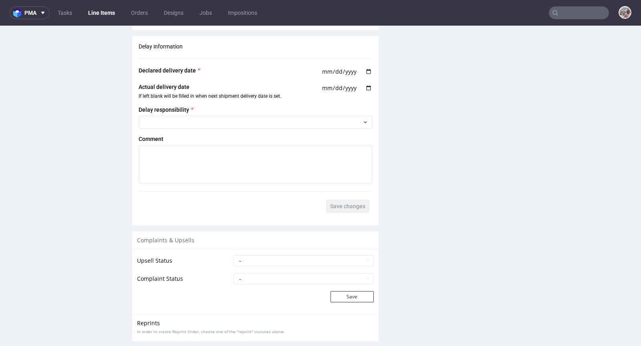
scroll to position [1408, 0]
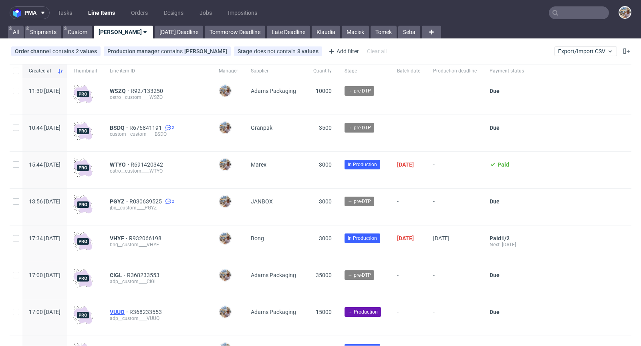
click at [129, 310] on span "VUUQ" at bounding box center [120, 312] width 20 height 6
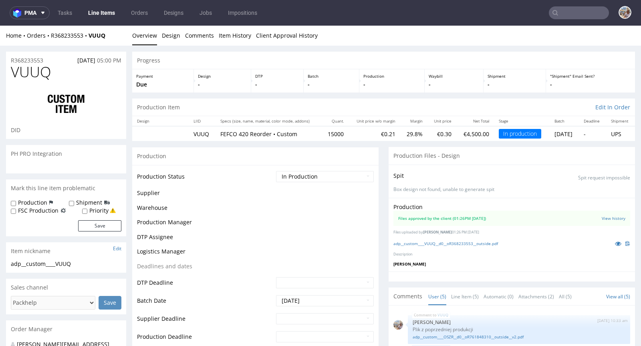
scroll to position [52, 0]
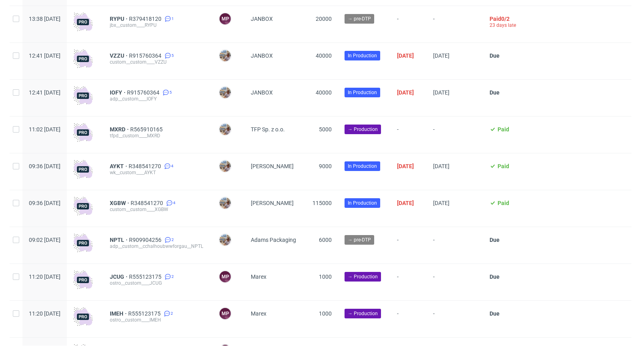
scroll to position [2124, 0]
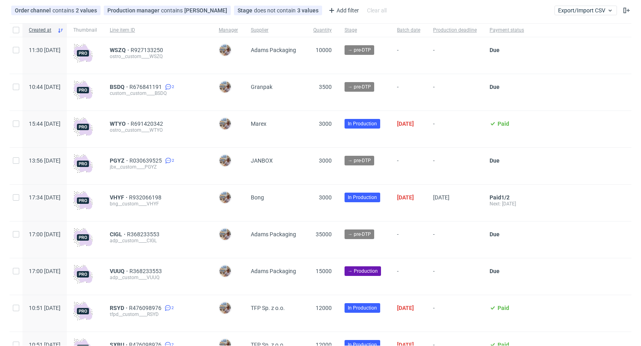
scroll to position [48, 0]
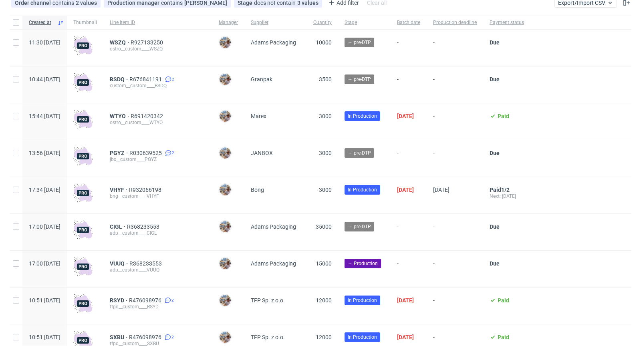
click at [139, 260] on div "VUUQ R368233553 adp__custom____VUUQ" at bounding box center [157, 269] width 109 height 36
click at [129, 264] on span "VUUQ" at bounding box center [120, 263] width 20 height 6
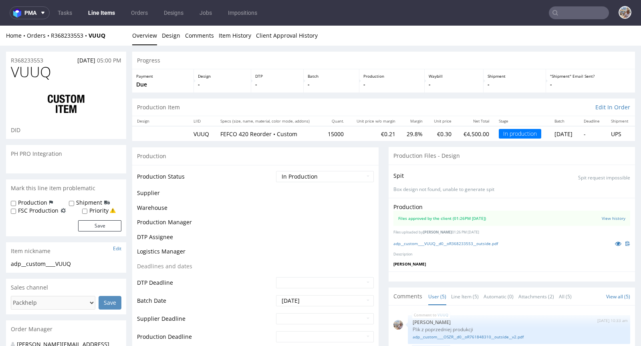
scroll to position [52, 0]
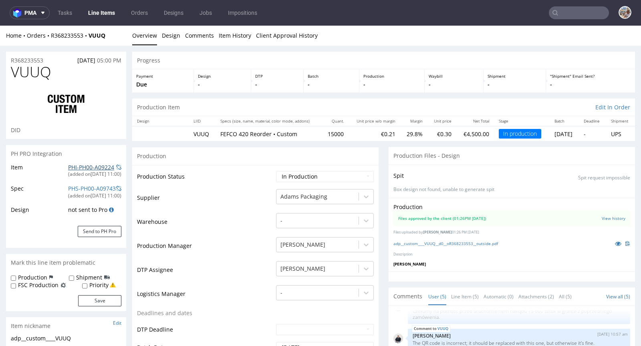
click at [87, 167] on link "PHI-PH00-A09224" at bounding box center [91, 167] width 46 height 8
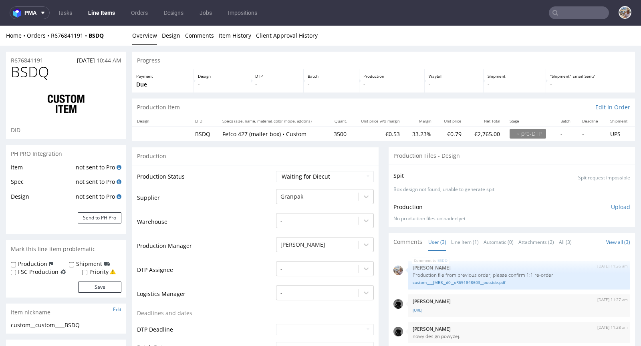
click at [48, 59] on div "R676841191 08.10.2025 10:44 AM" at bounding box center [66, 58] width 120 height 13
drag, startPoint x: 62, startPoint y: 79, endPoint x: 12, endPoint y: 75, distance: 51.0
click at [12, 75] on h1 "BSDQ" at bounding box center [66, 72] width 111 height 16
copy span "BSDQ"
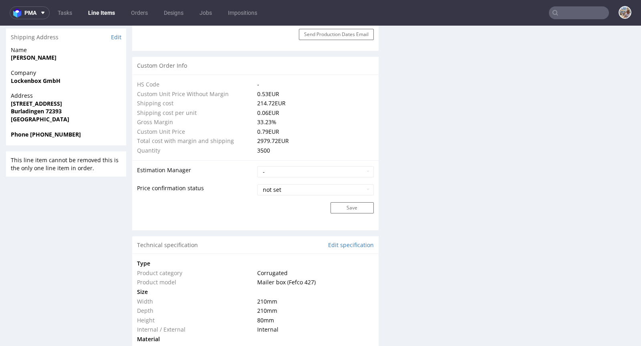
scroll to position [617, 0]
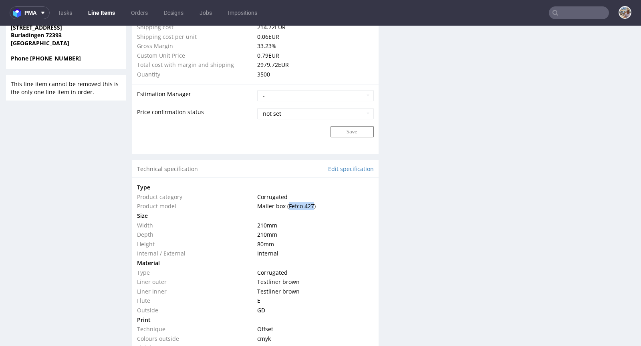
drag, startPoint x: 286, startPoint y: 204, endPoint x: 310, endPoint y: 205, distance: 24.4
click at [310, 205] on span "Mailer box (Fefco 427)" at bounding box center [286, 206] width 58 height 8
copy span "Fefco 427"
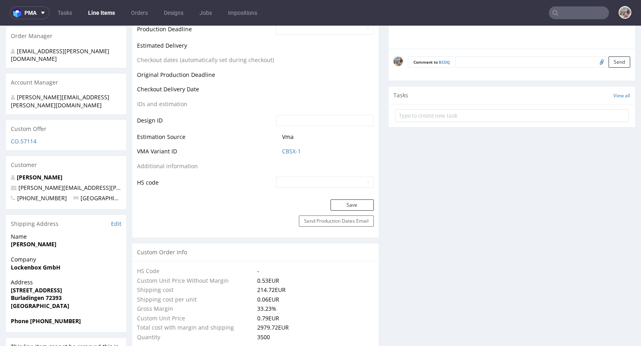
scroll to position [24, 0]
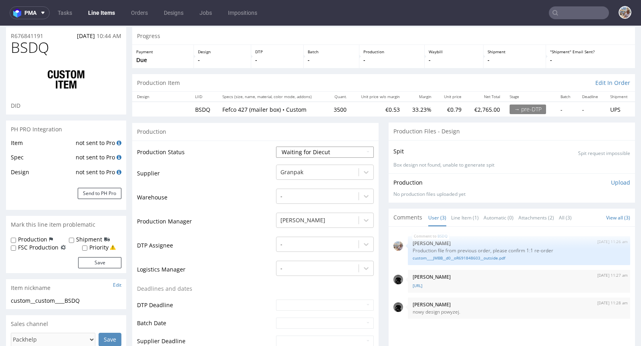
click at [316, 148] on select "Waiting for Artwork Waiting for Diecut Waiting for Mockup Waiting for DTP Waiti…" at bounding box center [325, 152] width 98 height 11
select select "dtp_waiting_for_check"
click at [276, 147] on select "Waiting for Artwork Waiting for Diecut Waiting for Mockup Waiting for DTP Waiti…" at bounding box center [325, 152] width 98 height 11
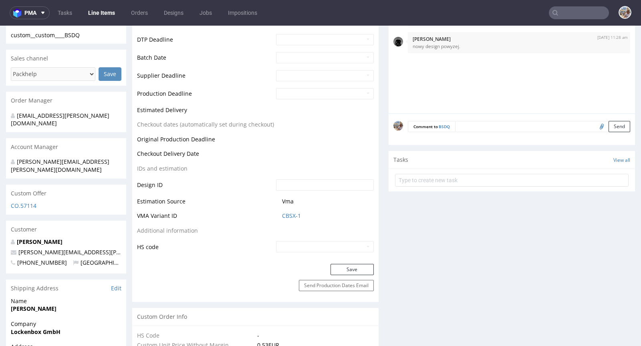
scroll to position [339, 0]
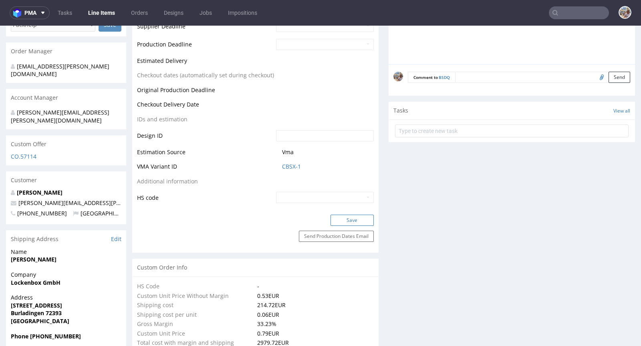
click at [347, 222] on button "Save" at bounding box center [351, 220] width 43 height 11
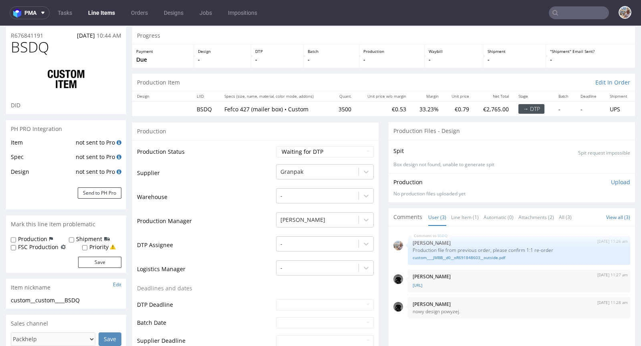
scroll to position [0, 0]
